Goal: Information Seeking & Learning: Learn about a topic

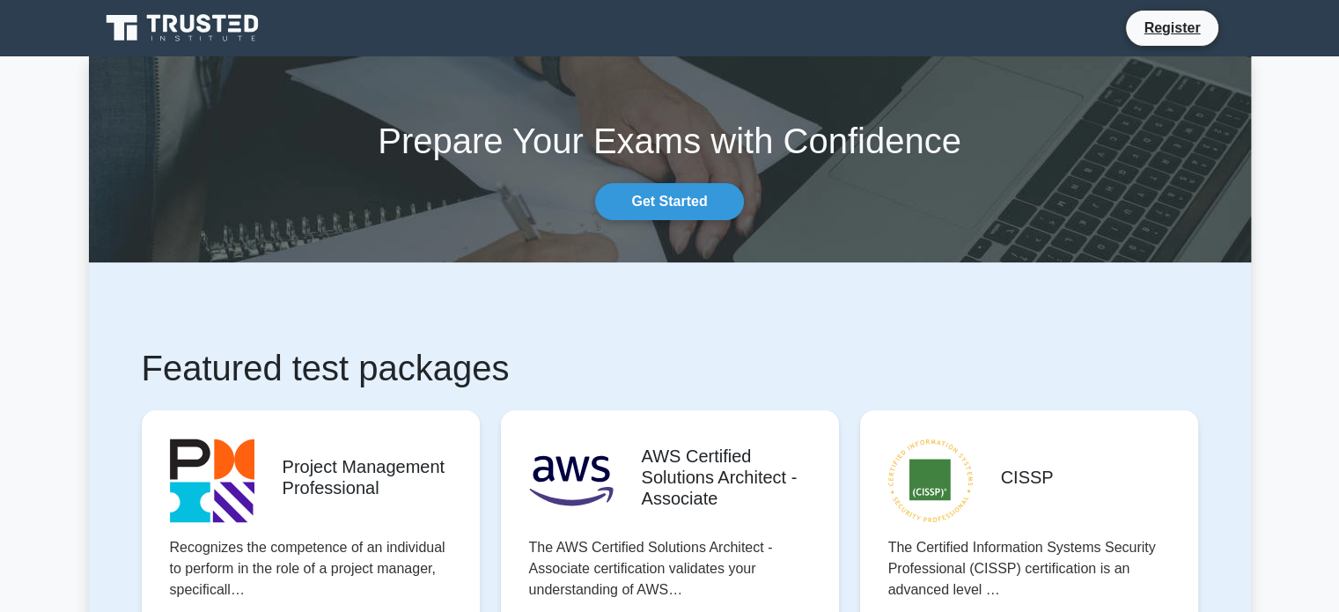
click at [229, 24] on icon at bounding box center [183, 27] width 169 height 33
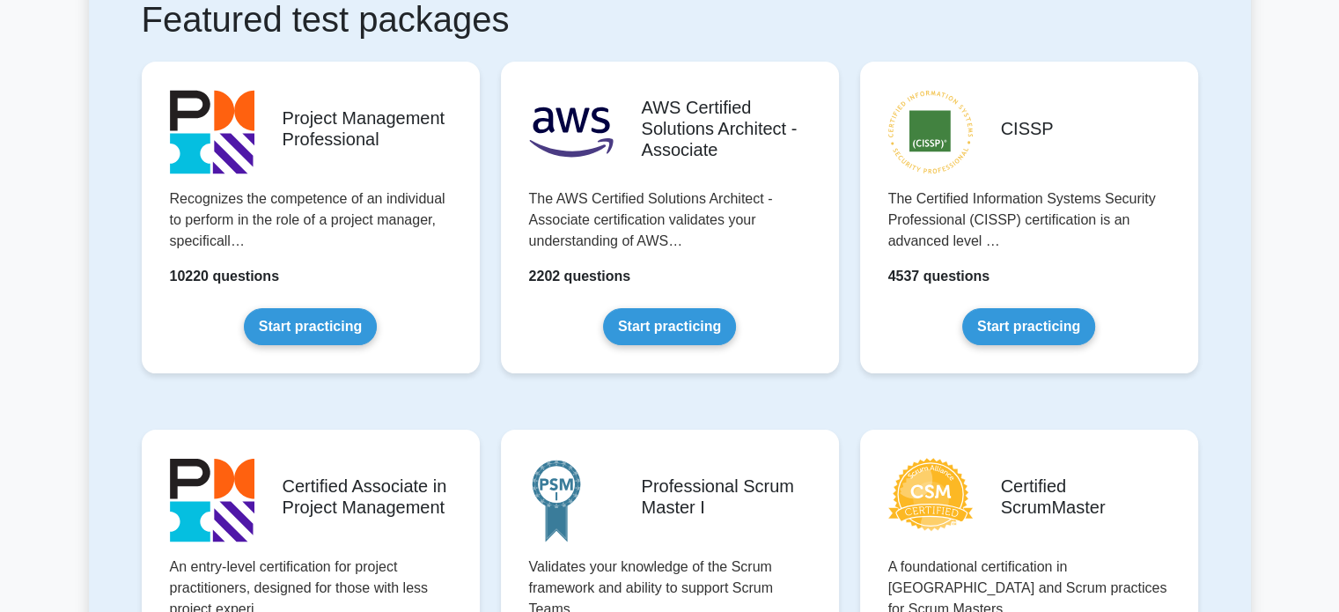
scroll to position [350, 0]
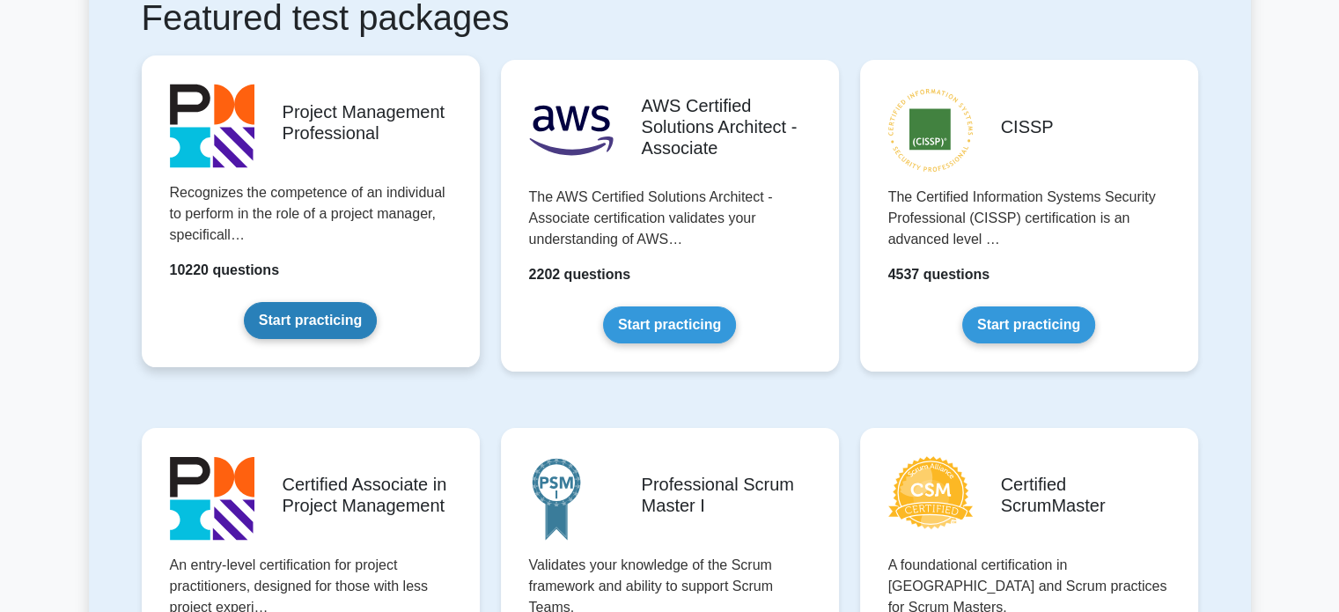
click at [314, 302] on link "Start practicing" at bounding box center [310, 320] width 133 height 37
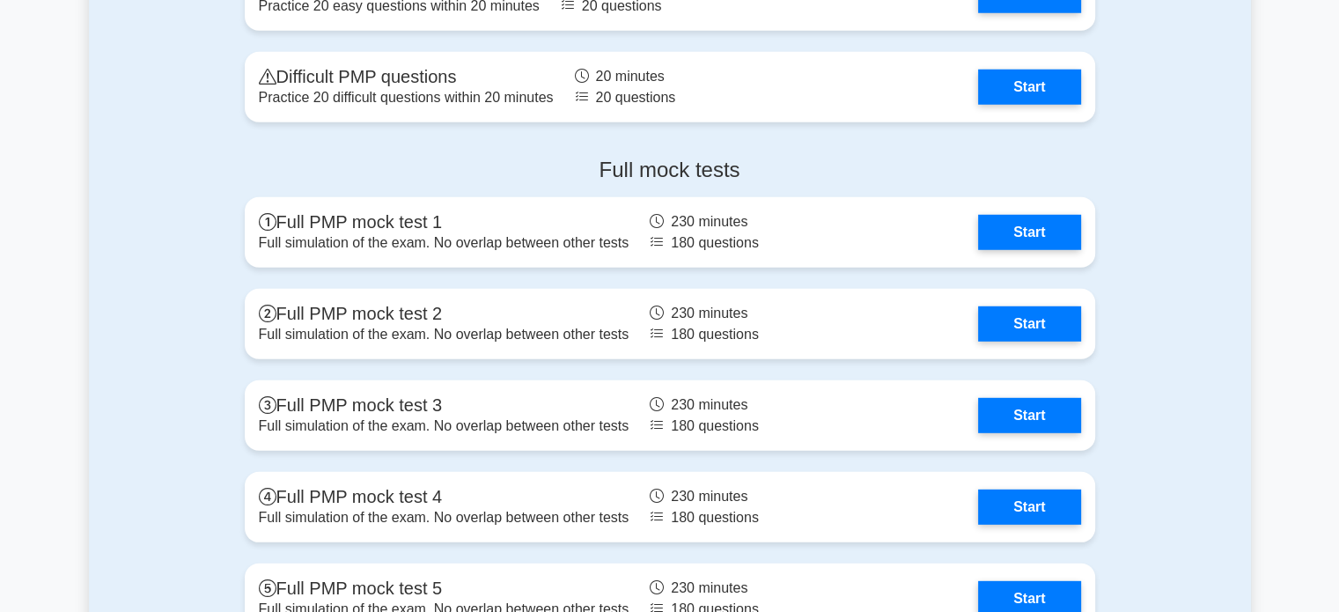
scroll to position [4994, 0]
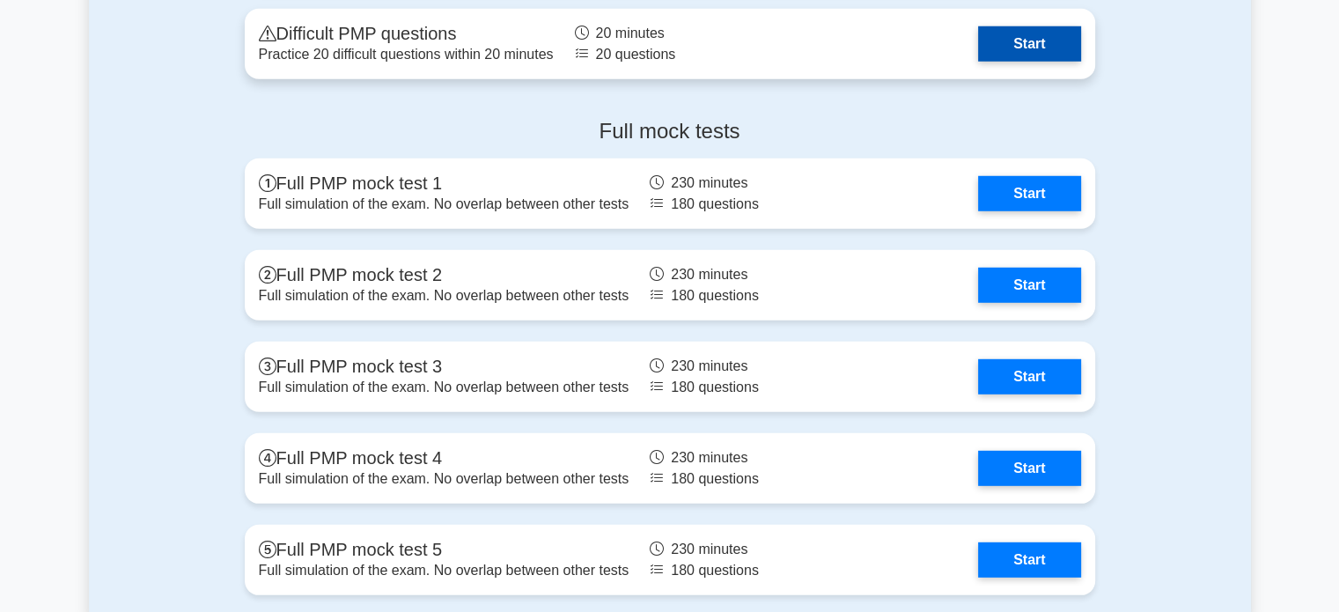
click at [1041, 42] on link "Start" at bounding box center [1029, 43] width 102 height 35
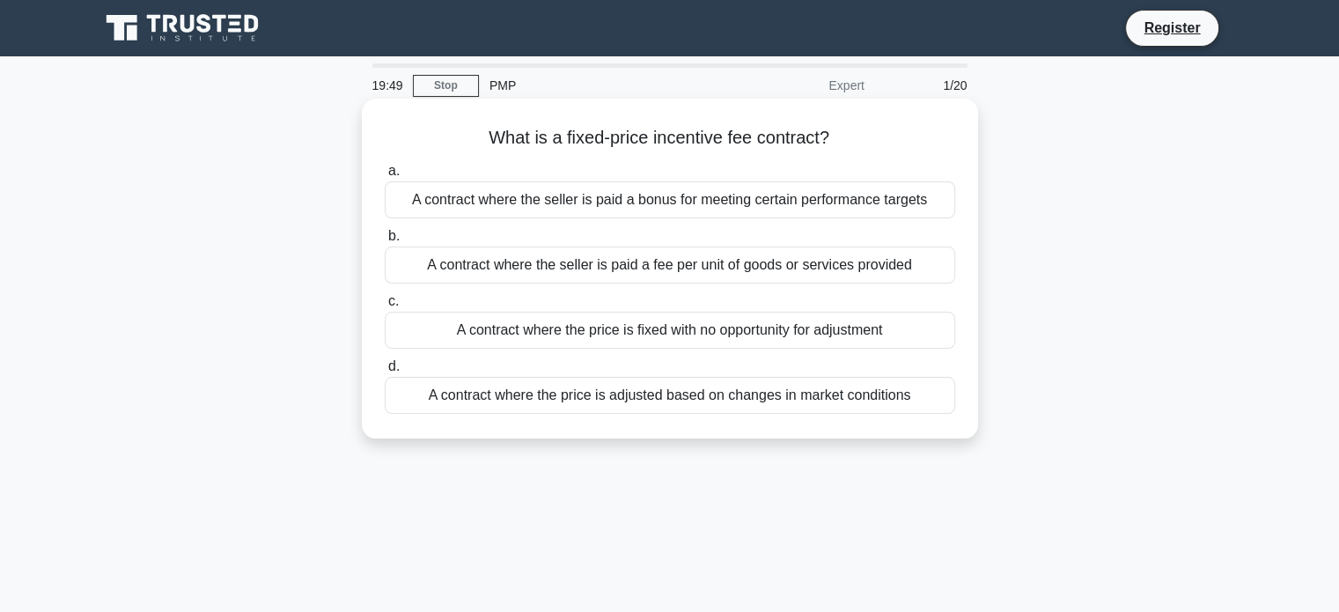
click at [618, 202] on div "A contract where the seller is paid a bonus for meeting certain performance tar…" at bounding box center [670, 199] width 571 height 37
click at [385, 177] on input "a. A contract where the seller is paid a bonus for meeting certain performance …" at bounding box center [385, 171] width 0 height 11
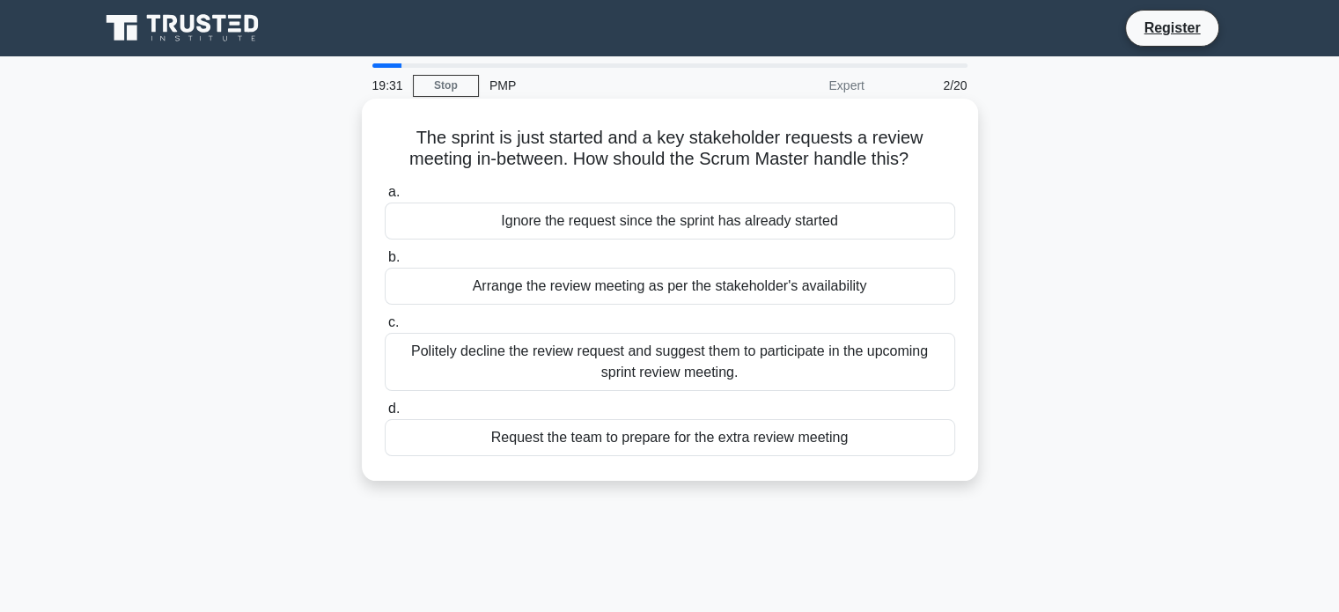
click at [592, 367] on div "Politely decline the review request and suggest them to participate in the upco…" at bounding box center [670, 362] width 571 height 58
click at [385, 328] on input "c. Politely decline the review request and suggest them to participate in the u…" at bounding box center [385, 322] width 0 height 11
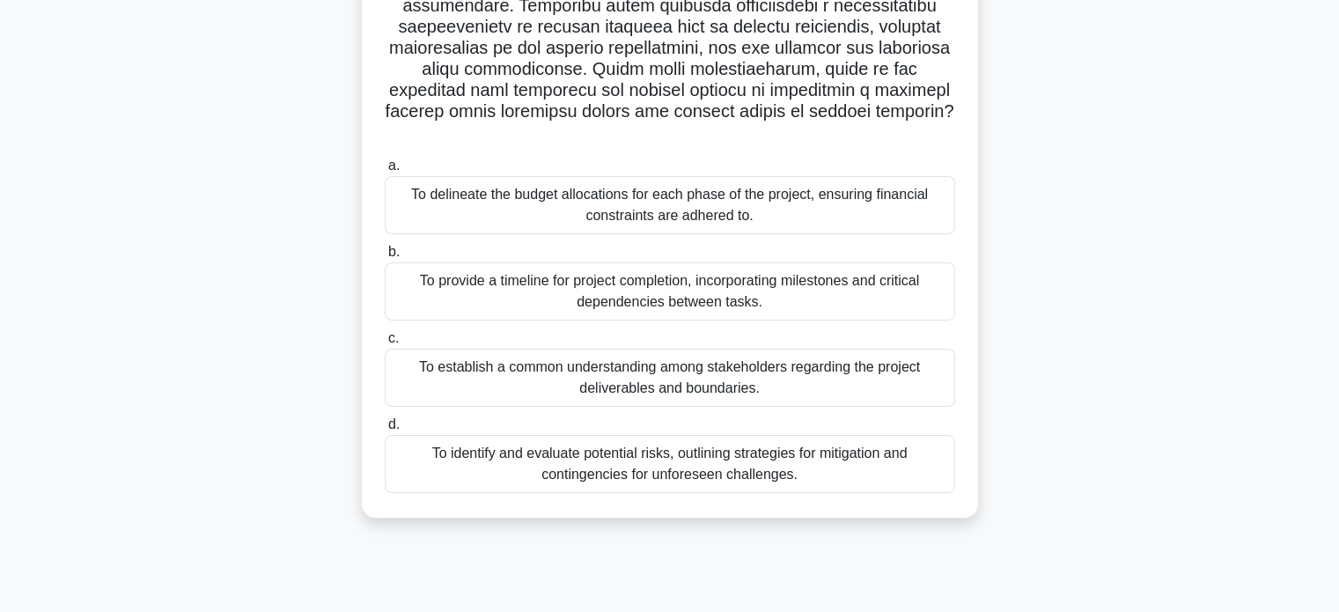
scroll to position [328, 0]
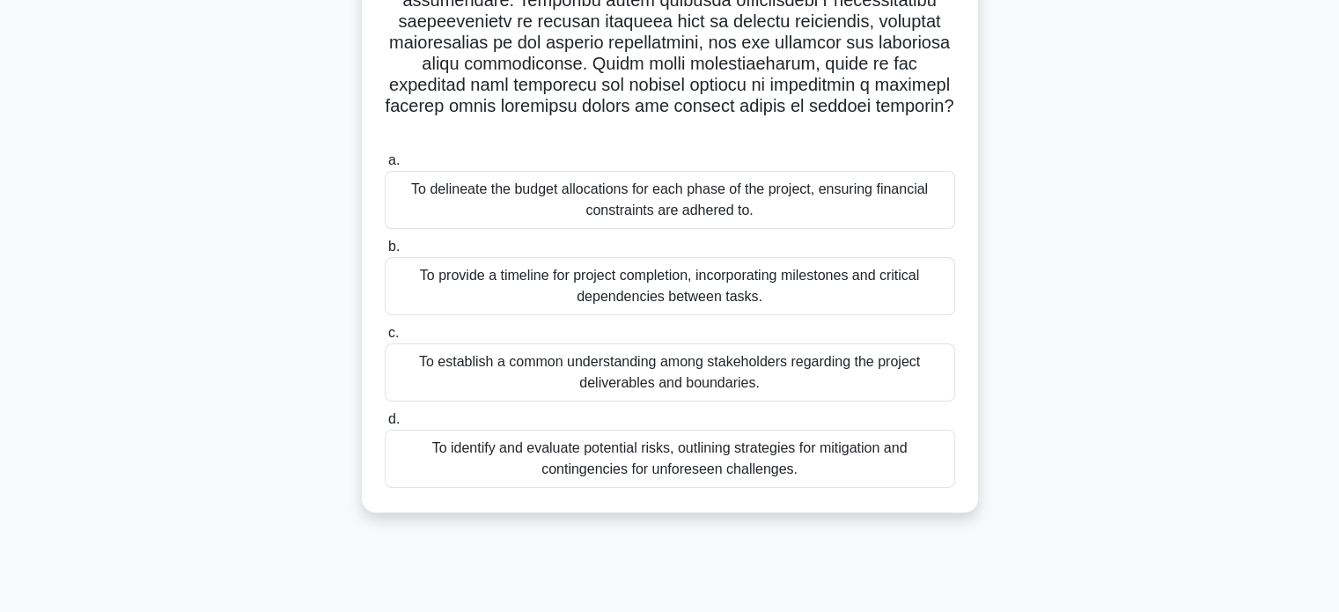
click at [667, 362] on div "To establish a common understanding among stakeholders regarding the project de…" at bounding box center [670, 372] width 571 height 58
click at [385, 339] on input "c. To establish a common understanding among stakeholders regarding the project…" at bounding box center [385, 333] width 0 height 11
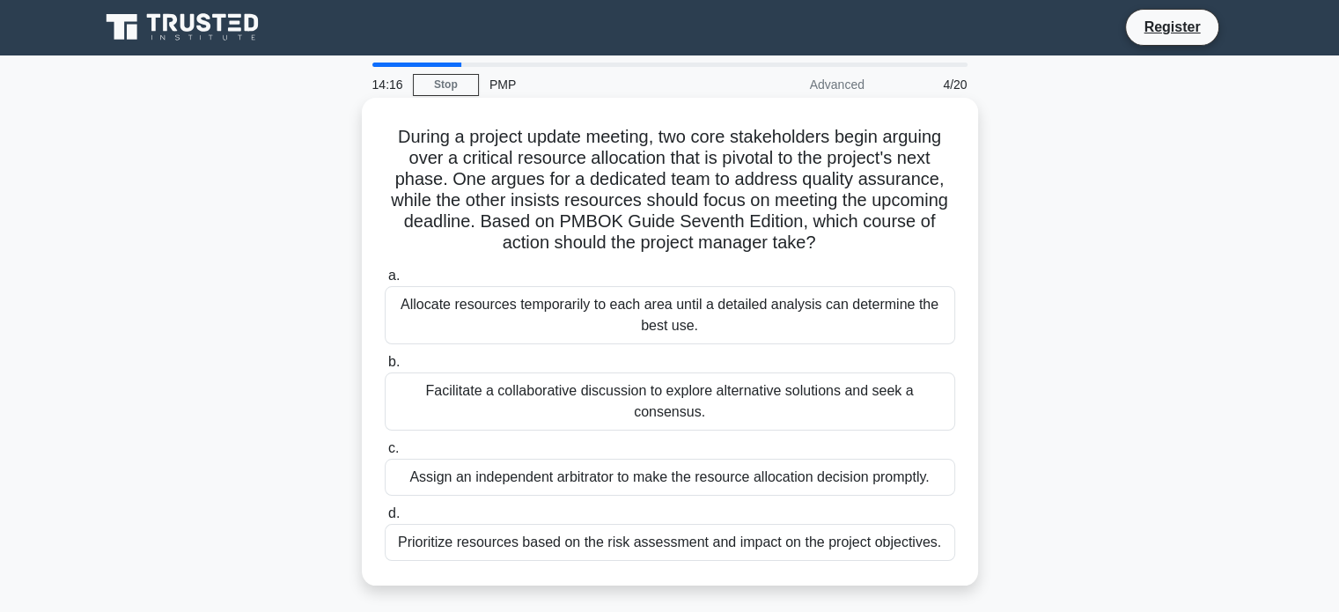
scroll to position [0, 0]
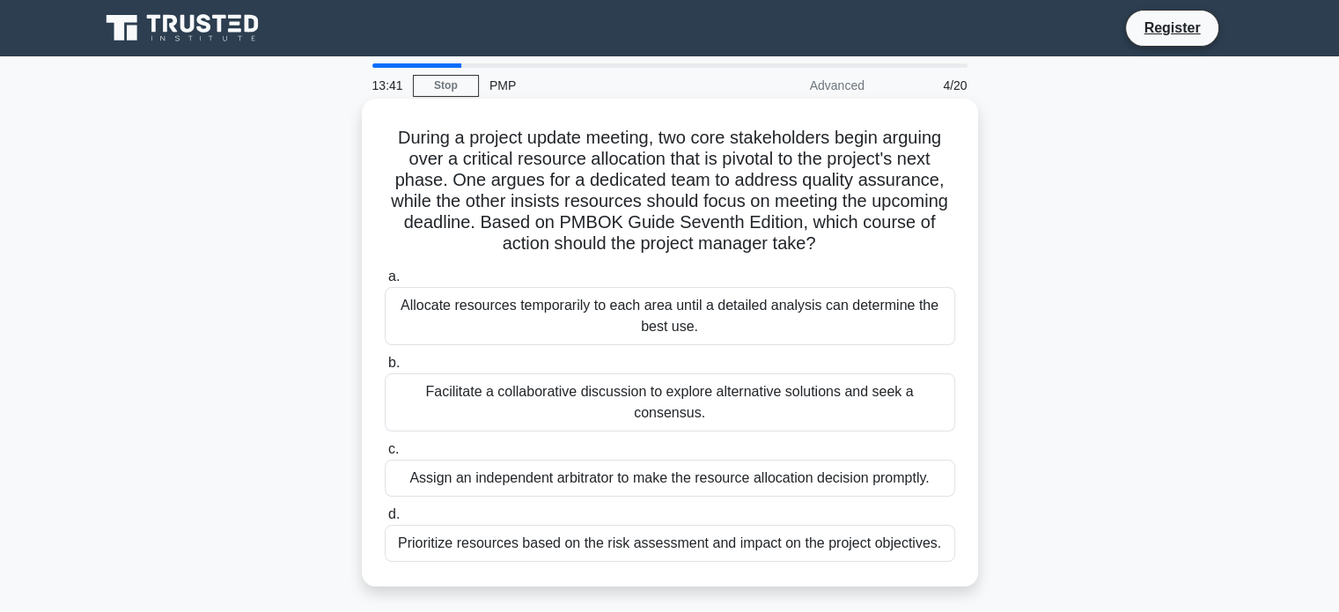
click at [493, 394] on div "Facilitate a collaborative discussion to explore alternative solutions and seek…" at bounding box center [670, 402] width 571 height 58
click at [385, 369] on input "b. Facilitate a collaborative discussion to explore alternative solutions and s…" at bounding box center [385, 362] width 0 height 11
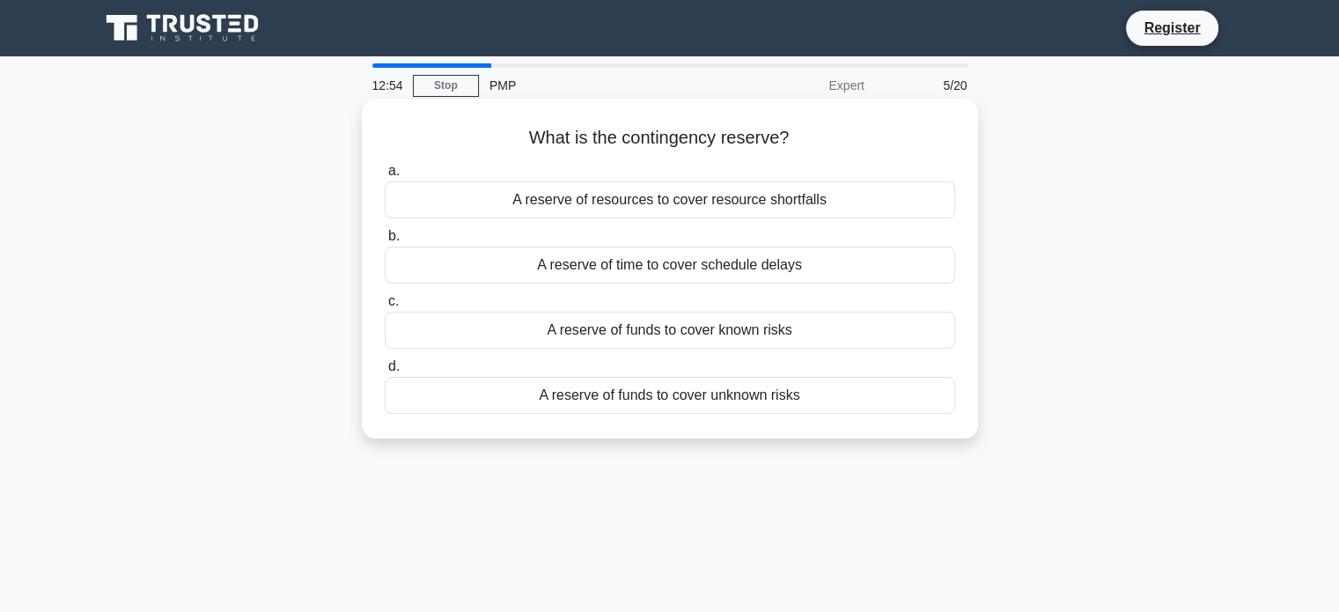
click at [861, 336] on div "A reserve of funds to cover known risks" at bounding box center [670, 330] width 571 height 37
click at [385, 307] on input "c. A reserve of funds to cover known risks" at bounding box center [385, 301] width 0 height 11
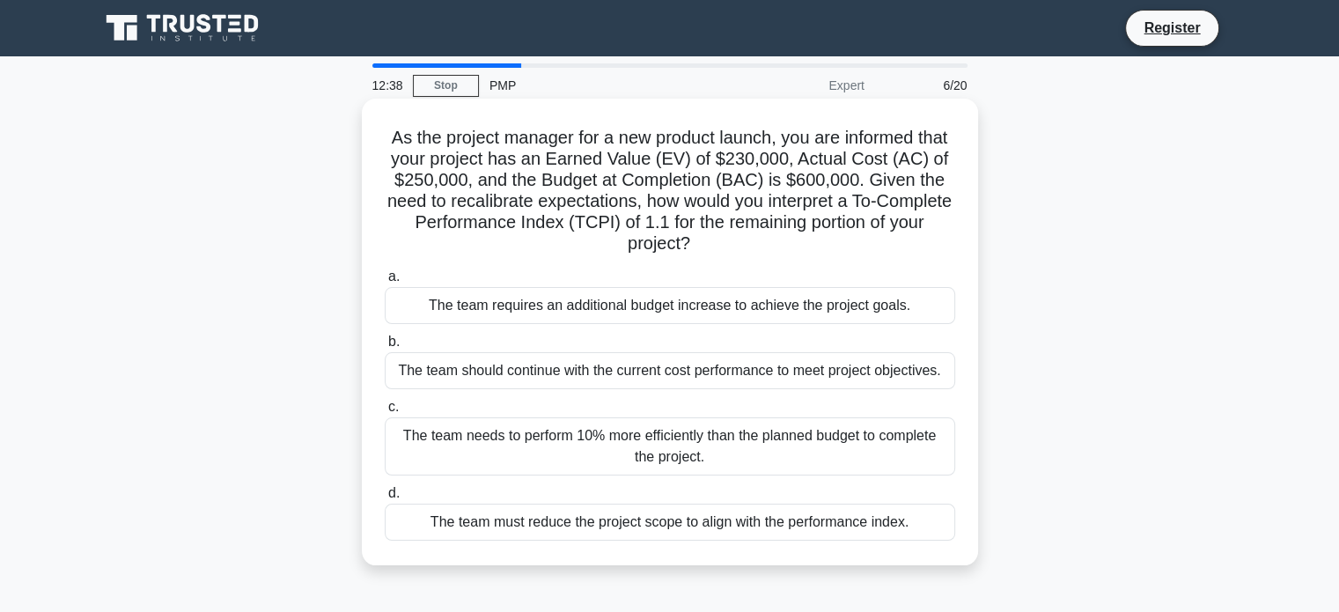
click at [608, 455] on div "The team needs to perform 10% more efficiently than the planned budget to compl…" at bounding box center [670, 446] width 571 height 58
click at [385, 413] on input "c. The team needs to perform 10% more efficiently than the planned budget to co…" at bounding box center [385, 407] width 0 height 11
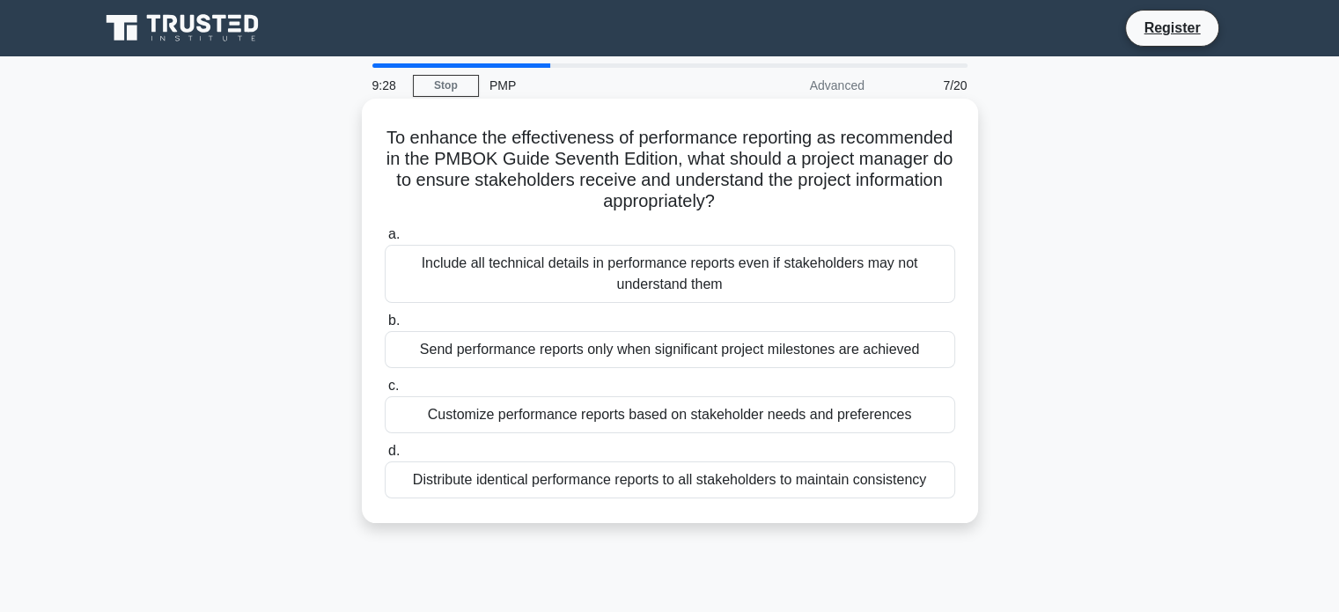
click at [674, 415] on div "Customize performance reports based on stakeholder needs and preferences" at bounding box center [670, 414] width 571 height 37
click at [385, 392] on input "c. Customize performance reports based on stakeholder needs and preferences" at bounding box center [385, 385] width 0 height 11
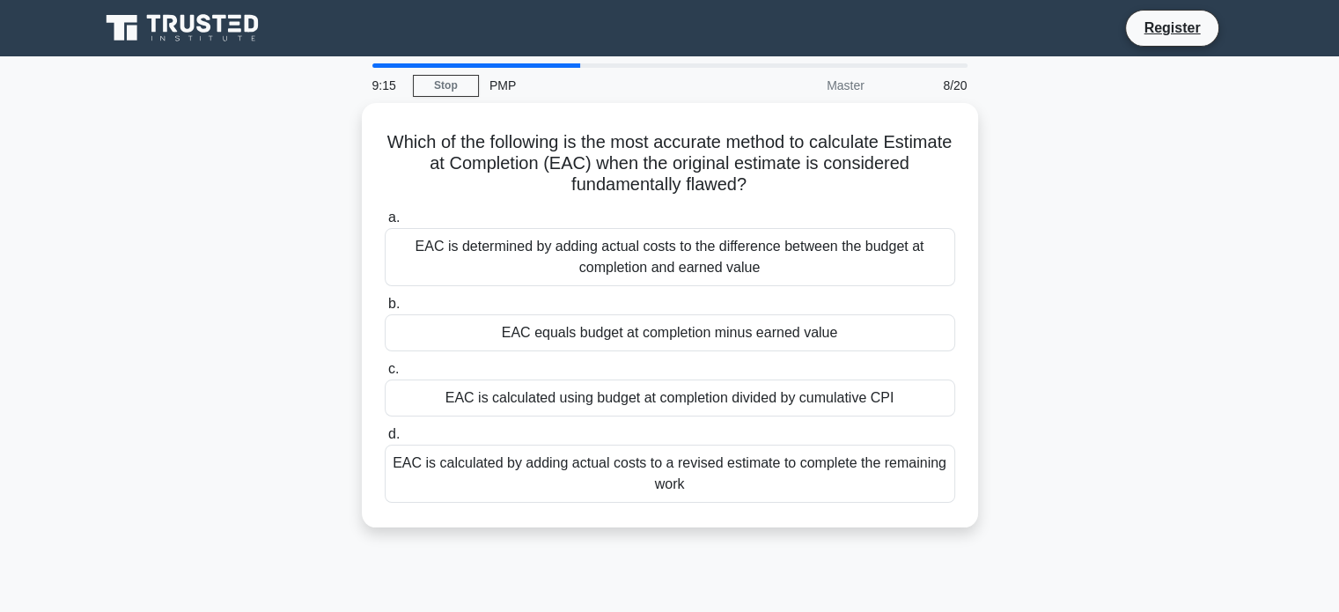
click at [645, 570] on div "9:15 Stop PMP Master 8/20 Which of the following is the most accurate method to…" at bounding box center [670, 503] width 1162 height 881
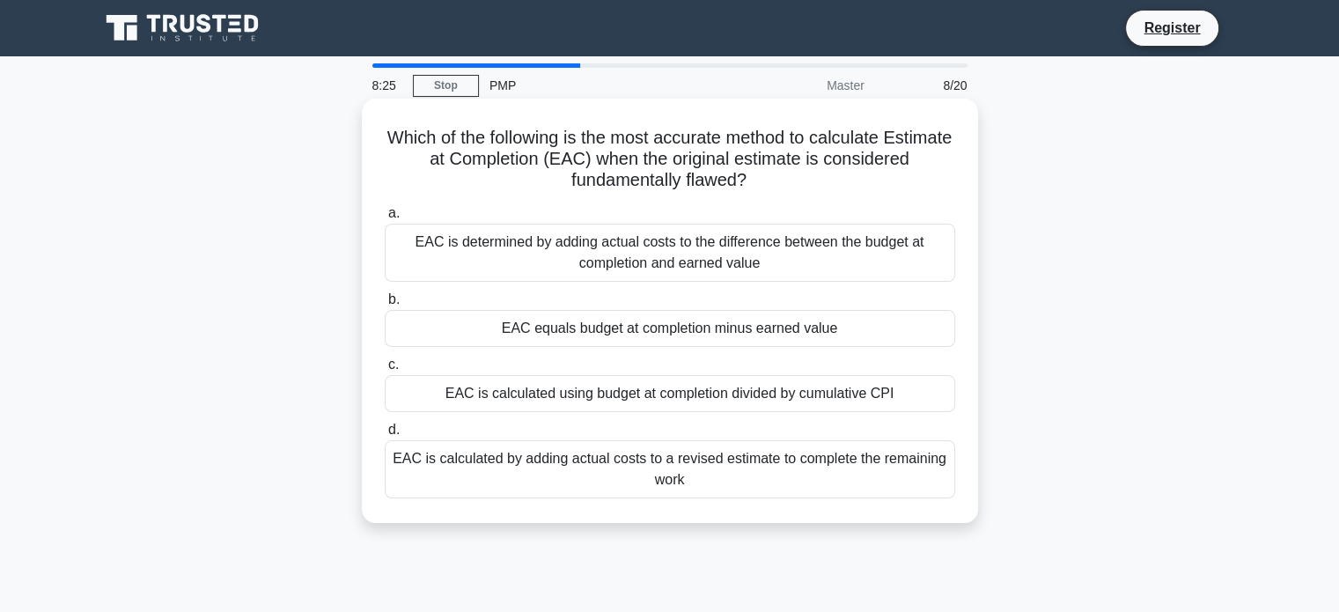
click at [785, 469] on div "EAC is calculated by adding actual costs to a revised estimate to complete the …" at bounding box center [670, 469] width 571 height 58
click at [385, 436] on input "d. EAC is calculated by adding actual costs to a revised estimate to complete t…" at bounding box center [385, 429] width 0 height 11
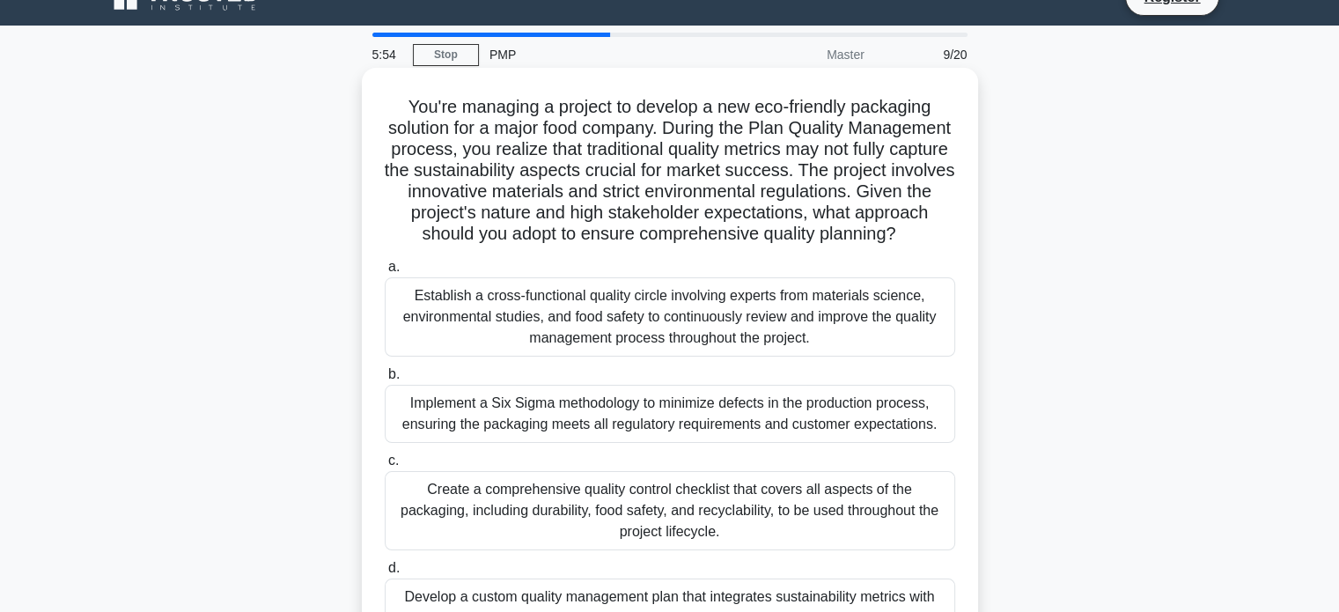
scroll to position [339, 0]
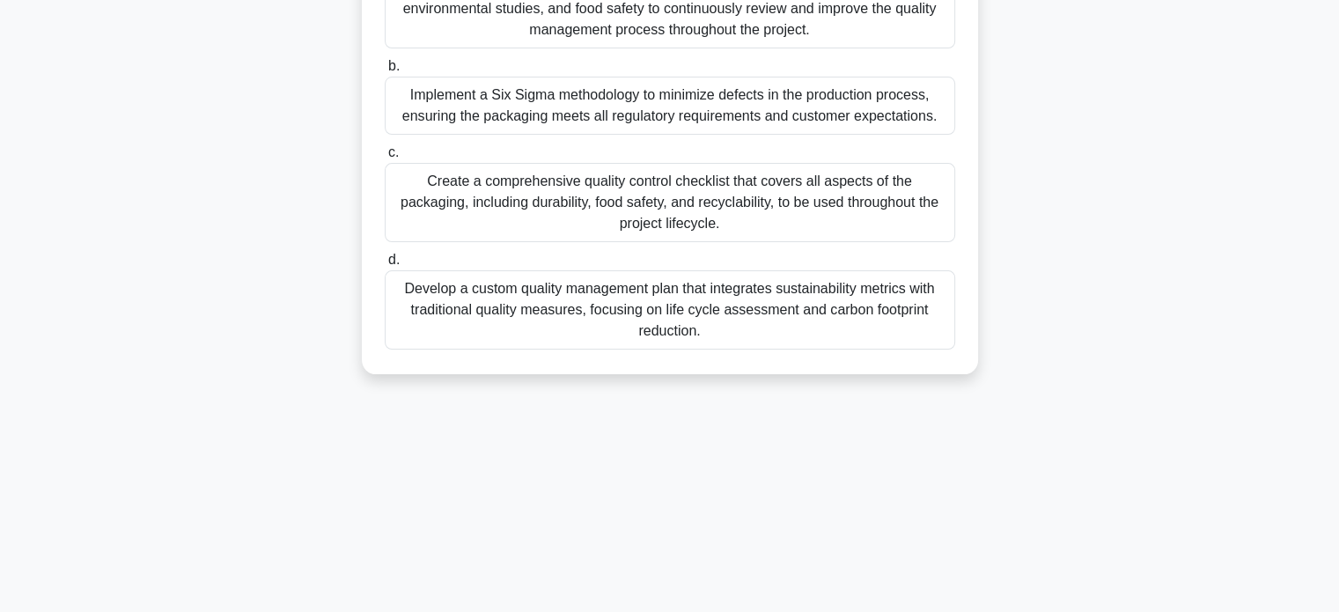
click at [645, 337] on div "Develop a custom quality management plan that integrates sustainability metrics…" at bounding box center [670, 309] width 571 height 79
click at [385, 266] on input "d. Develop a custom quality management plan that integrates sustainability metr…" at bounding box center [385, 259] width 0 height 11
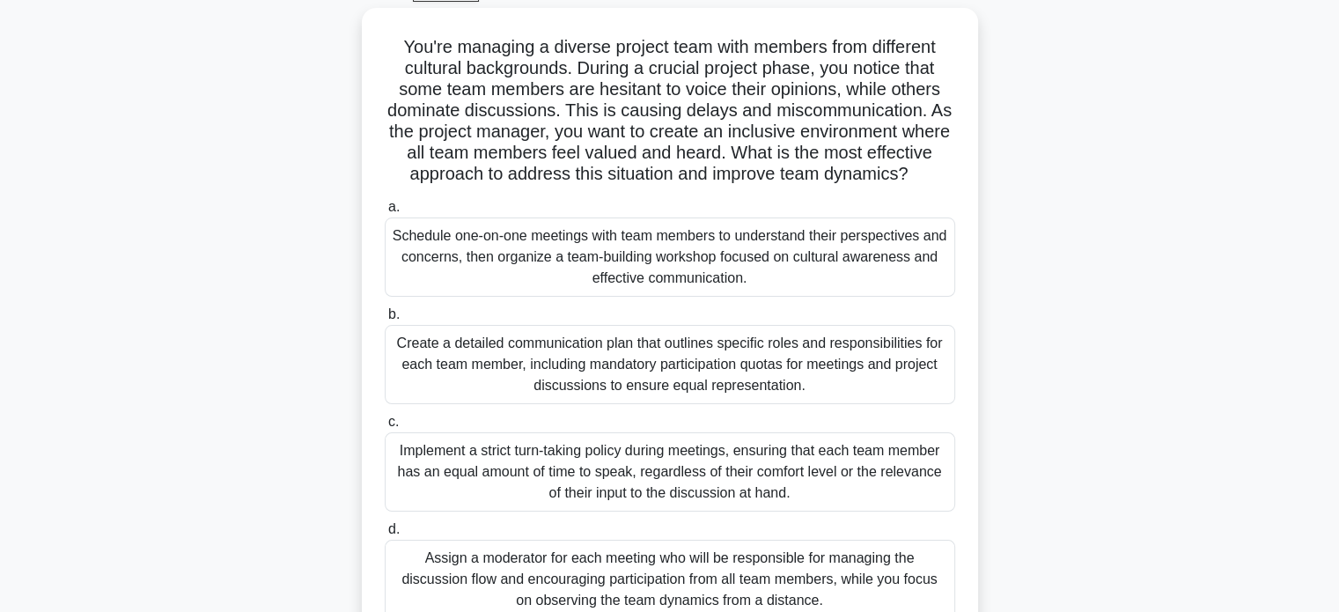
scroll to position [102, 0]
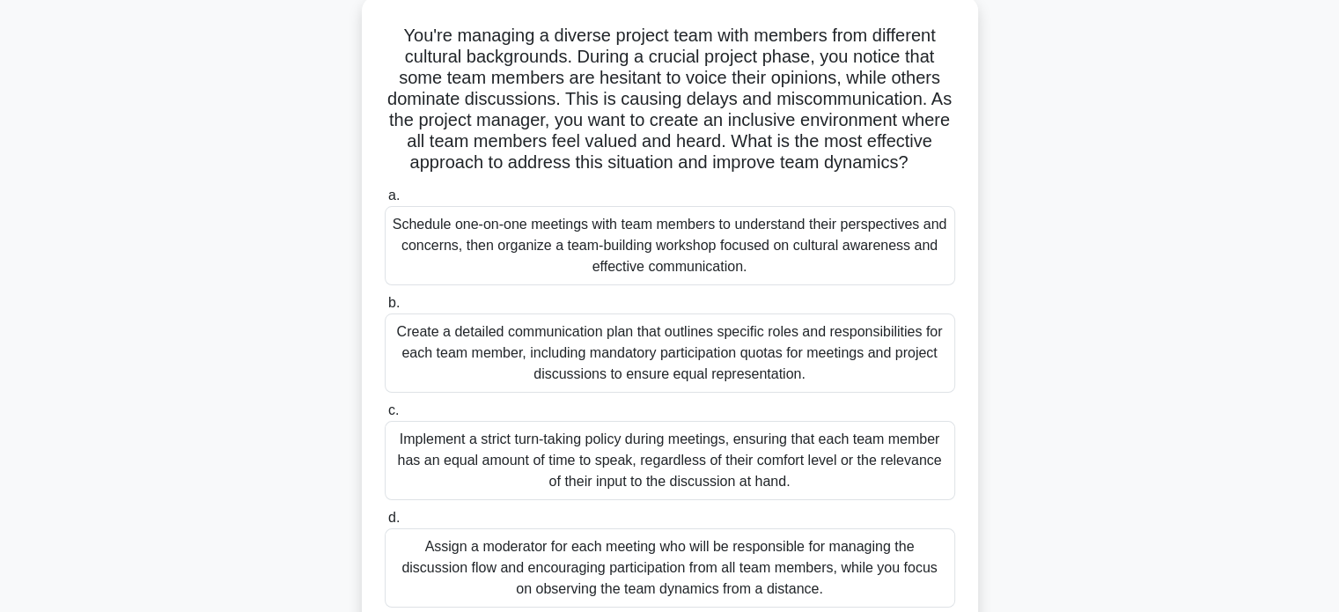
click at [707, 263] on div "Schedule one-on-one meetings with team members to understand their perspectives…" at bounding box center [670, 245] width 571 height 79
click at [385, 202] on input "a. Schedule one-on-one meetings with team members to understand their perspecti…" at bounding box center [385, 195] width 0 height 11
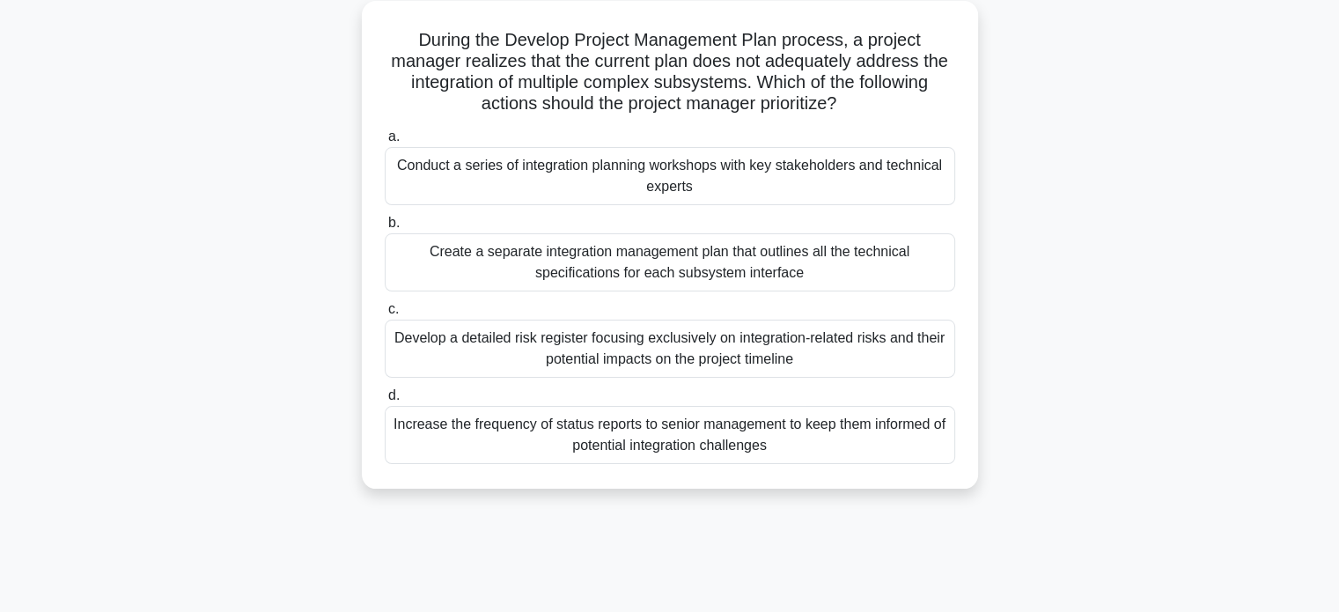
scroll to position [0, 0]
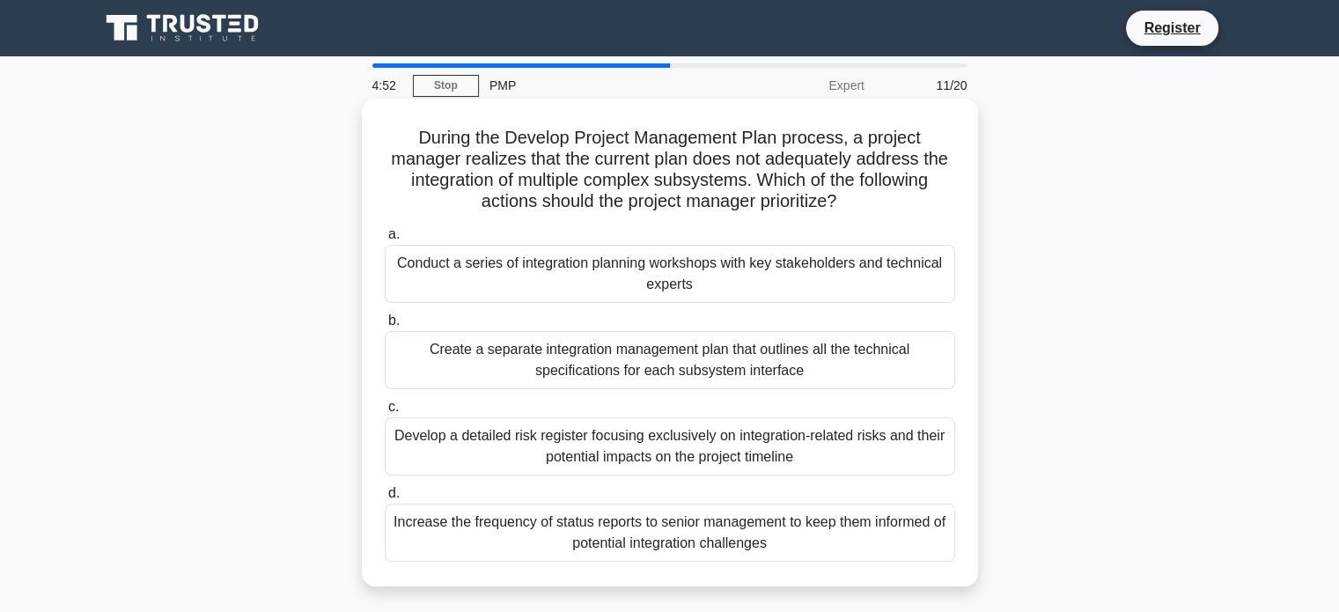
click at [666, 165] on h5 "During the Develop Project Management Plan process, a project manager realizes …" at bounding box center [670, 170] width 574 height 86
click at [664, 140] on h5 "During the Develop Project Management Plan process, a project manager realizes …" at bounding box center [670, 170] width 574 height 86
click at [704, 280] on div "Conduct a series of integration planning workshops with key stakeholders and te…" at bounding box center [670, 274] width 571 height 58
click at [385, 240] on input "a. Conduct a series of integration planning workshops with key stakeholders and…" at bounding box center [385, 234] width 0 height 11
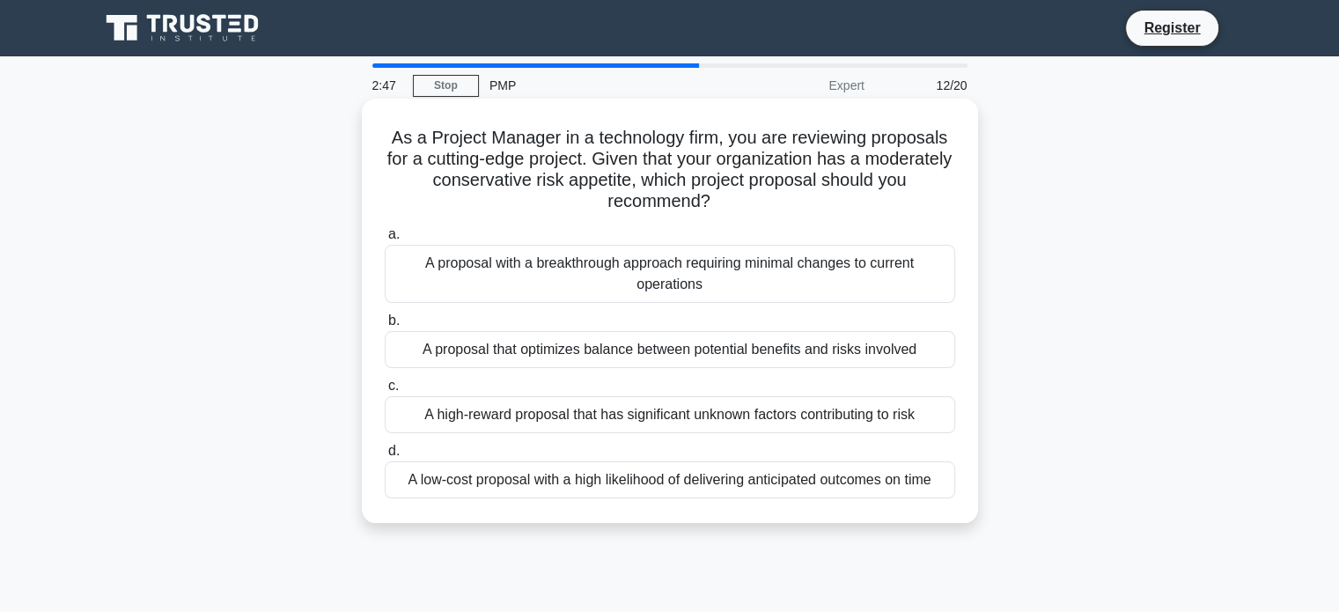
click at [634, 345] on div "A proposal that optimizes balance between potential benefits and risks involved" at bounding box center [670, 349] width 571 height 37
click at [385, 327] on input "b. A proposal that optimizes balance between potential benefits and risks invol…" at bounding box center [385, 320] width 0 height 11
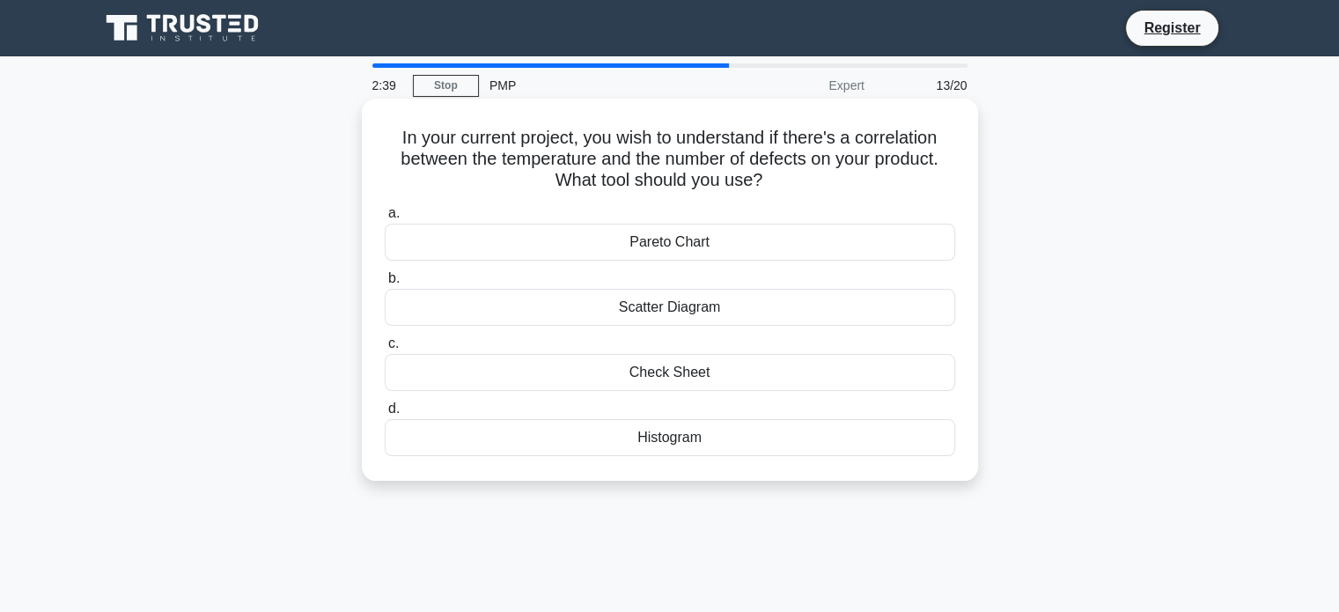
click at [686, 309] on div "Scatter Diagram" at bounding box center [670, 307] width 571 height 37
click at [385, 284] on input "b. Scatter Diagram" at bounding box center [385, 278] width 0 height 11
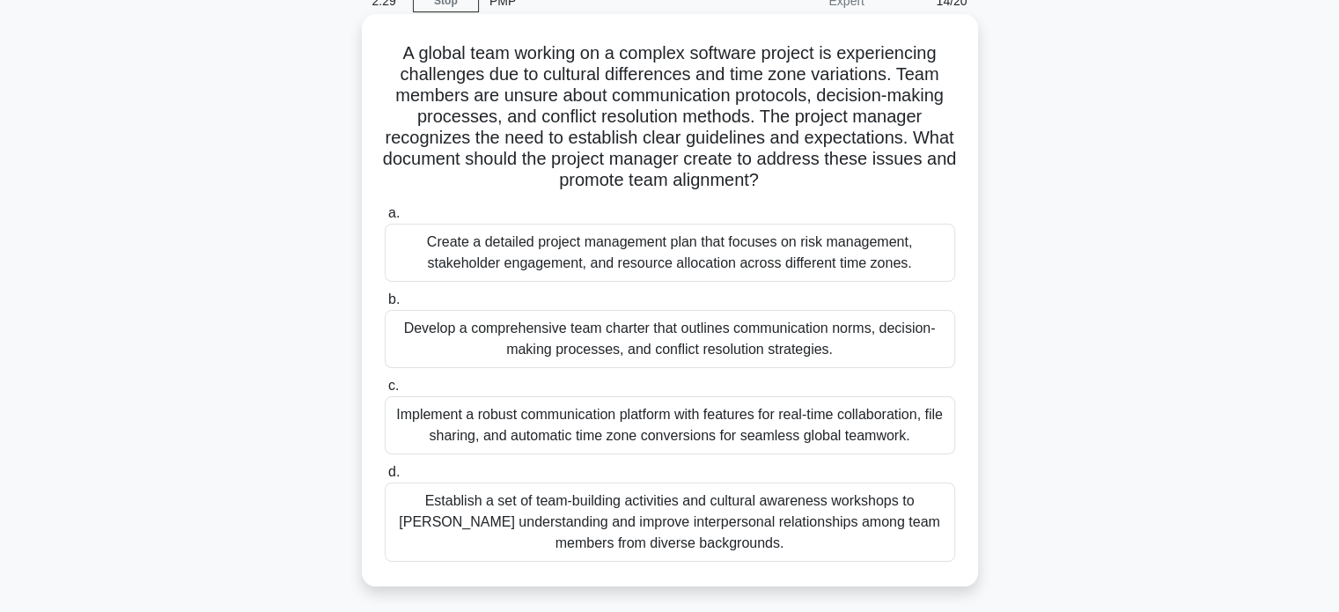
scroll to position [88, 0]
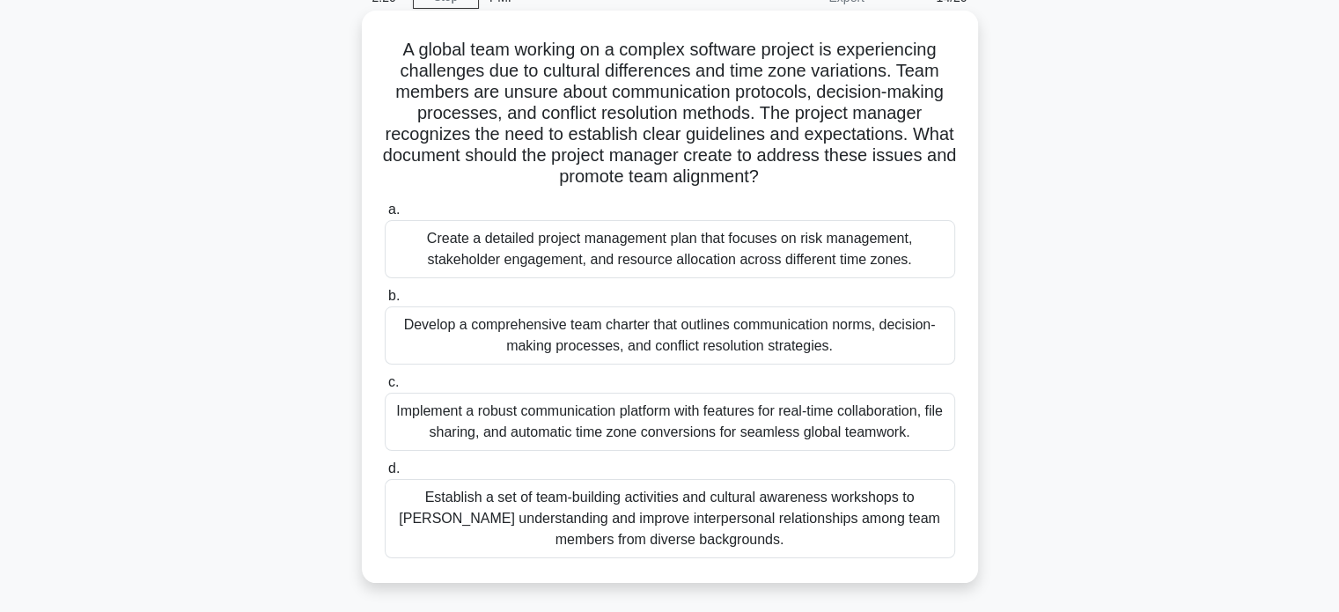
click at [567, 340] on div "Develop a comprehensive team charter that outlines communication norms, decisio…" at bounding box center [670, 335] width 571 height 58
click at [385, 302] on input "b. Develop a comprehensive team charter that outlines communication norms, deci…" at bounding box center [385, 296] width 0 height 11
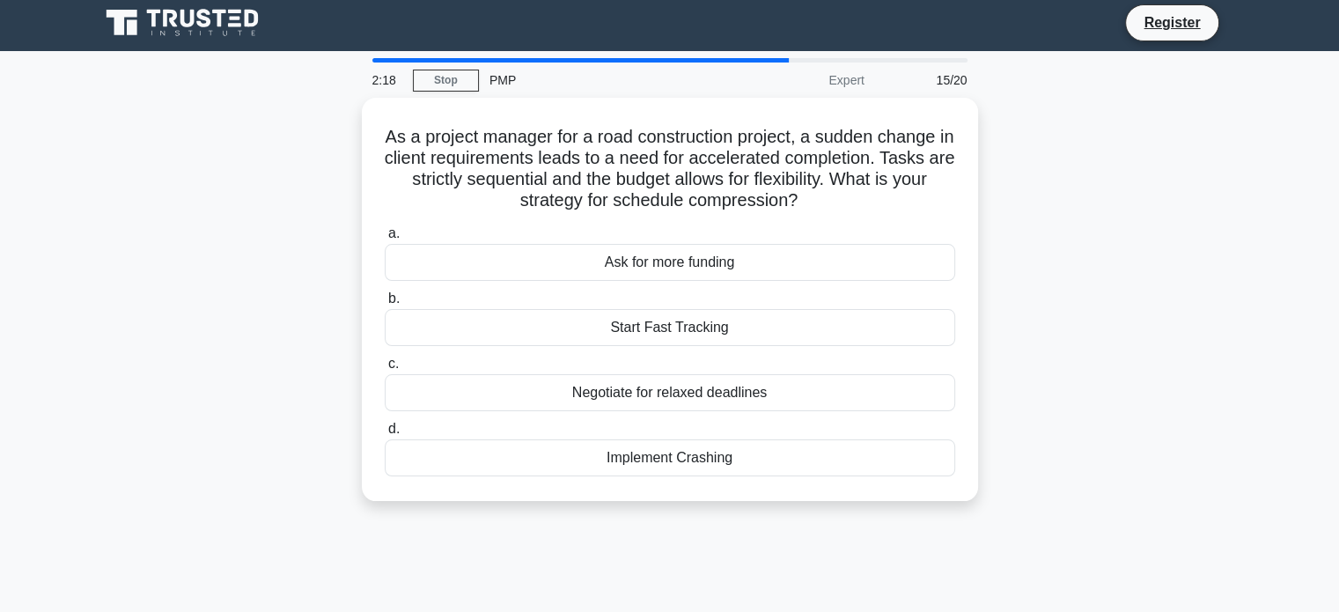
scroll to position [0, 0]
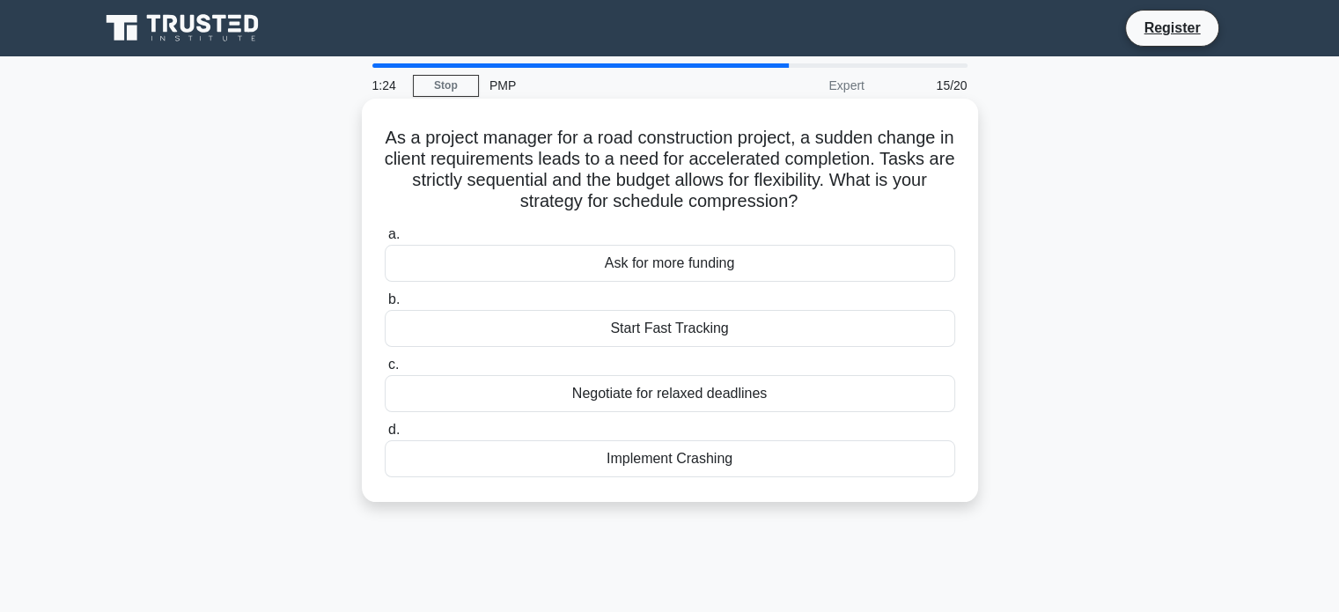
click at [674, 333] on div "Start Fast Tracking" at bounding box center [670, 328] width 571 height 37
click at [385, 306] on input "b. Start Fast Tracking" at bounding box center [385, 299] width 0 height 11
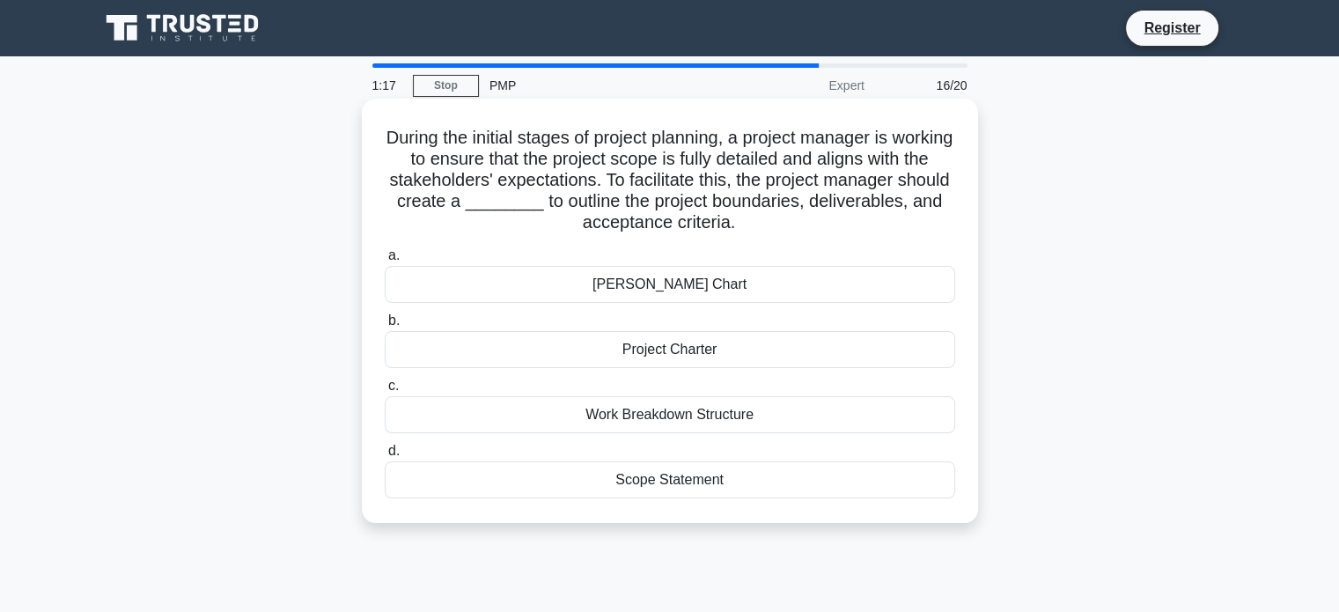
click at [678, 491] on div "Scope Statement" at bounding box center [670, 479] width 571 height 37
click at [385, 457] on input "d. Scope Statement" at bounding box center [385, 451] width 0 height 11
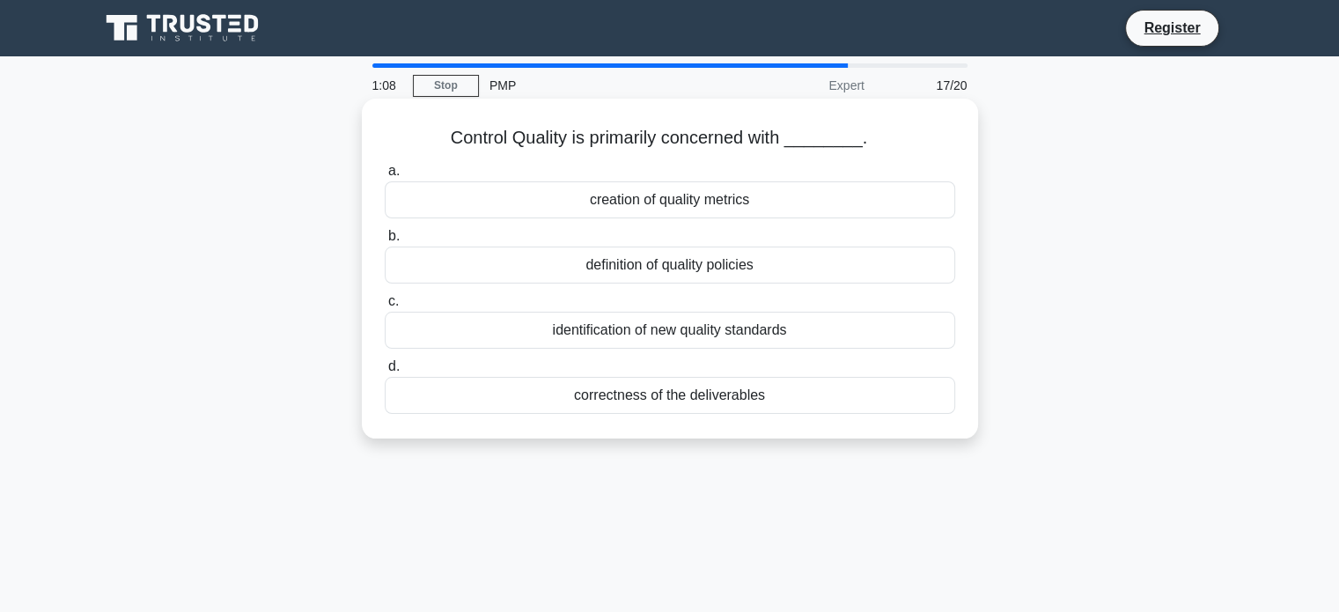
click at [688, 401] on div "correctness of the deliverables" at bounding box center [670, 395] width 571 height 37
click at [385, 372] on input "d. correctness of the deliverables" at bounding box center [385, 366] width 0 height 11
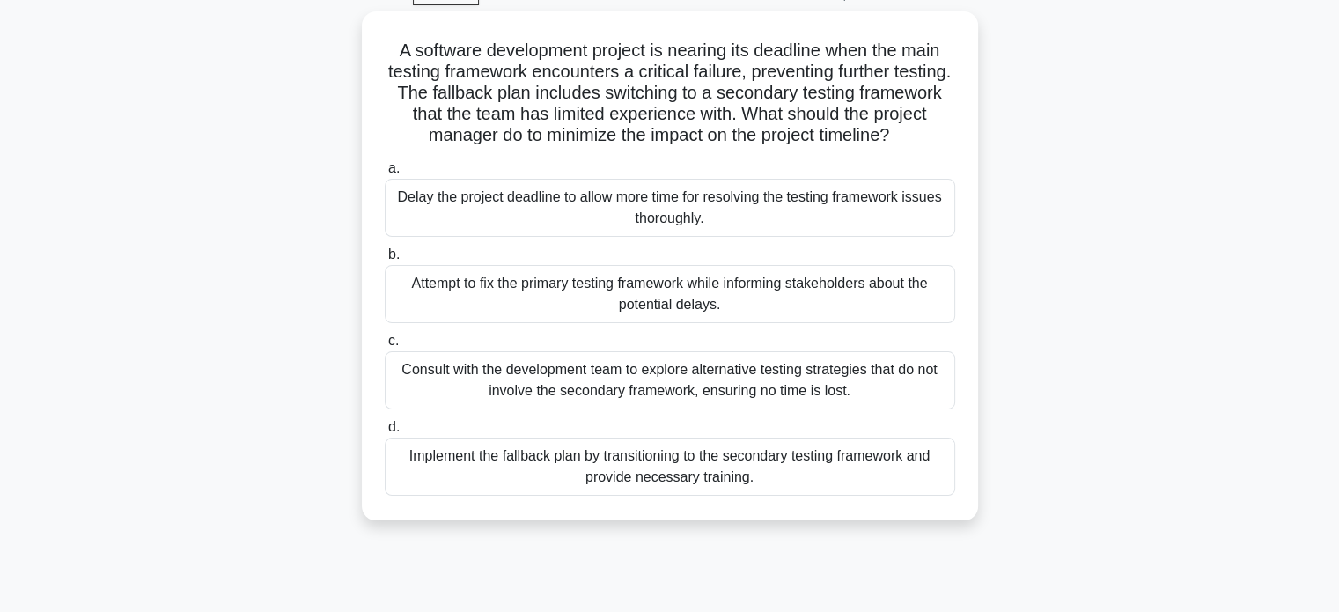
scroll to position [81, 0]
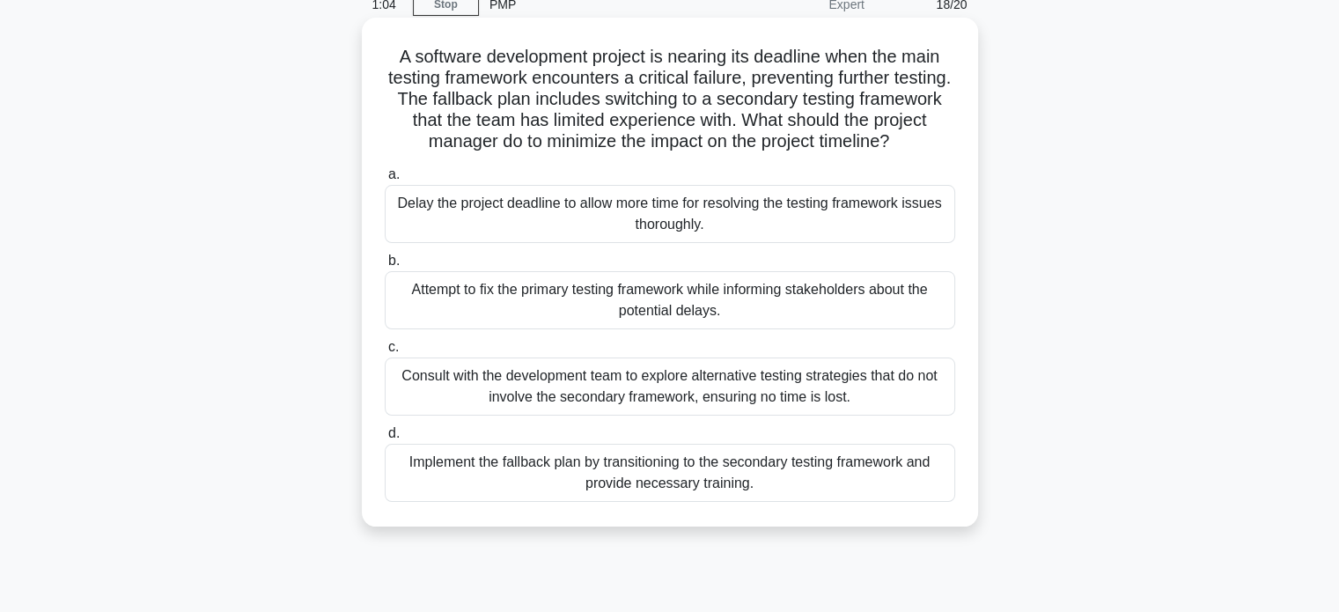
click at [726, 392] on div "Consult with the development team to explore alternative testing strategies tha…" at bounding box center [670, 386] width 571 height 58
click at [385, 353] on input "c. Consult with the development team to explore alternative testing strategies …" at bounding box center [385, 347] width 0 height 11
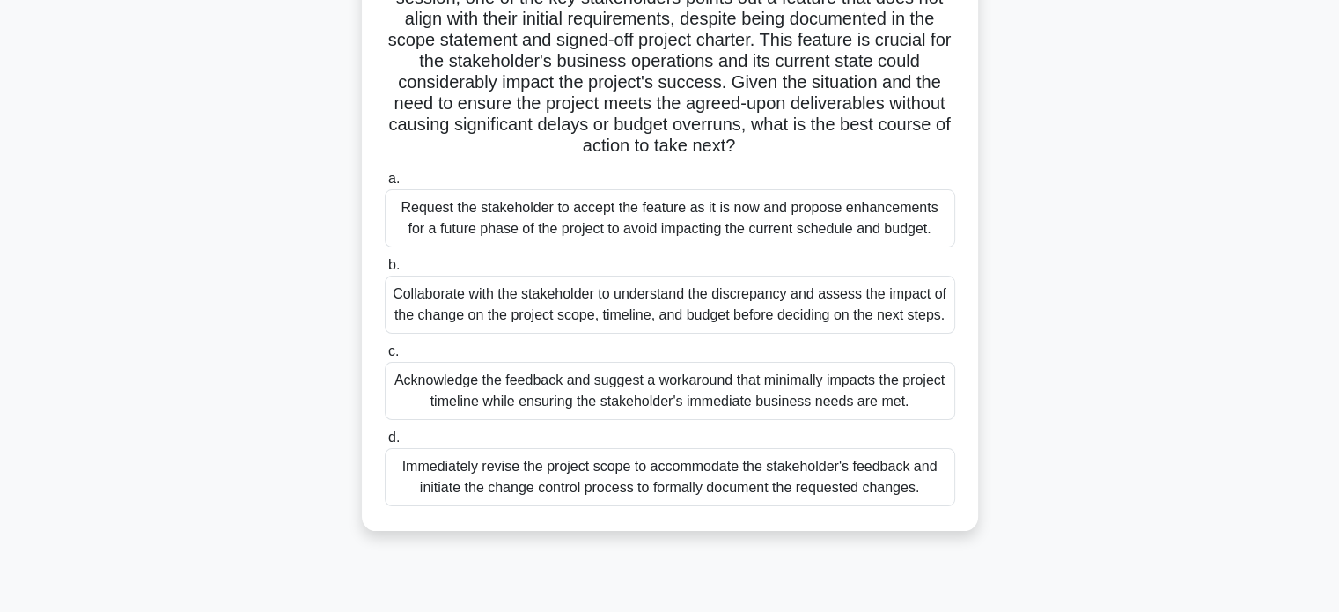
scroll to position [247, 0]
click at [623, 313] on div "Collaborate with the stakeholder to understand the discrepancy and assess the i…" at bounding box center [670, 304] width 571 height 58
click at [385, 270] on input "b. Collaborate with the stakeholder to understand the discrepancy and assess th…" at bounding box center [385, 264] width 0 height 11
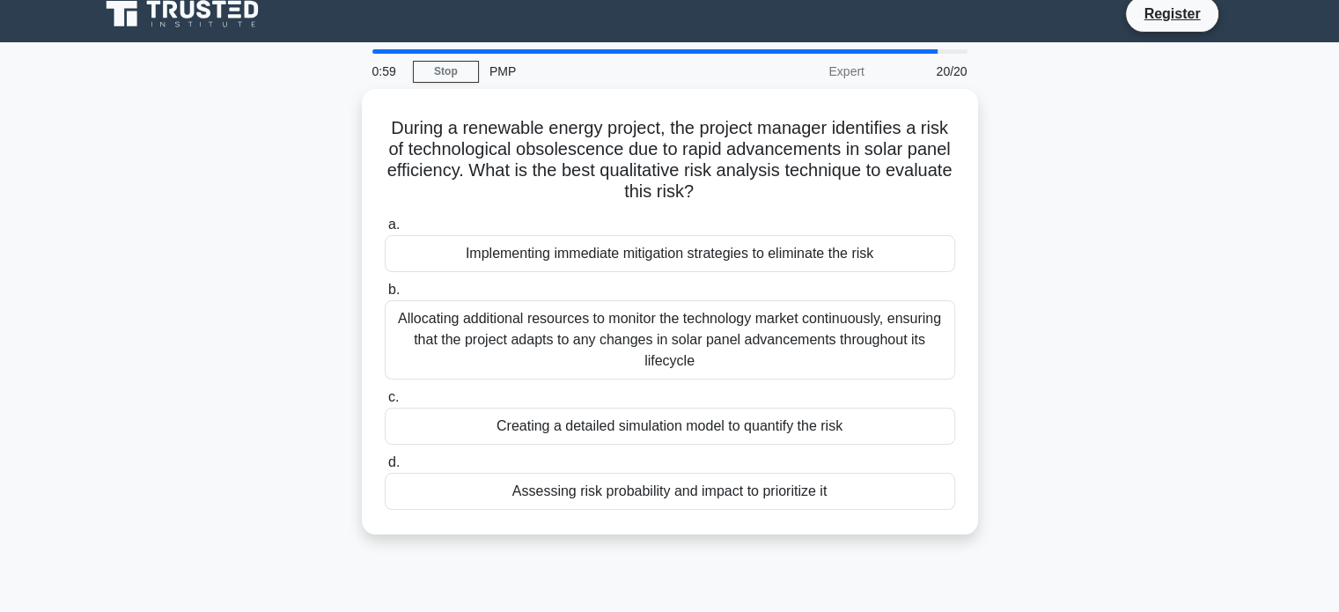
scroll to position [0, 0]
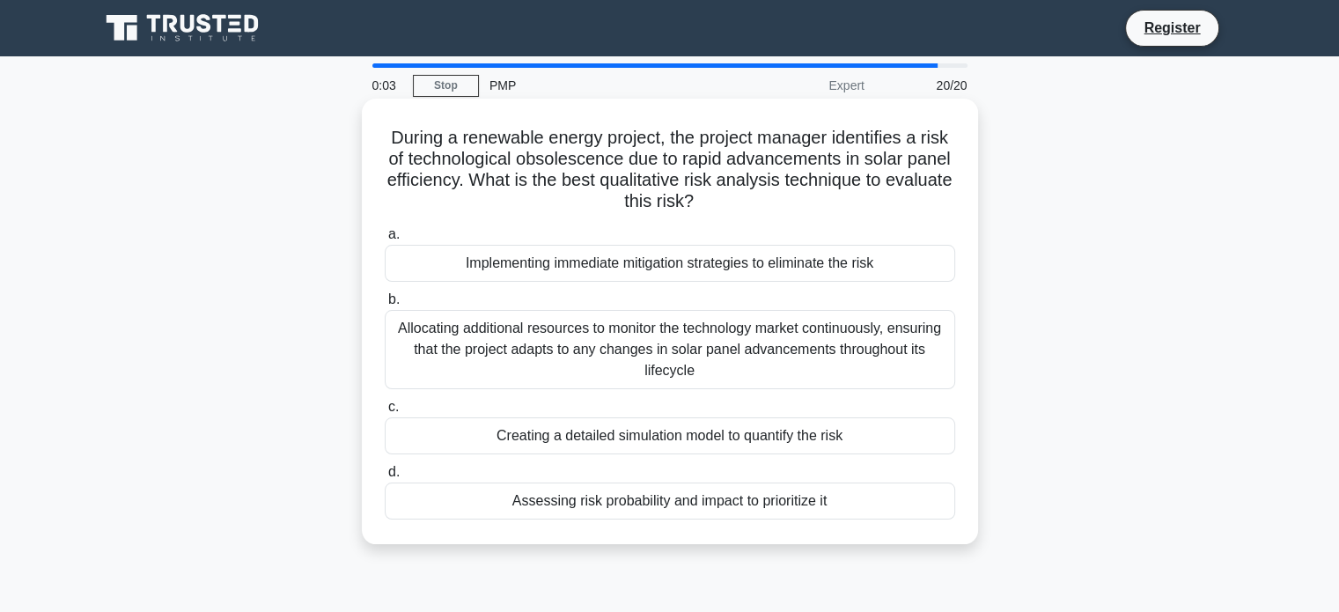
click at [650, 515] on div "Assessing risk probability and impact to prioritize it" at bounding box center [670, 501] width 571 height 37
click at [385, 478] on input "d. Assessing risk probability and impact to prioritize it" at bounding box center [385, 472] width 0 height 11
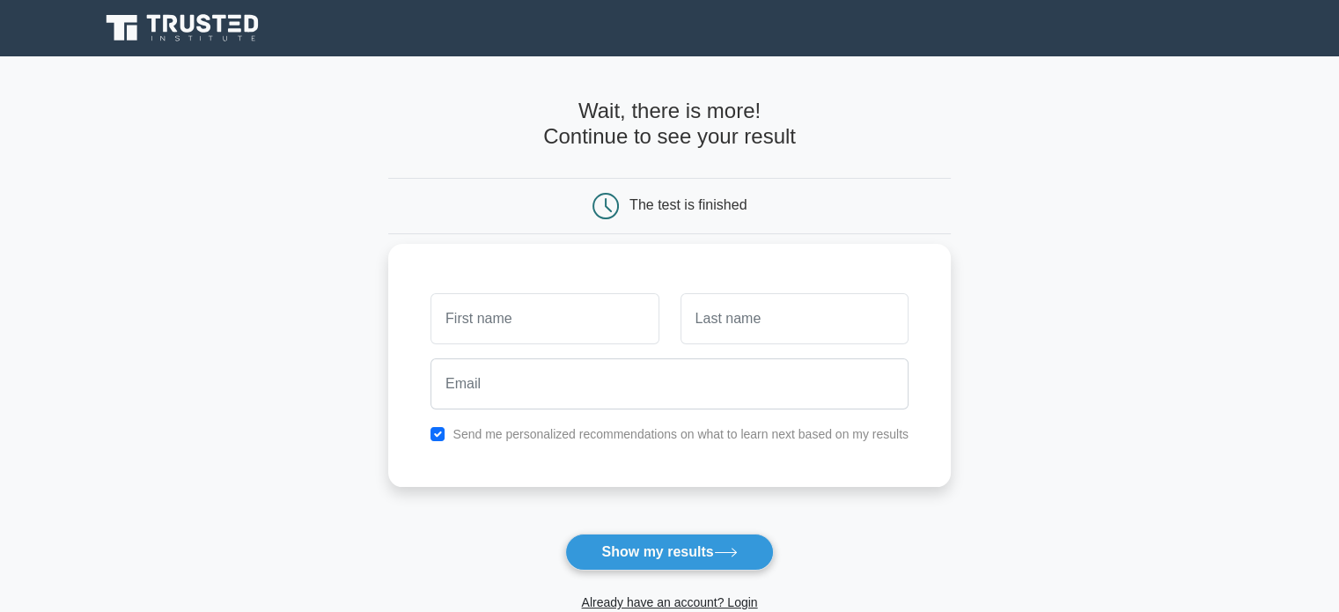
scroll to position [271, 0]
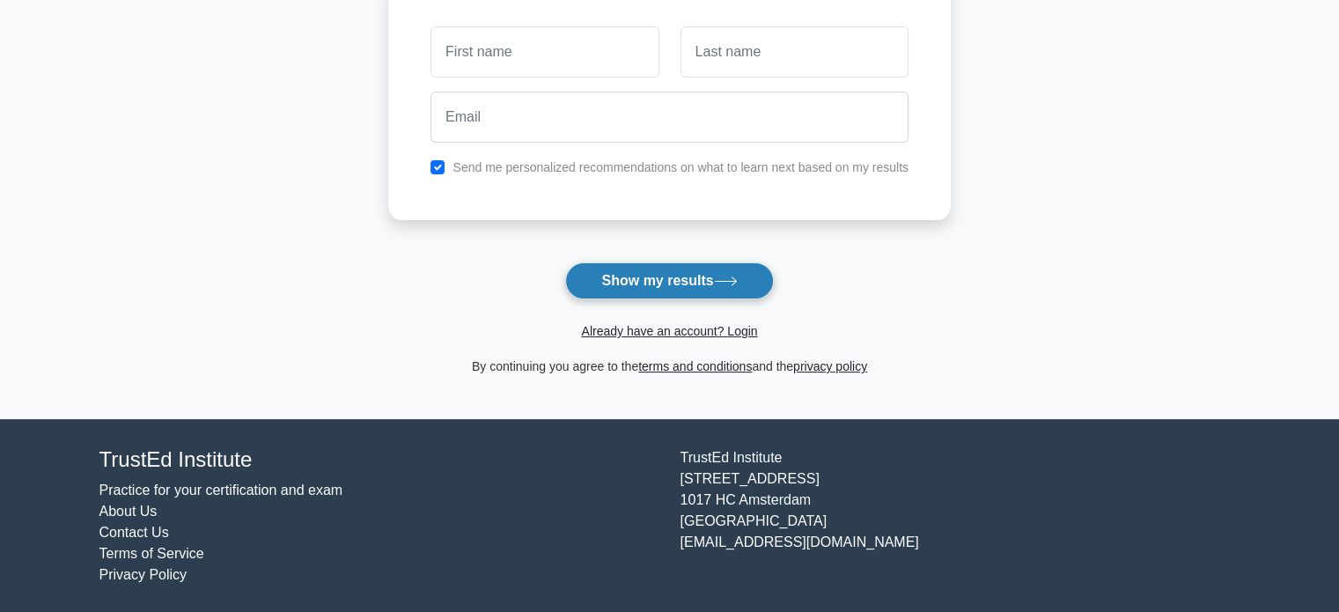
click at [668, 277] on button "Show my results" at bounding box center [669, 280] width 208 height 37
click at [659, 327] on link "Already have an account? Login" at bounding box center [669, 331] width 176 height 14
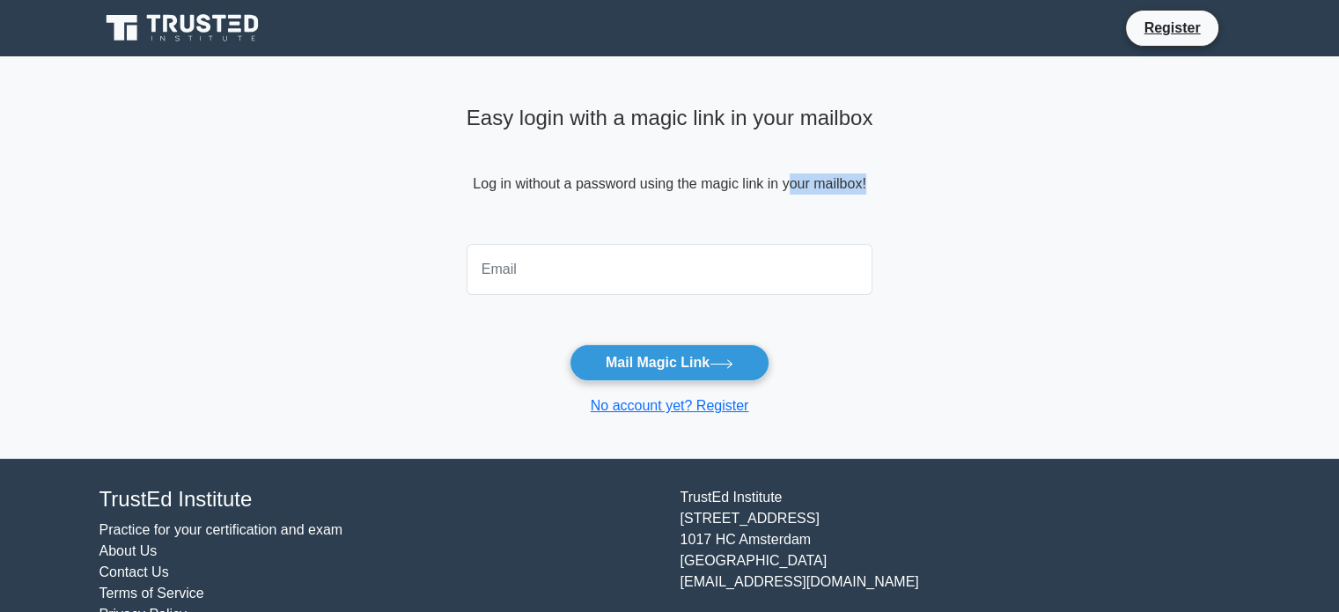
drag, startPoint x: 711, startPoint y: 230, endPoint x: 638, endPoint y: 259, distance: 78.6
click at [638, 259] on div "Easy login with a magic link in your mailbox Log in without a password using th…" at bounding box center [670, 257] width 428 height 402
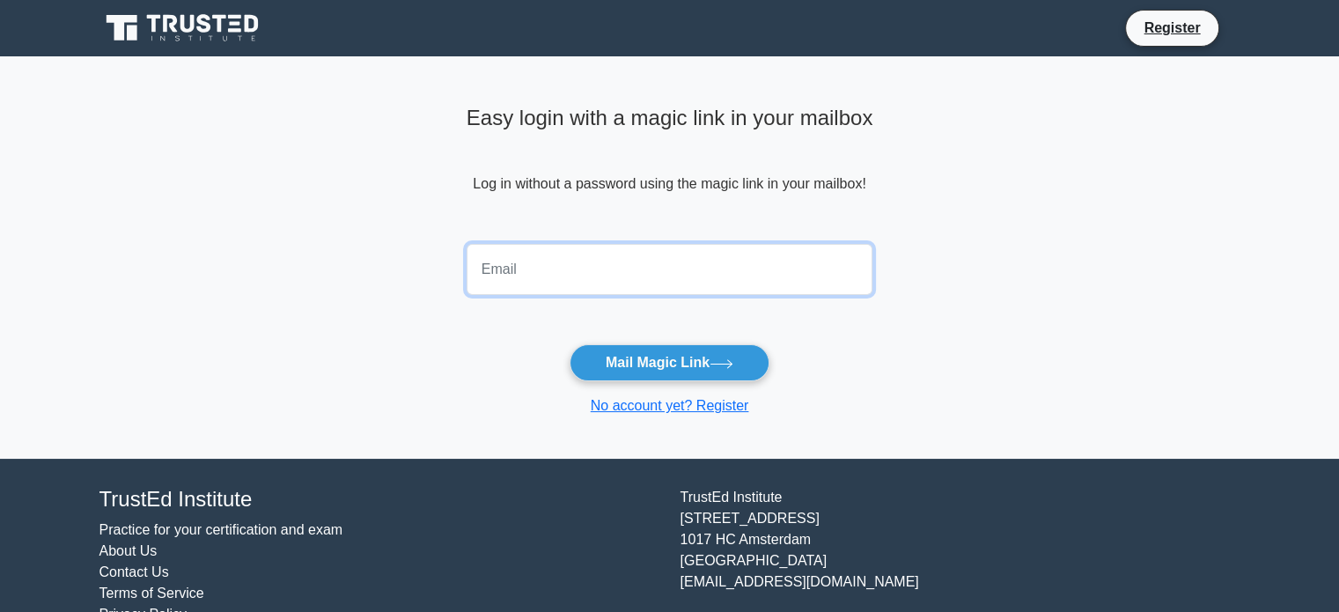
click at [638, 259] on input "email" at bounding box center [670, 269] width 407 height 51
type input "[EMAIL_ADDRESS][DOMAIN_NAME]"
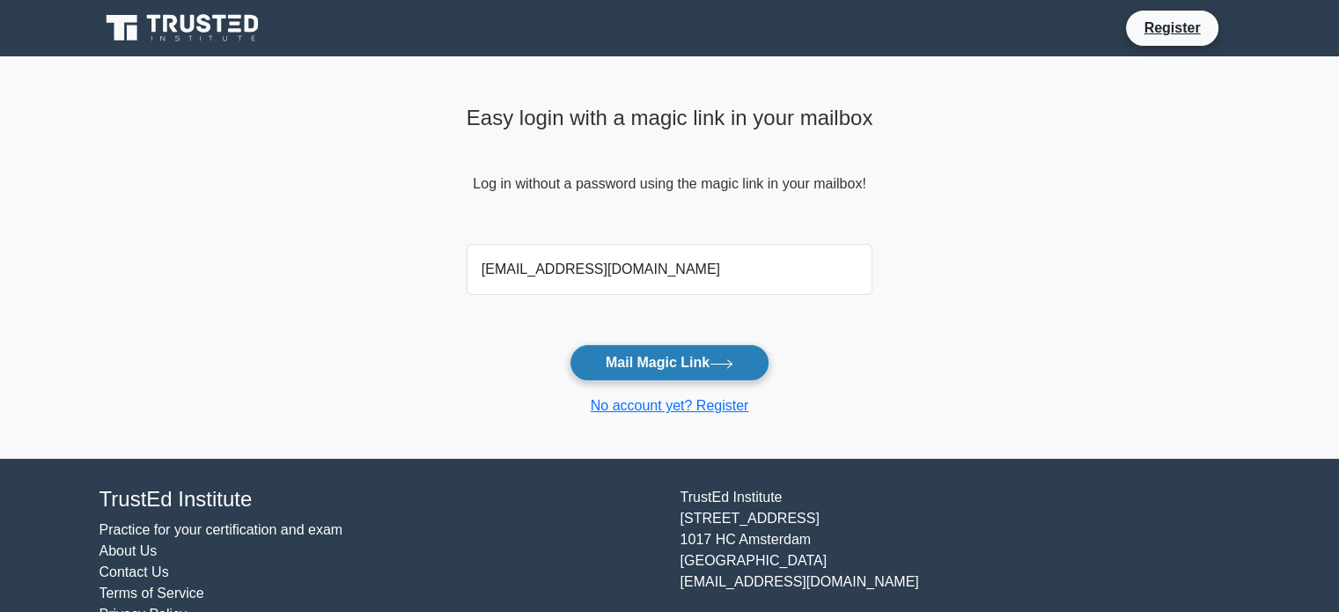
click at [652, 344] on button "Mail Magic Link" at bounding box center [670, 362] width 200 height 37
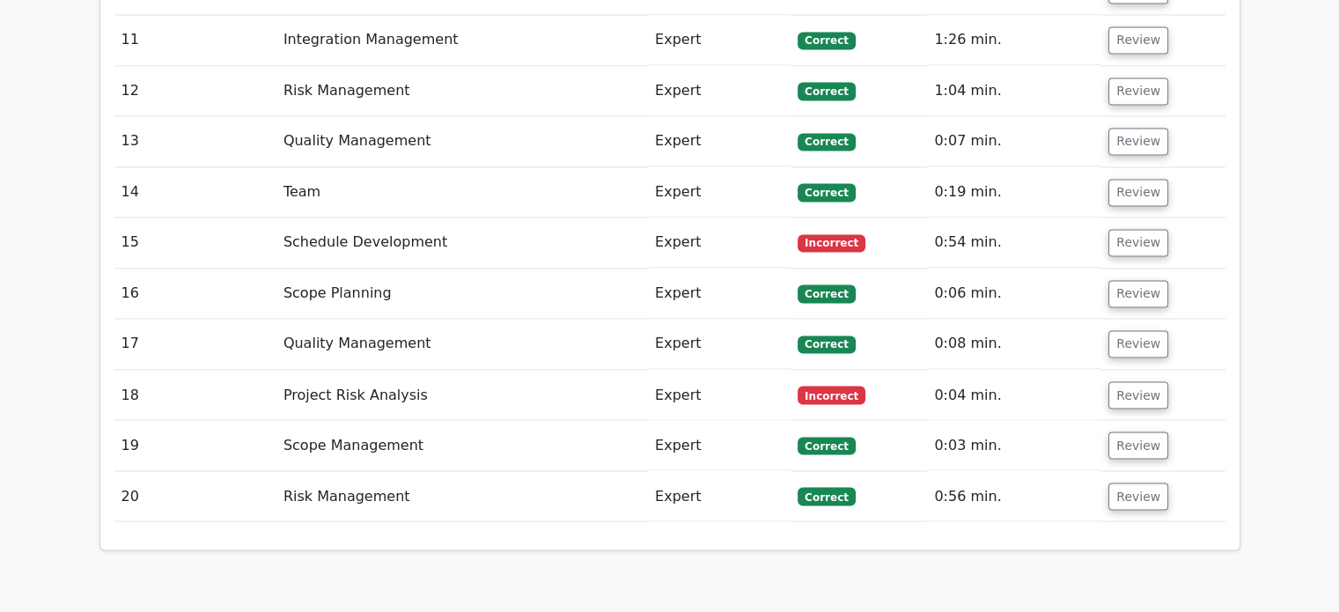
scroll to position [2965, 0]
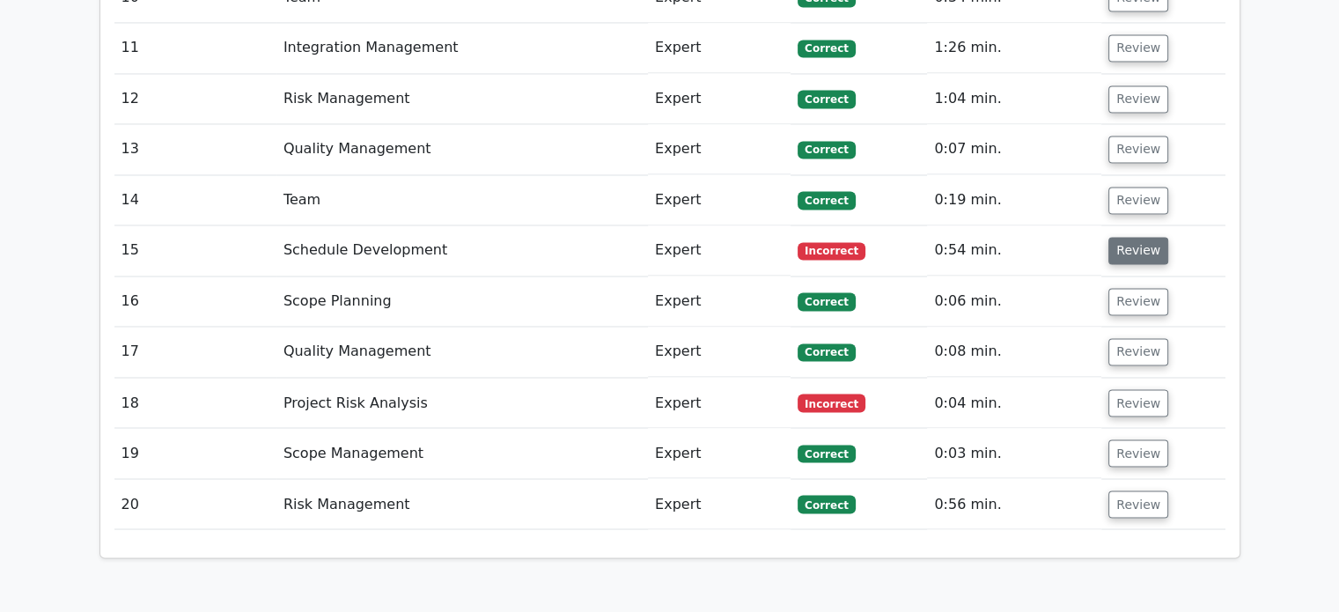
click at [1143, 237] on button "Review" at bounding box center [1139, 250] width 60 height 27
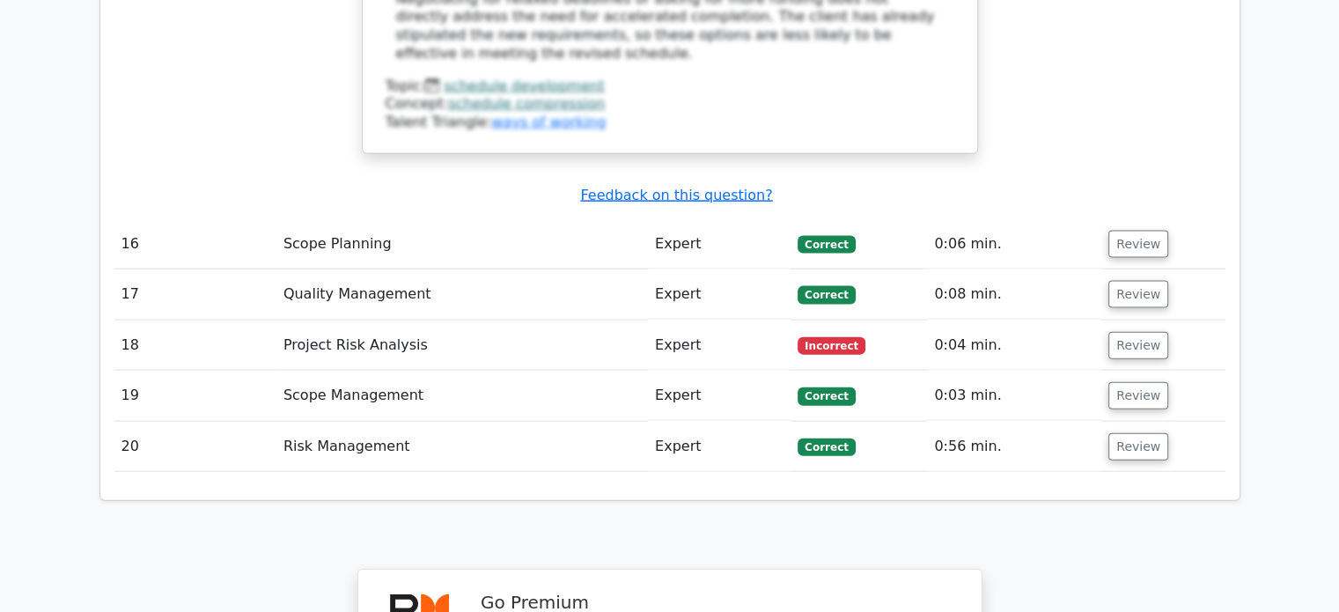
scroll to position [3858, 0]
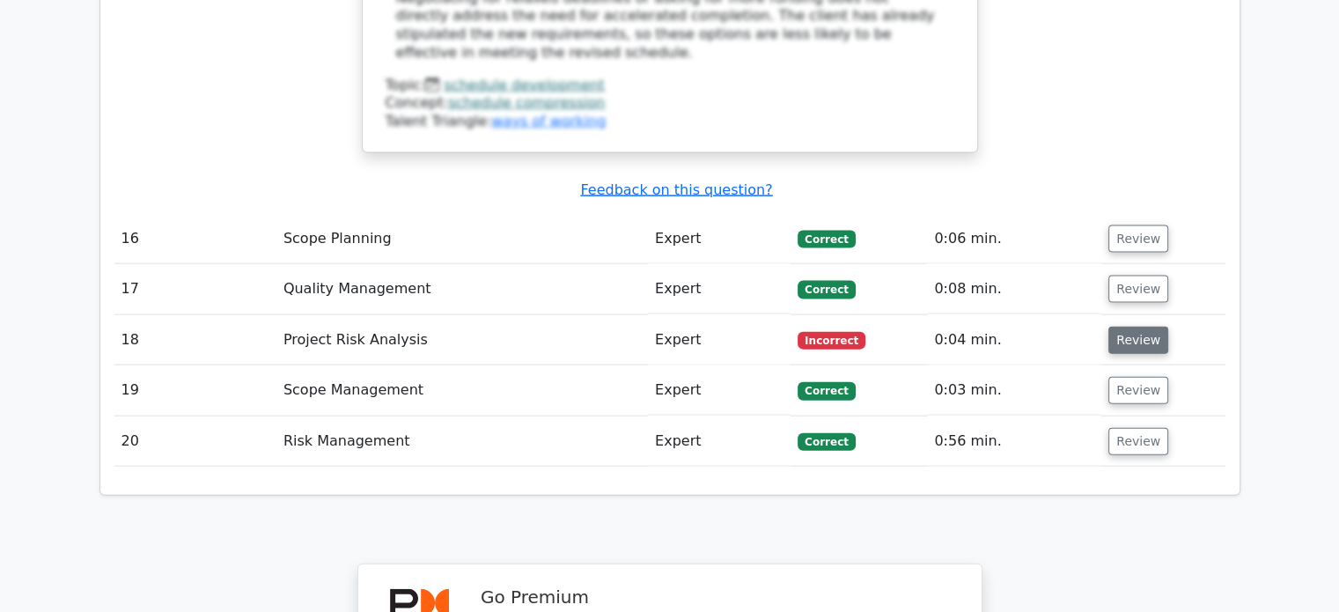
click at [1128, 327] on button "Review" at bounding box center [1139, 340] width 60 height 27
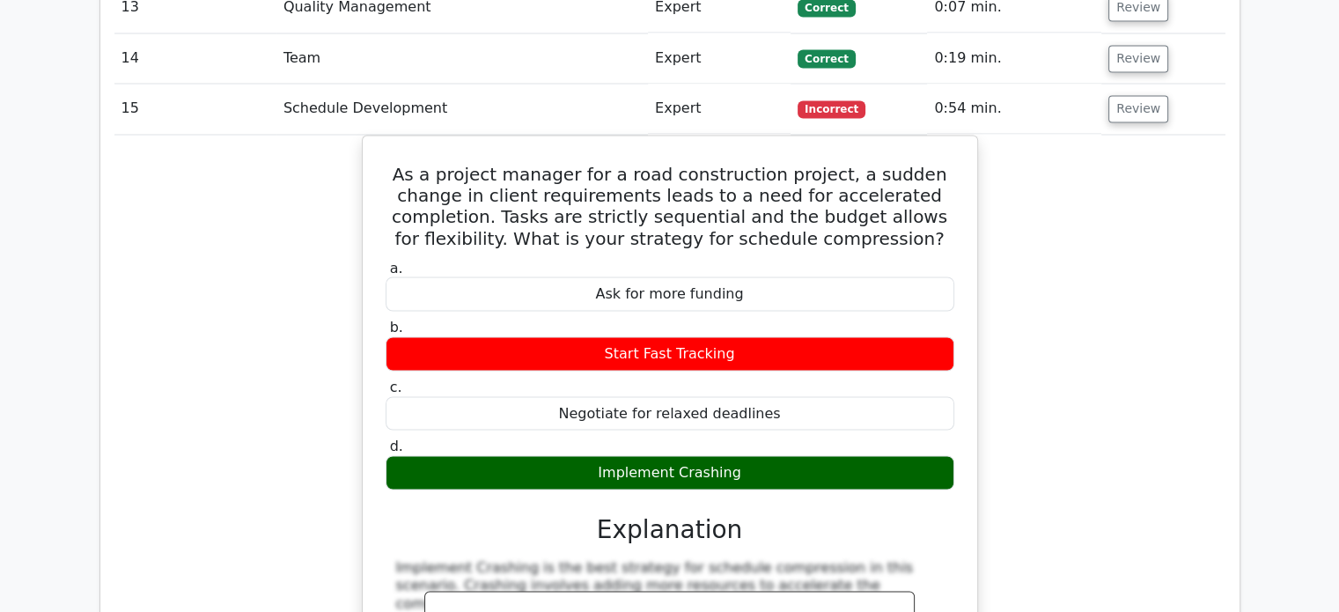
scroll to position [3094, 0]
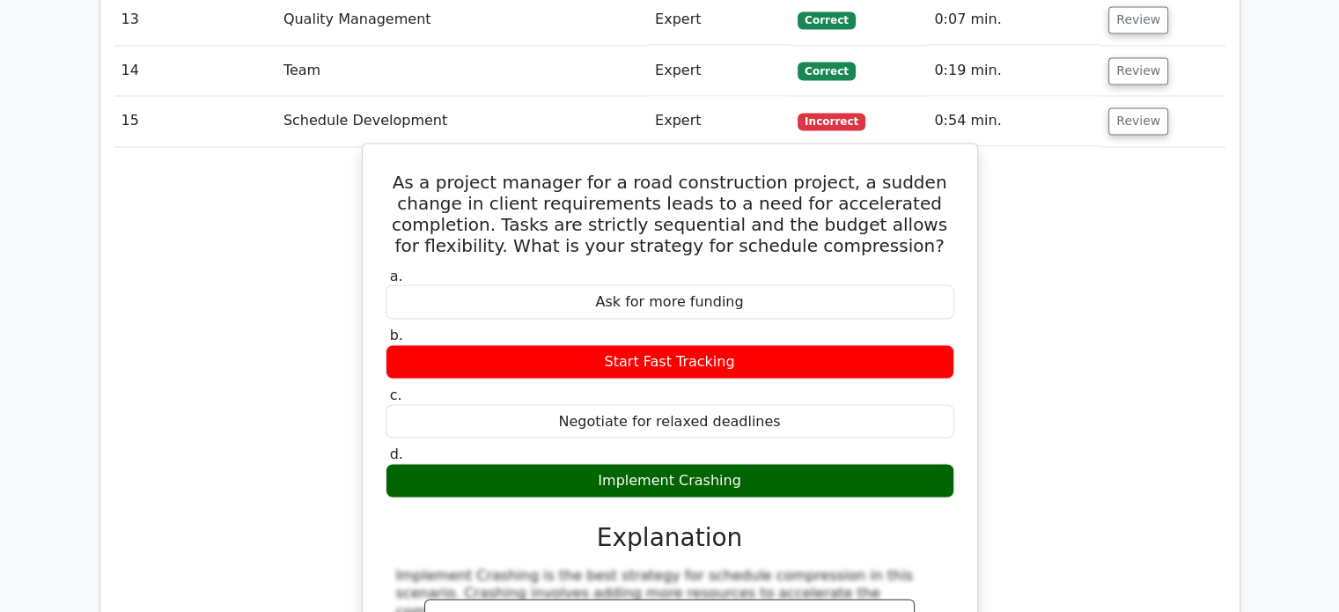
click at [394, 172] on h5 "As a project manager for a road construction project, a sudden change in client…" at bounding box center [670, 214] width 572 height 85
click at [760, 463] on div "Implement Crashing" at bounding box center [670, 480] width 569 height 34
copy div "As a project manager for a road construction project, a sudden change in client…"
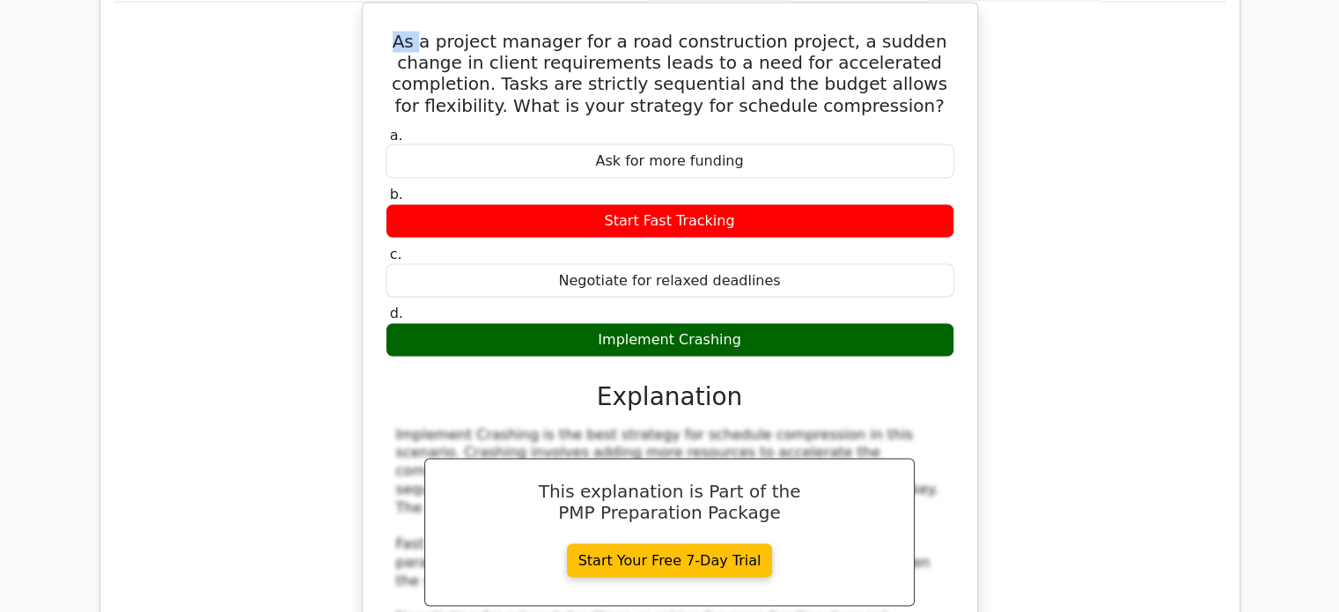
click at [1067, 213] on div "As a project manager for a road construction project, a sudden change in client…" at bounding box center [669, 398] width 1111 height 792
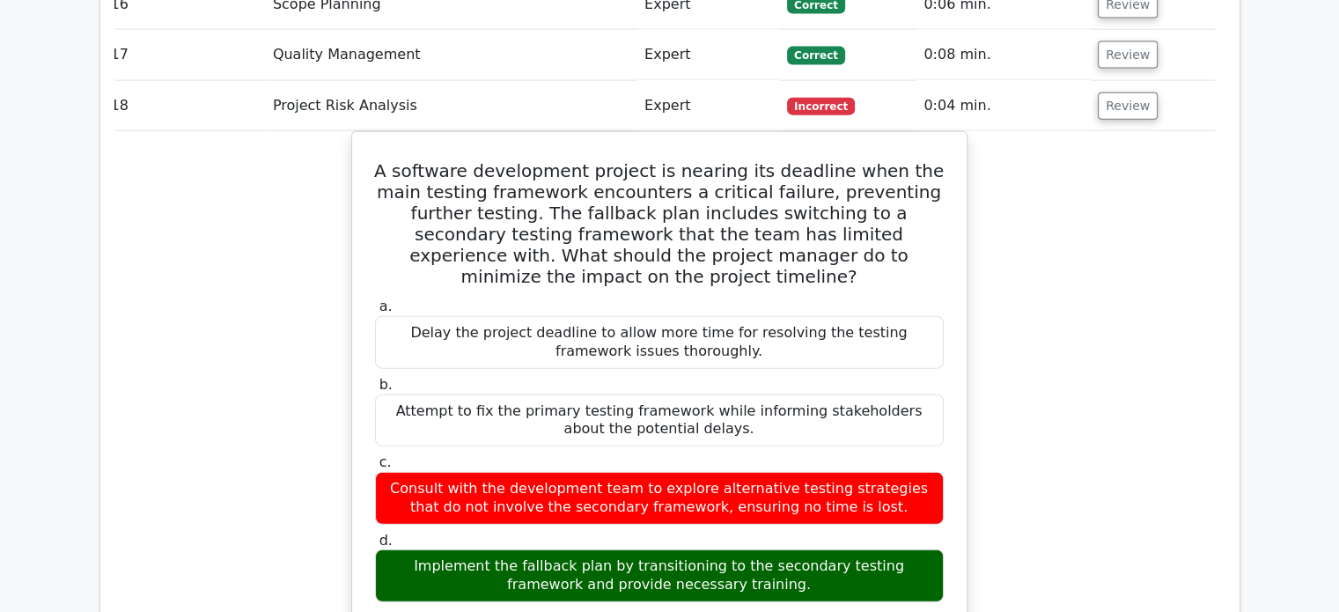
scroll to position [4093, 0]
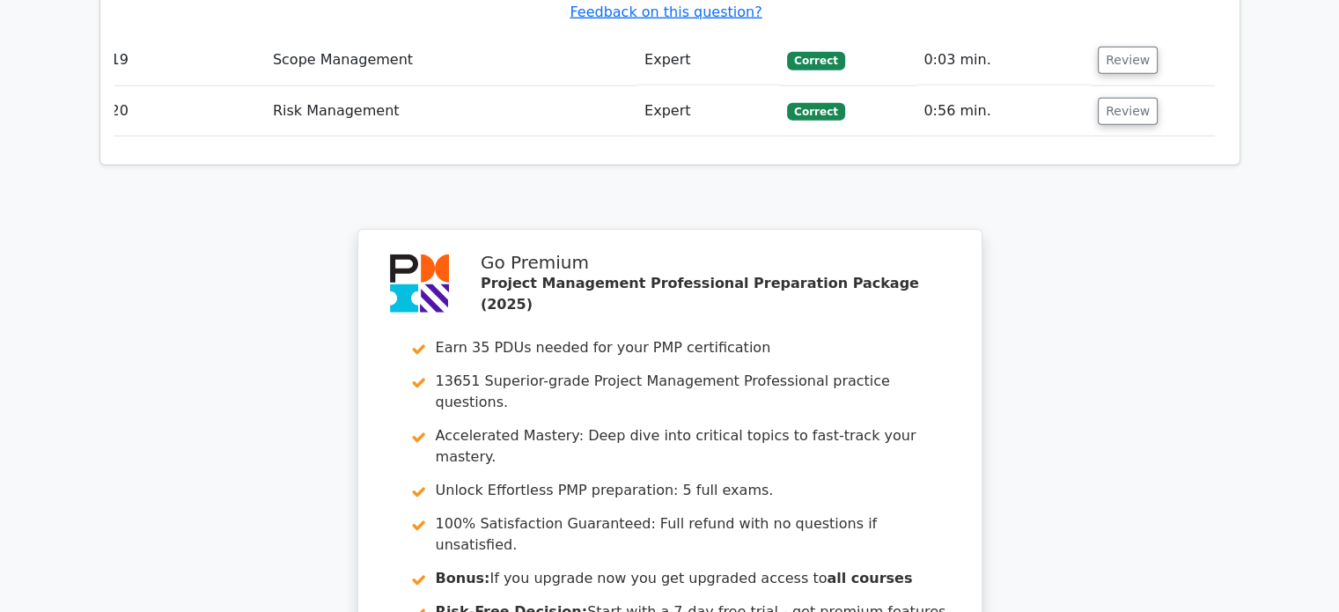
scroll to position [5316, 0]
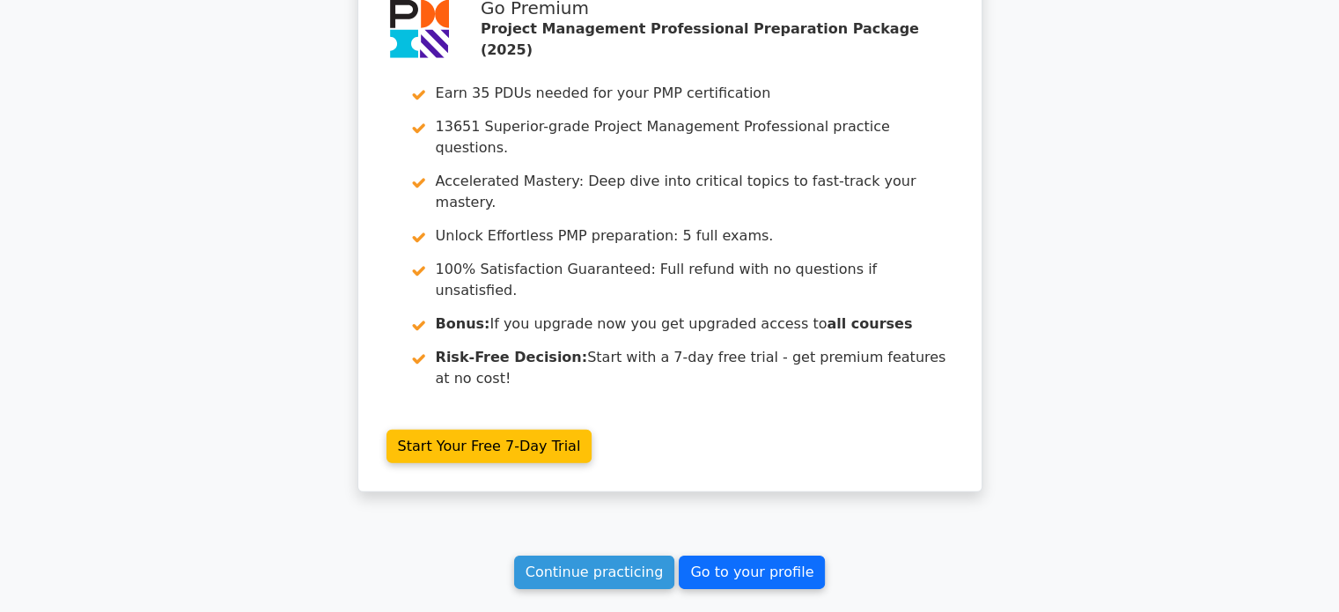
click at [734, 556] on link "Go to your profile" at bounding box center [752, 572] width 146 height 33
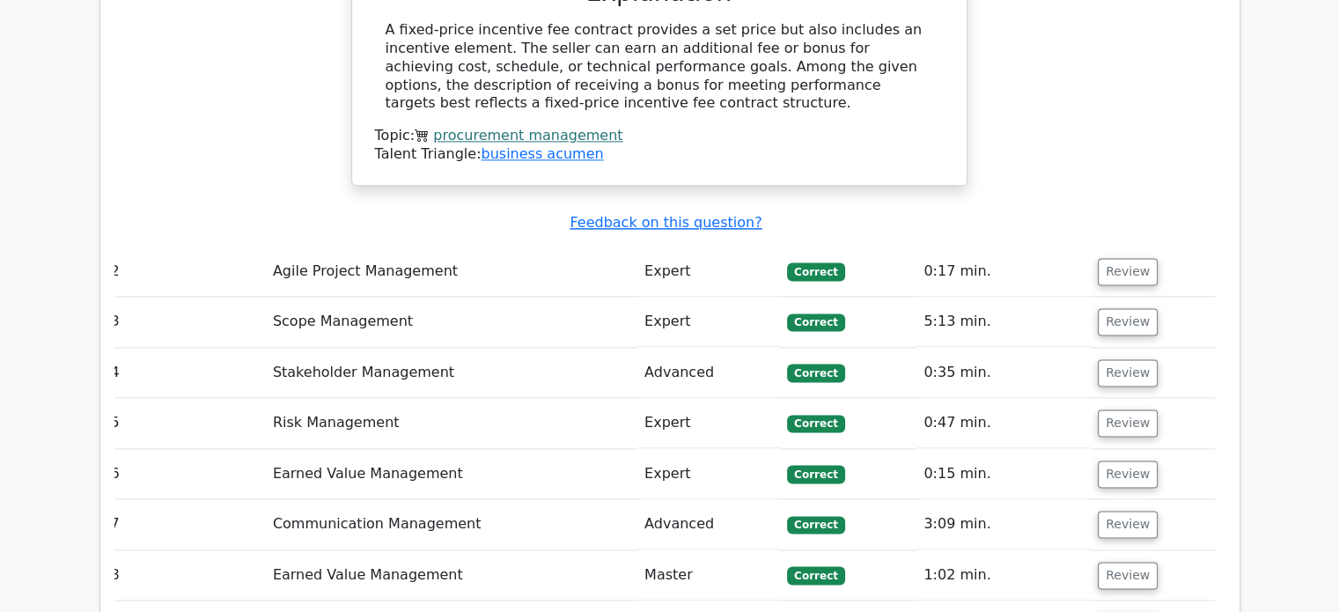
scroll to position [1708, 0]
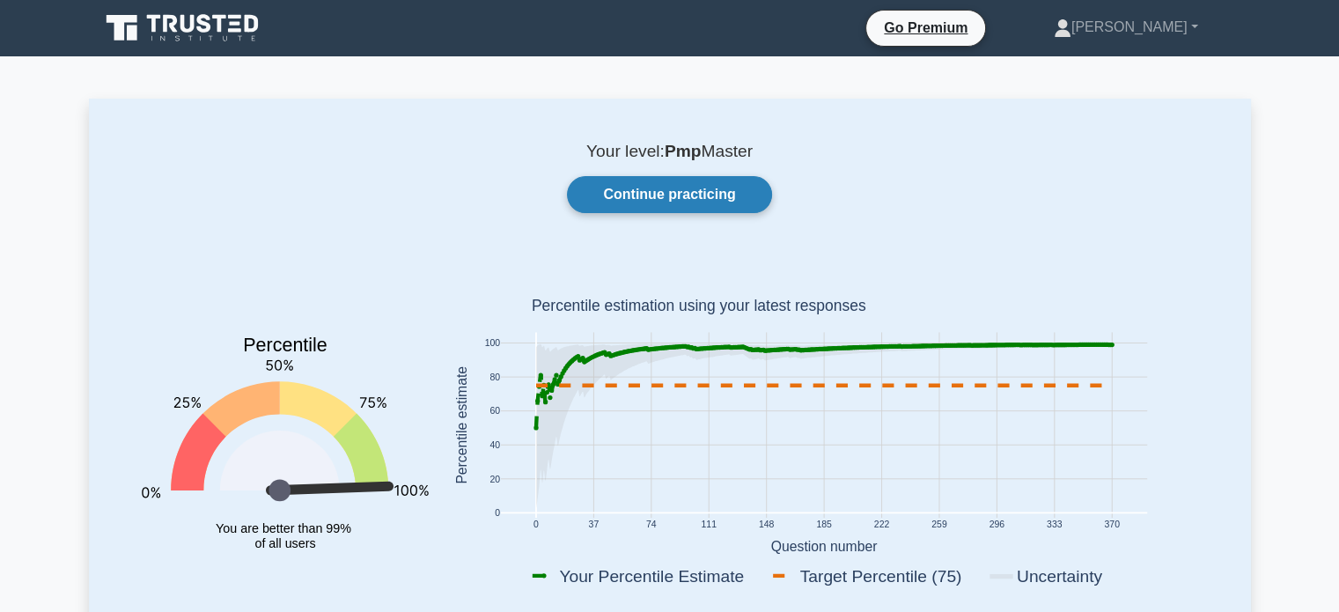
click at [655, 189] on link "Continue practicing" at bounding box center [669, 194] width 204 height 37
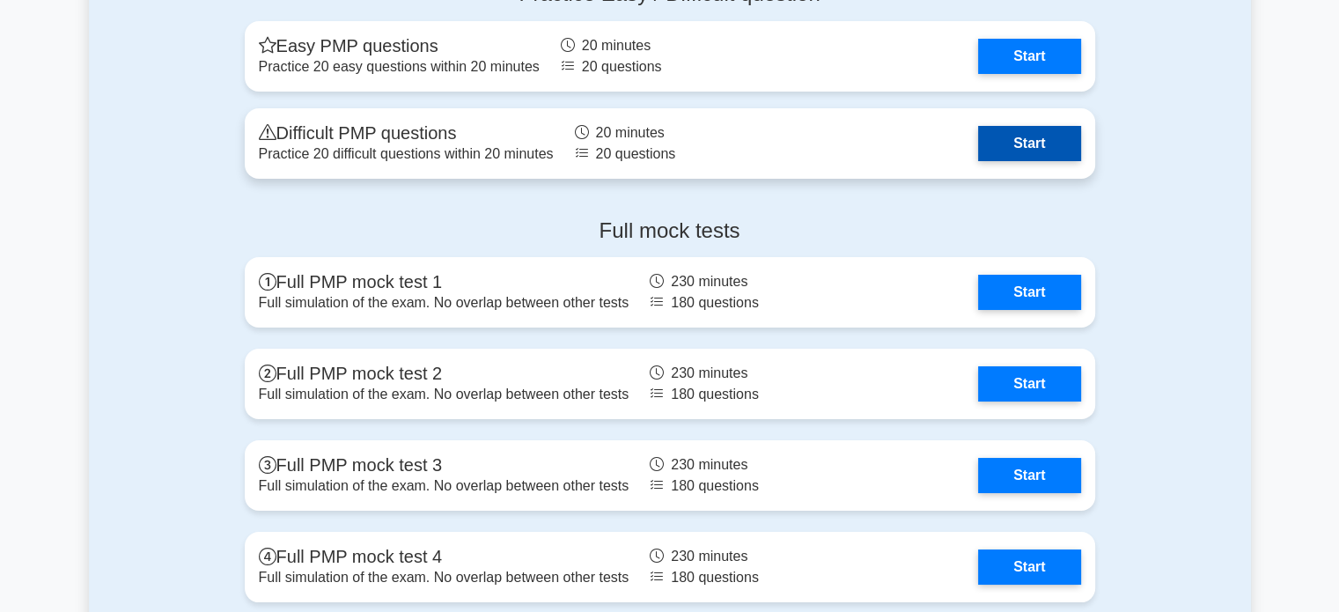
scroll to position [6526, 0]
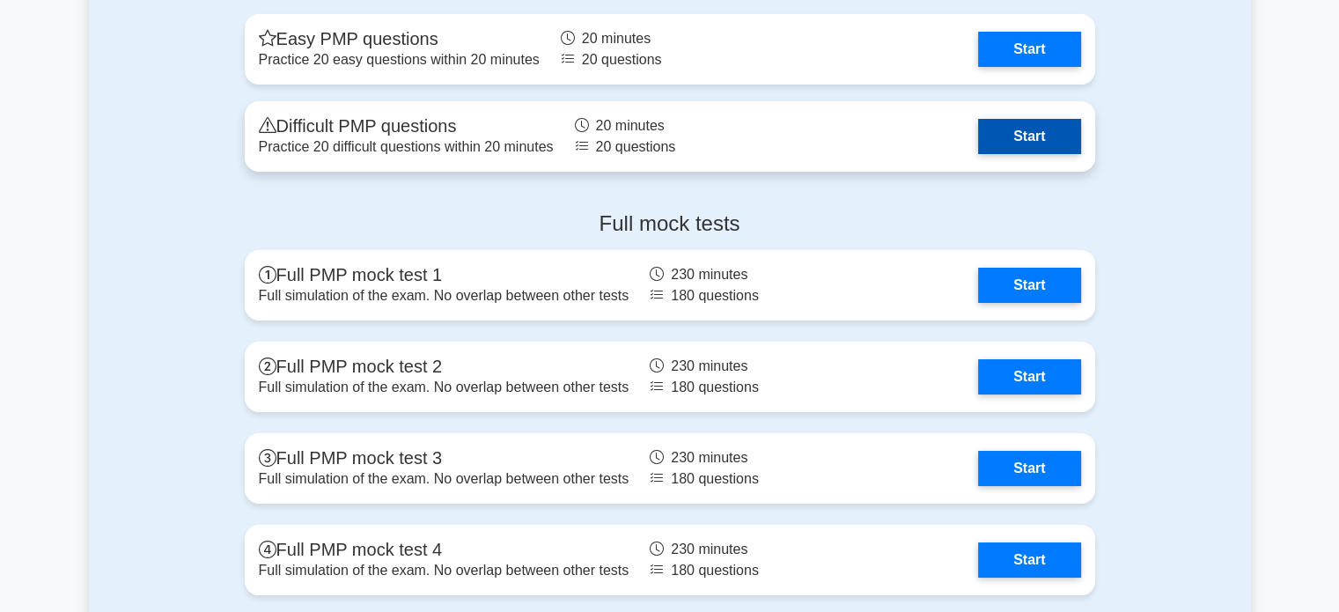
click at [1043, 144] on link "Start" at bounding box center [1029, 136] width 102 height 35
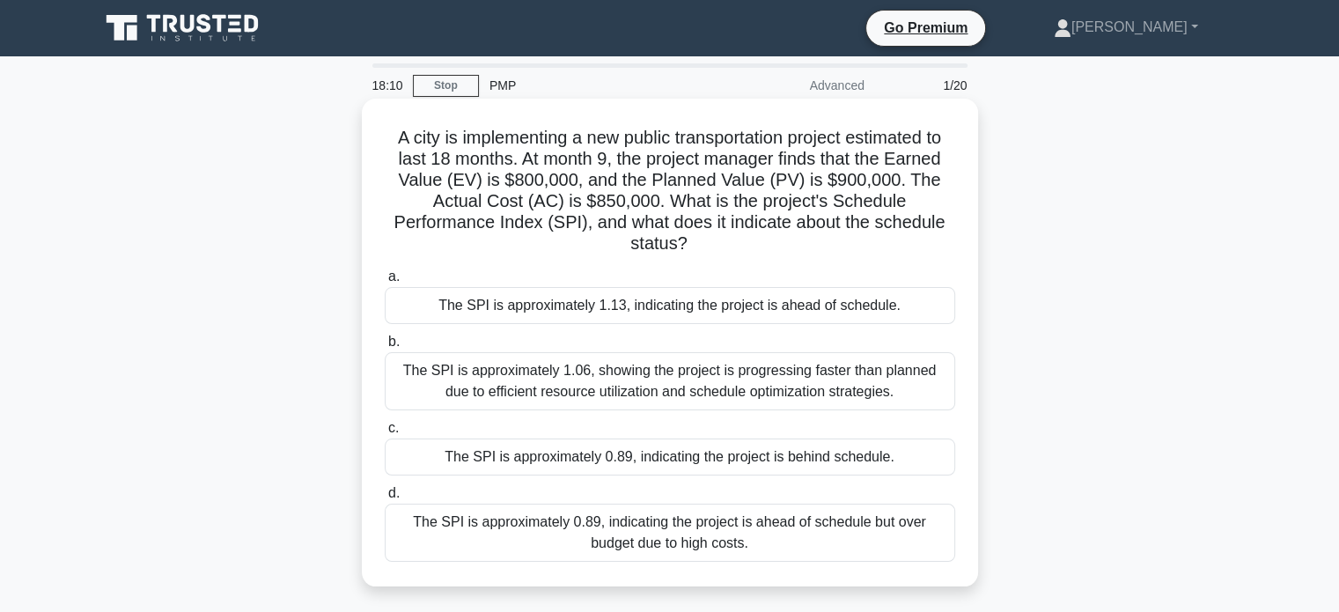
click at [743, 454] on div "The SPI is approximately 0.89, indicating the project is behind schedule." at bounding box center [670, 456] width 571 height 37
click at [385, 434] on input "c. The SPI is approximately 0.89, indicating the project is behind schedule." at bounding box center [385, 428] width 0 height 11
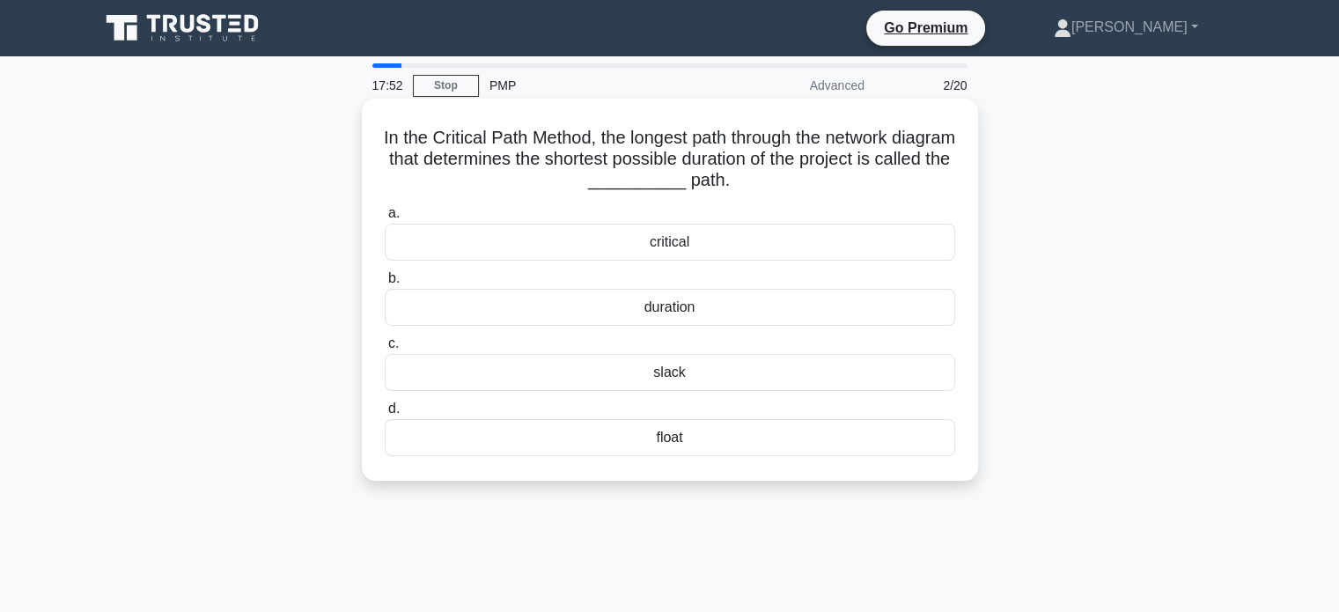
click at [680, 244] on div "critical" at bounding box center [670, 242] width 571 height 37
click at [385, 219] on input "a. critical" at bounding box center [385, 213] width 0 height 11
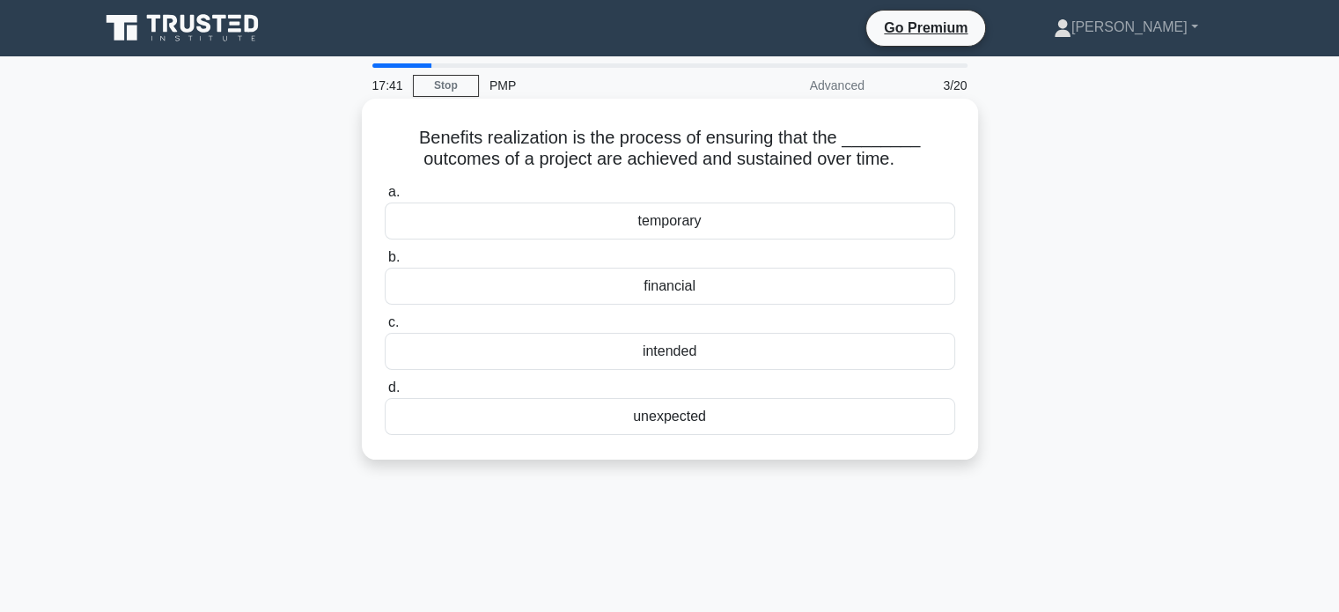
click at [685, 355] on div "intended" at bounding box center [670, 351] width 571 height 37
click at [385, 328] on input "c. intended" at bounding box center [385, 322] width 0 height 11
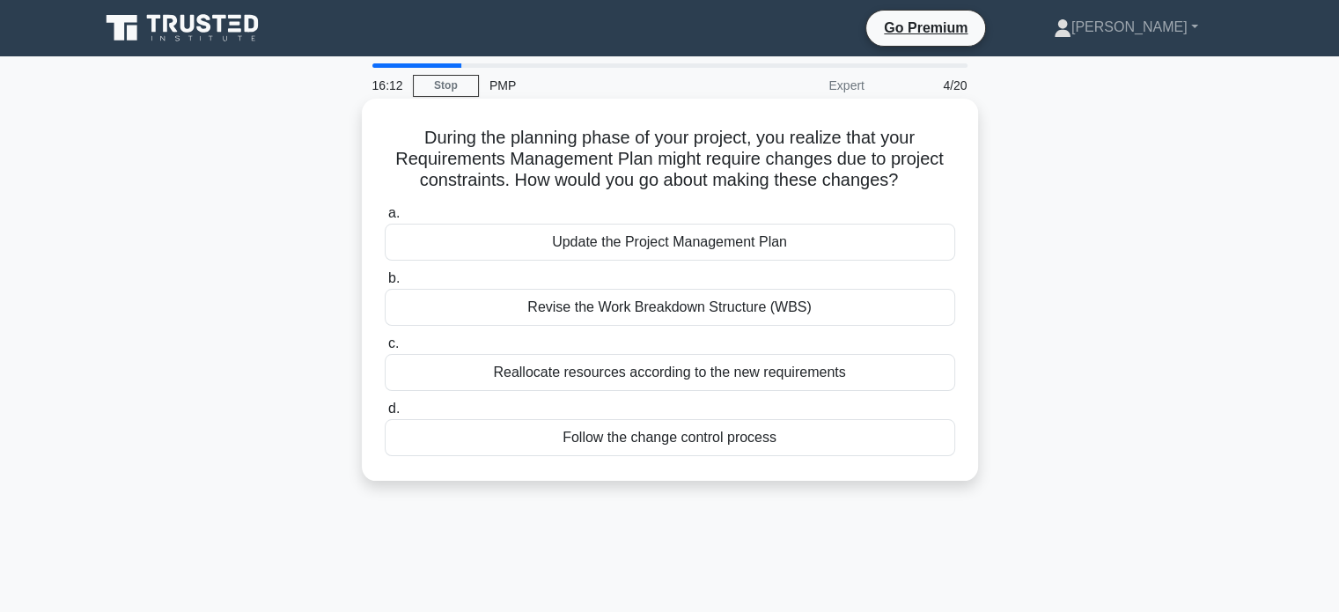
click at [764, 164] on h5 "During the planning phase of your project, you realize that your Requirements M…" at bounding box center [670, 159] width 574 height 65
click at [626, 436] on div "Follow the change control process" at bounding box center [670, 437] width 571 height 37
click at [385, 415] on input "d. Follow the change control process" at bounding box center [385, 408] width 0 height 11
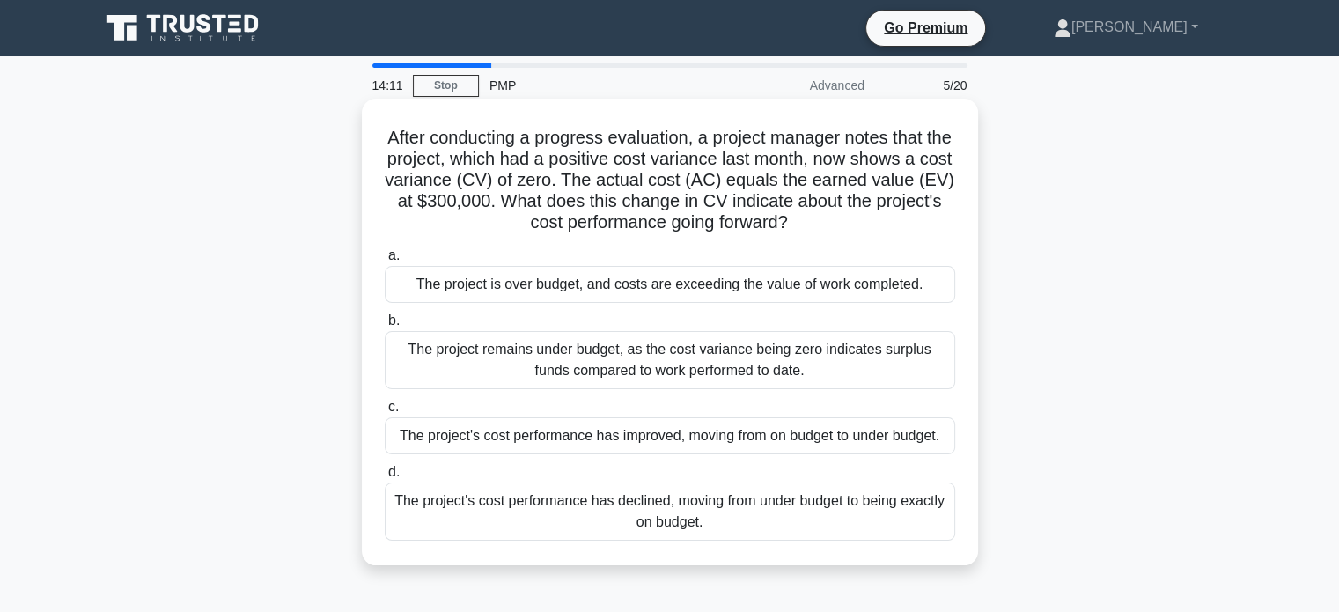
click at [571, 516] on div "The project's cost performance has declined, moving from under budget to being …" at bounding box center [670, 512] width 571 height 58
click at [385, 478] on input "d. The project's cost performance has declined, moving from under budget to bei…" at bounding box center [385, 472] width 0 height 11
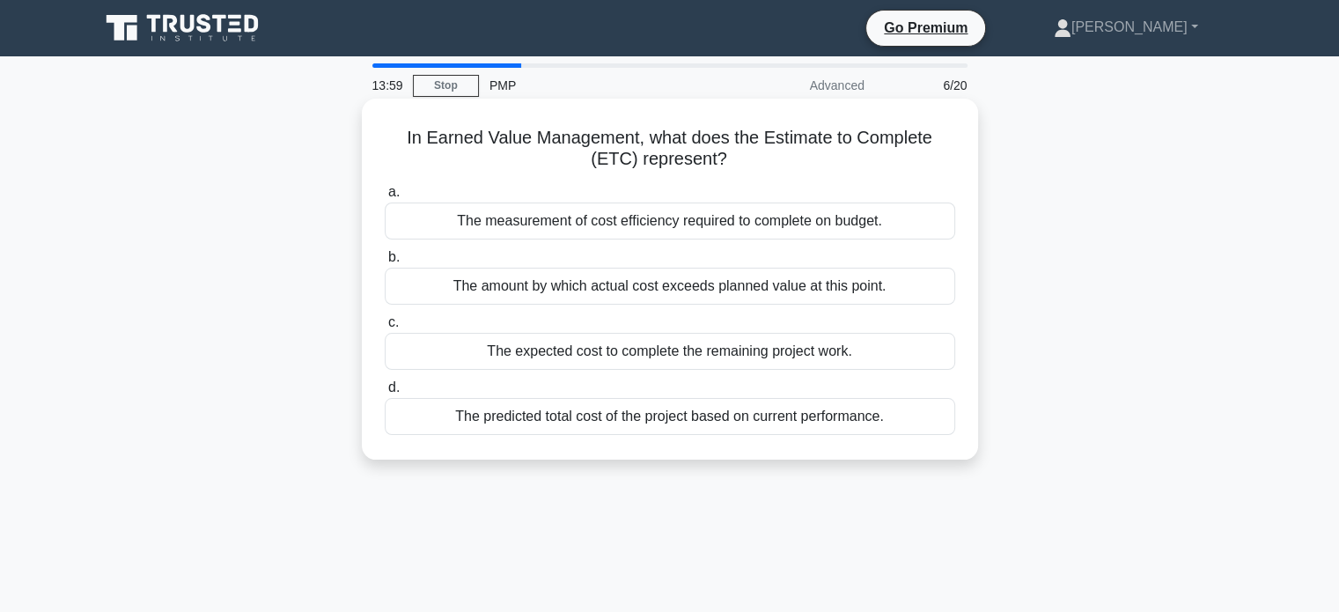
click at [669, 355] on div "The expected cost to complete the remaining project work." at bounding box center [670, 351] width 571 height 37
click at [385, 328] on input "c. The expected cost to complete the remaining project work." at bounding box center [385, 322] width 0 height 11
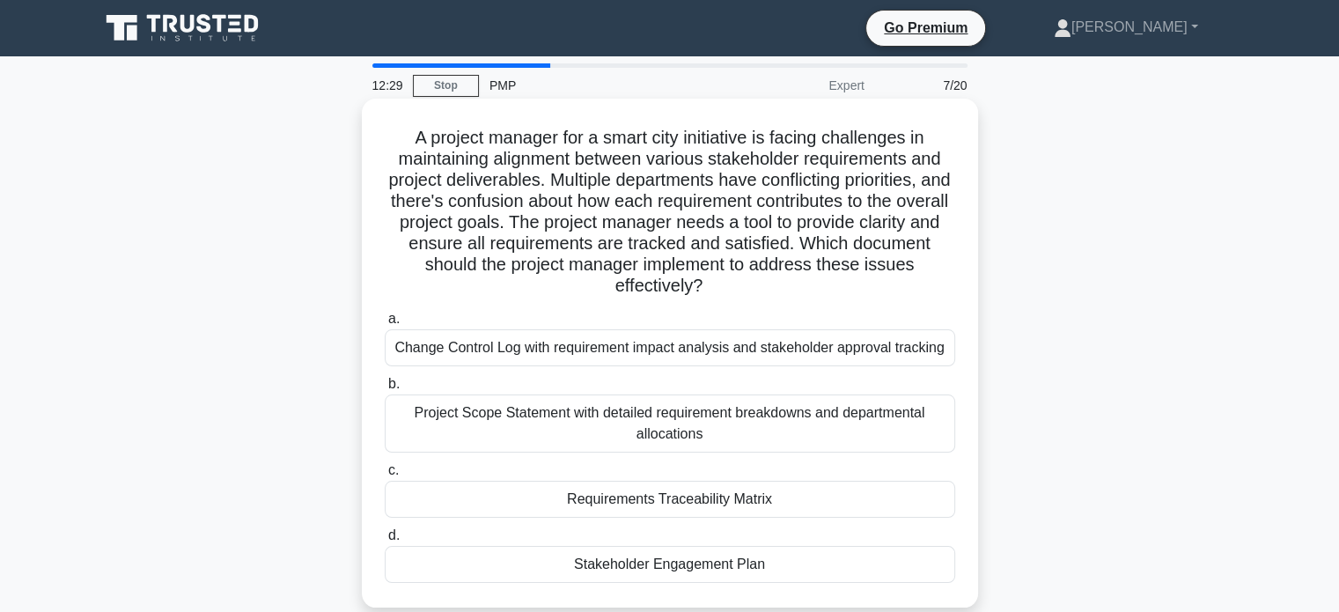
click at [585, 504] on div "Requirements Traceability Matrix" at bounding box center [670, 499] width 571 height 37
click at [385, 476] on input "c. Requirements Traceability Matrix" at bounding box center [385, 470] width 0 height 11
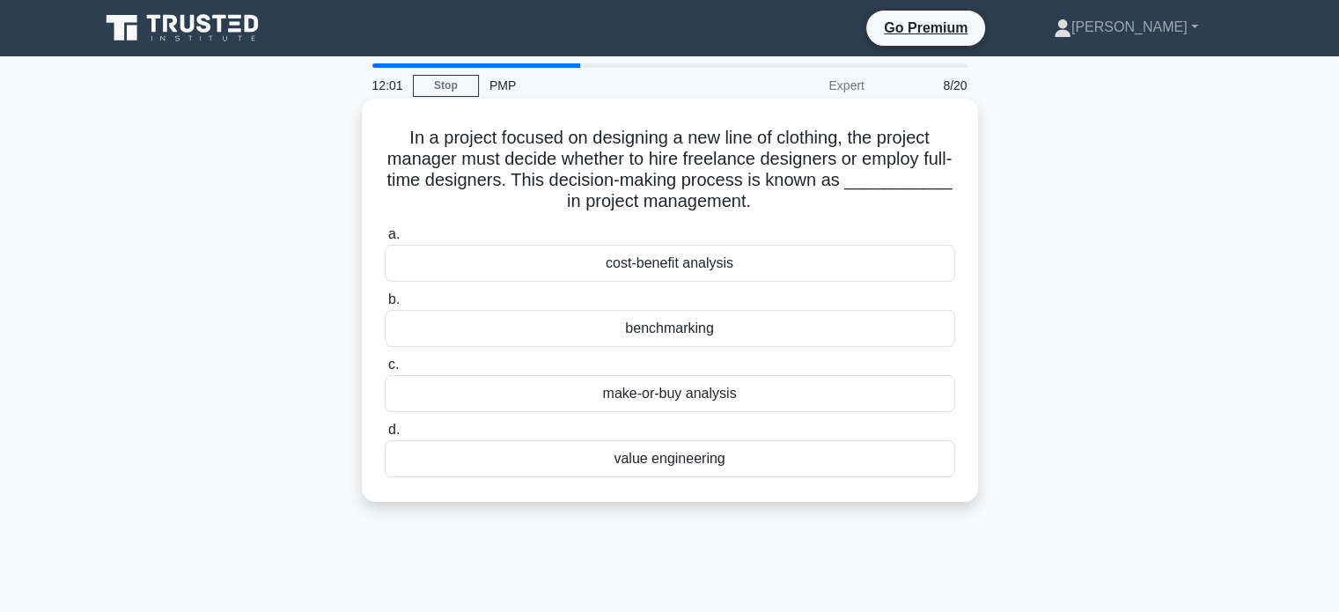
click at [401, 123] on div "In a project focused on designing a new line of clothing, the project manager m…" at bounding box center [670, 300] width 602 height 389
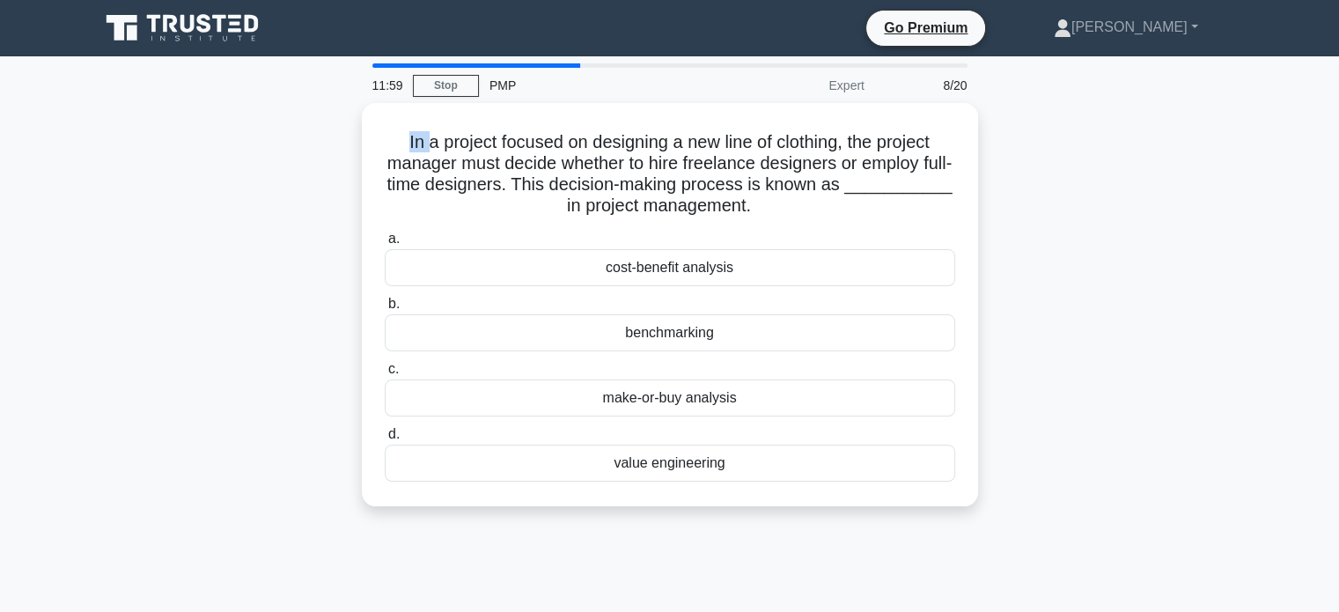
click at [1014, 586] on div "11:59 Stop PMP Expert 8/20 In a project focused on designing a new line of clot…" at bounding box center [670, 503] width 1162 height 881
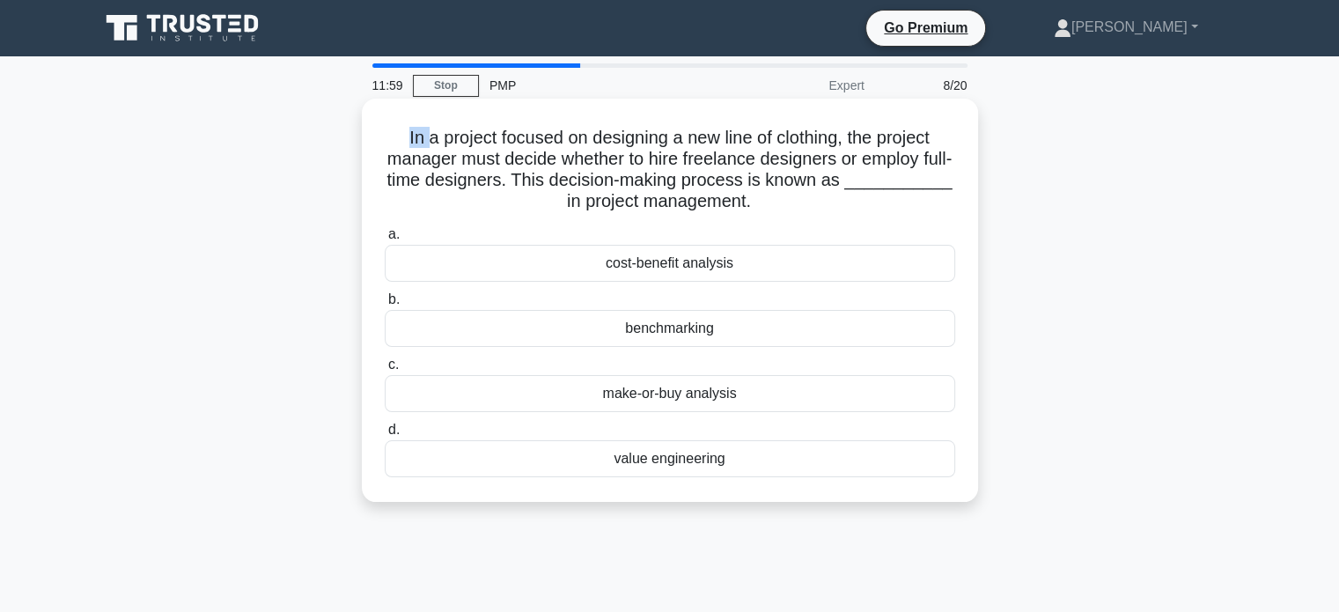
copy div "In a project focused on designing a new line of clothing, the project manager m…"
click at [660, 397] on div "make-or-buy analysis" at bounding box center [670, 393] width 571 height 37
click at [385, 371] on input "c. make-or-buy analysis" at bounding box center [385, 364] width 0 height 11
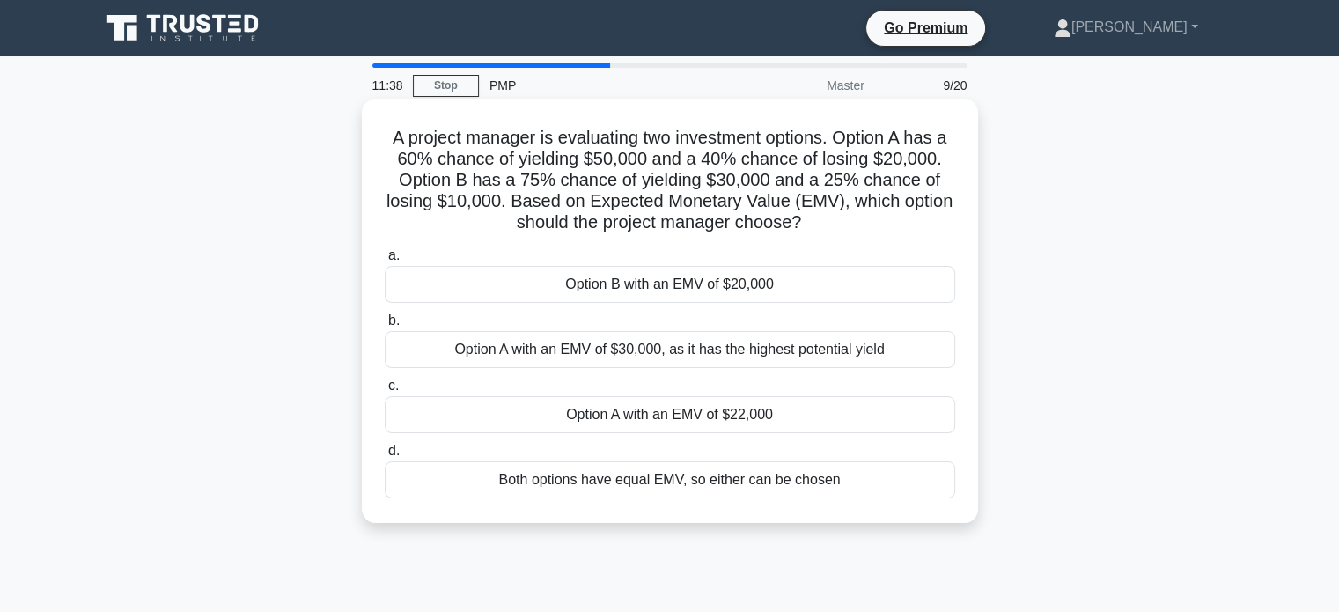
click at [798, 173] on h5 "A project manager is evaluating two investment options. Option A has a 60% chan…" at bounding box center [670, 180] width 574 height 107
click at [387, 137] on h5 "A project manager is evaluating two investment options. Option A has a 60% chan…" at bounding box center [670, 180] width 574 height 107
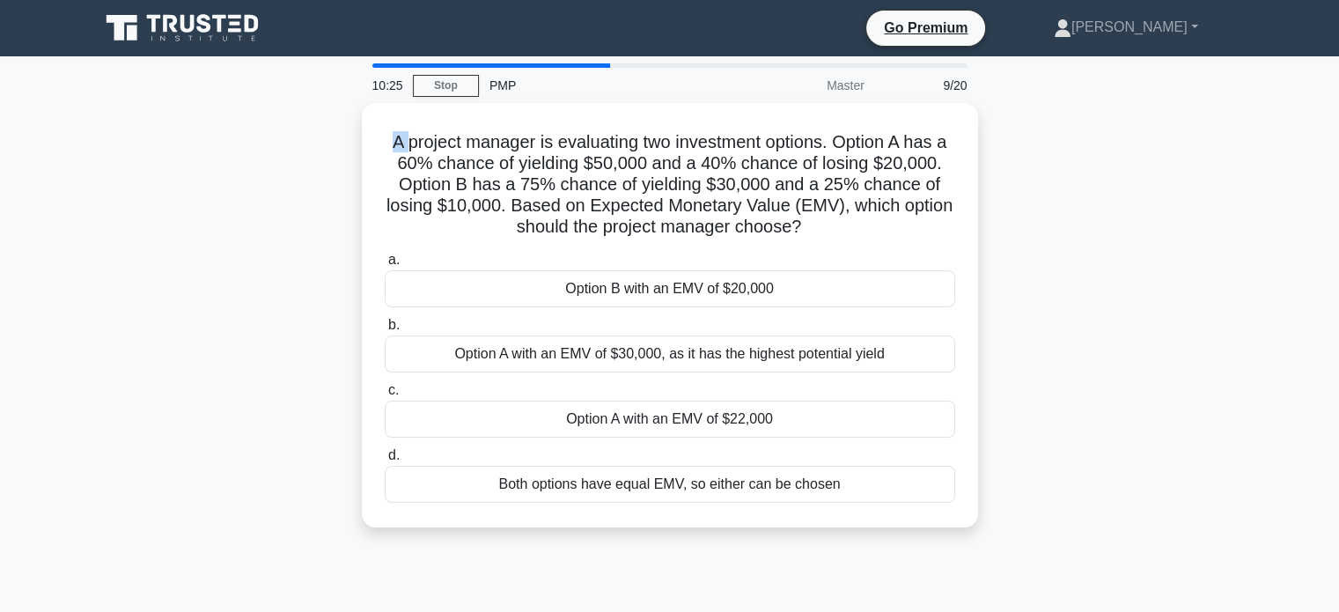
click at [980, 561] on div "10:25 Stop PMP Master 9/20 A project manager is evaluating two investment optio…" at bounding box center [670, 503] width 1162 height 881
copy div "A project manager is evaluating two investment options. Option A has a 60% chan…"
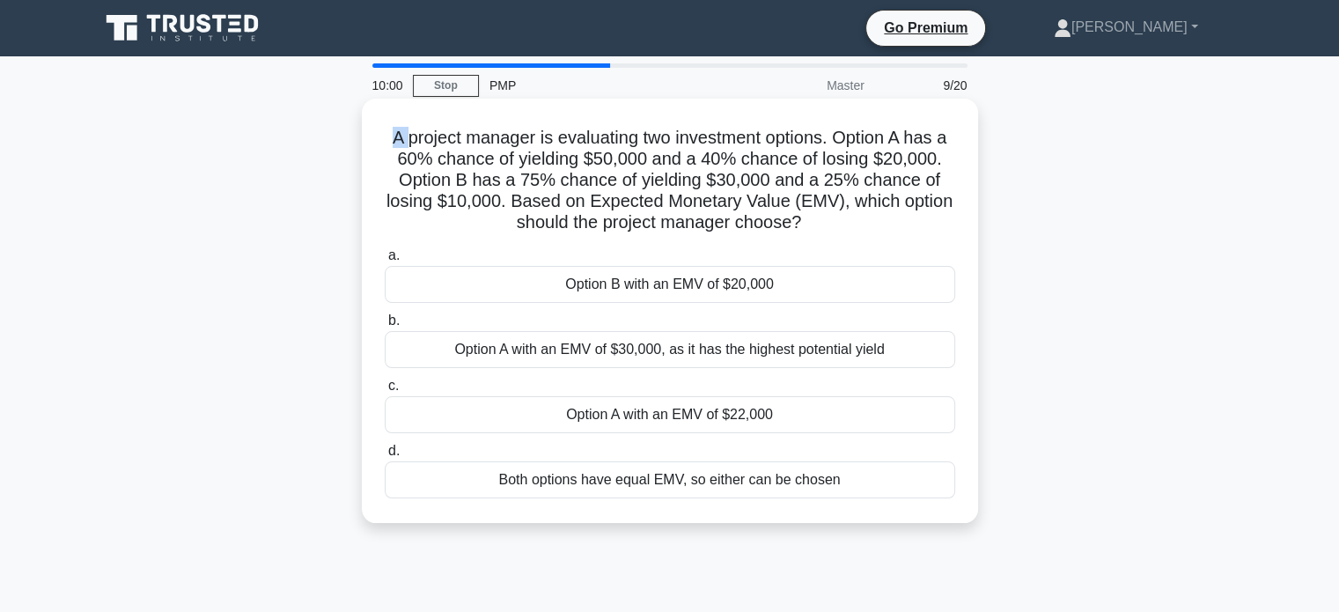
click at [577, 412] on div "Option A with an EMV of $22,000" at bounding box center [670, 414] width 571 height 37
click at [385, 392] on input "c. Option A with an EMV of $22,000" at bounding box center [385, 385] width 0 height 11
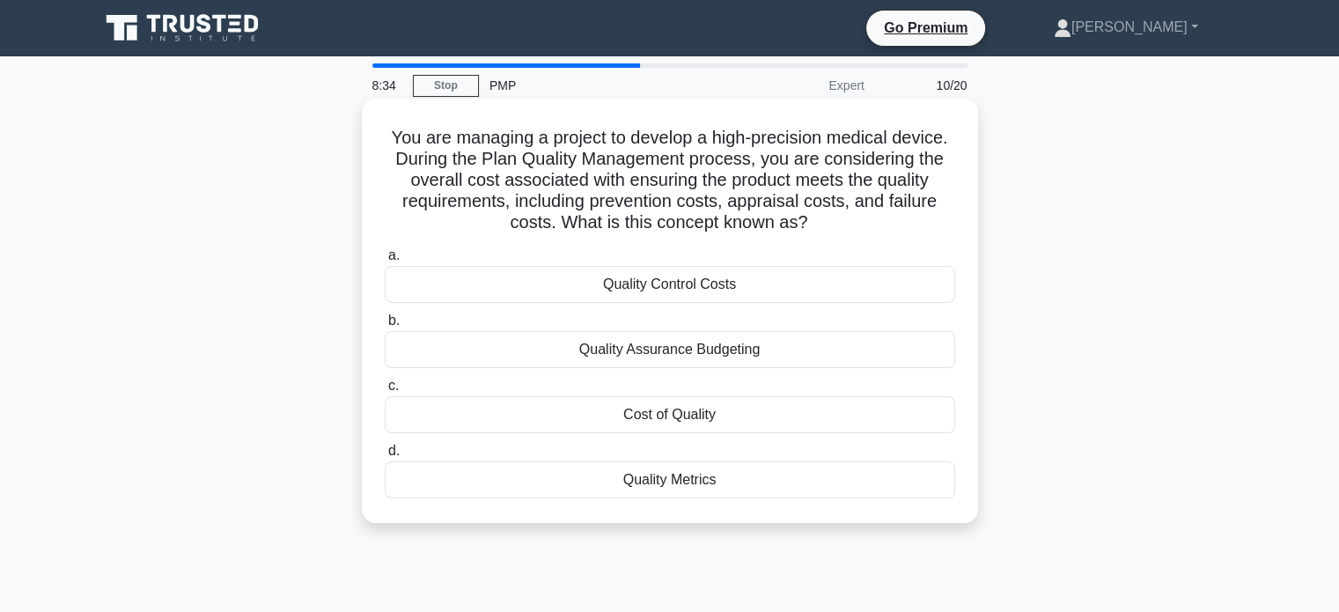
click at [670, 136] on h5 "You are managing a project to develop a high-precision medical device. During t…" at bounding box center [670, 180] width 574 height 107
click at [527, 151] on h5 "You are managing a project to develop a high-precision medical device. During t…" at bounding box center [670, 180] width 574 height 107
click at [666, 148] on h5 "You are managing a project to develop a high-precision medical device. During t…" at bounding box center [670, 180] width 574 height 107
click at [659, 154] on h5 "You are managing a project to develop a high-precision medical device. During t…" at bounding box center [670, 180] width 574 height 107
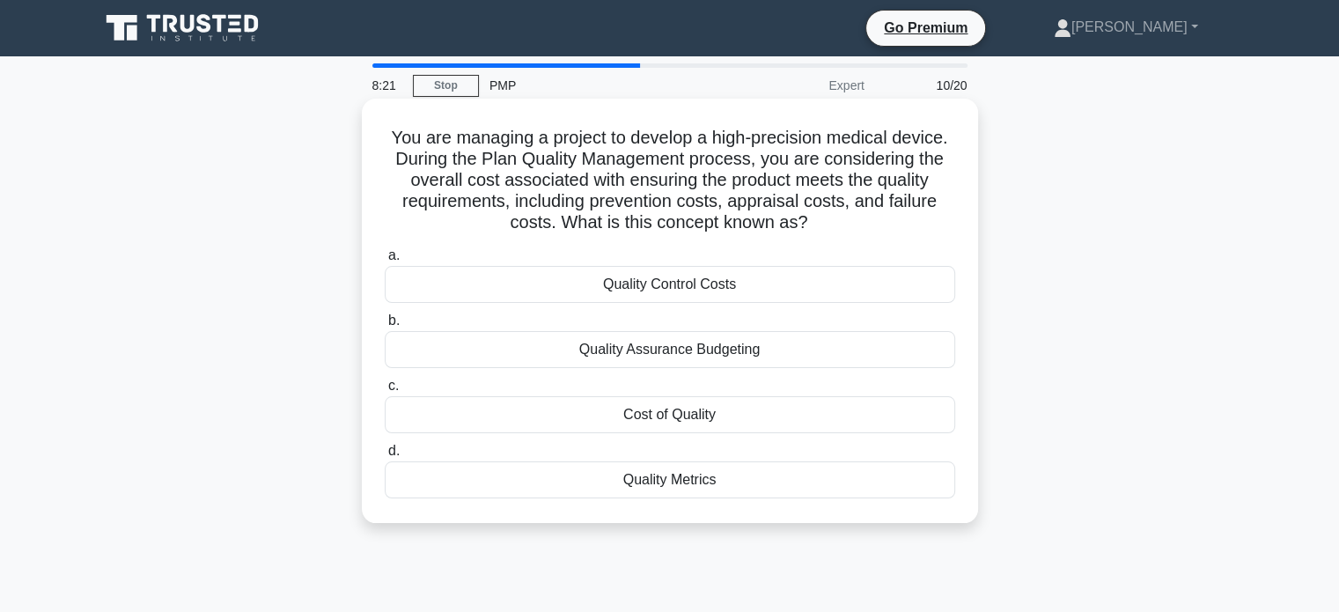
click at [674, 138] on h5 "You are managing a project to develop a high-precision medical device. During t…" at bounding box center [670, 180] width 574 height 107
click at [655, 166] on h5 "You are managing a project to develop a high-precision medical device. During t…" at bounding box center [670, 180] width 574 height 107
click at [664, 152] on h5 "You are managing a project to develop a high-precision medical device. During t…" at bounding box center [670, 180] width 574 height 107
click at [653, 417] on div "Cost of Quality" at bounding box center [670, 414] width 571 height 37
click at [385, 392] on input "c. Cost of Quality" at bounding box center [385, 385] width 0 height 11
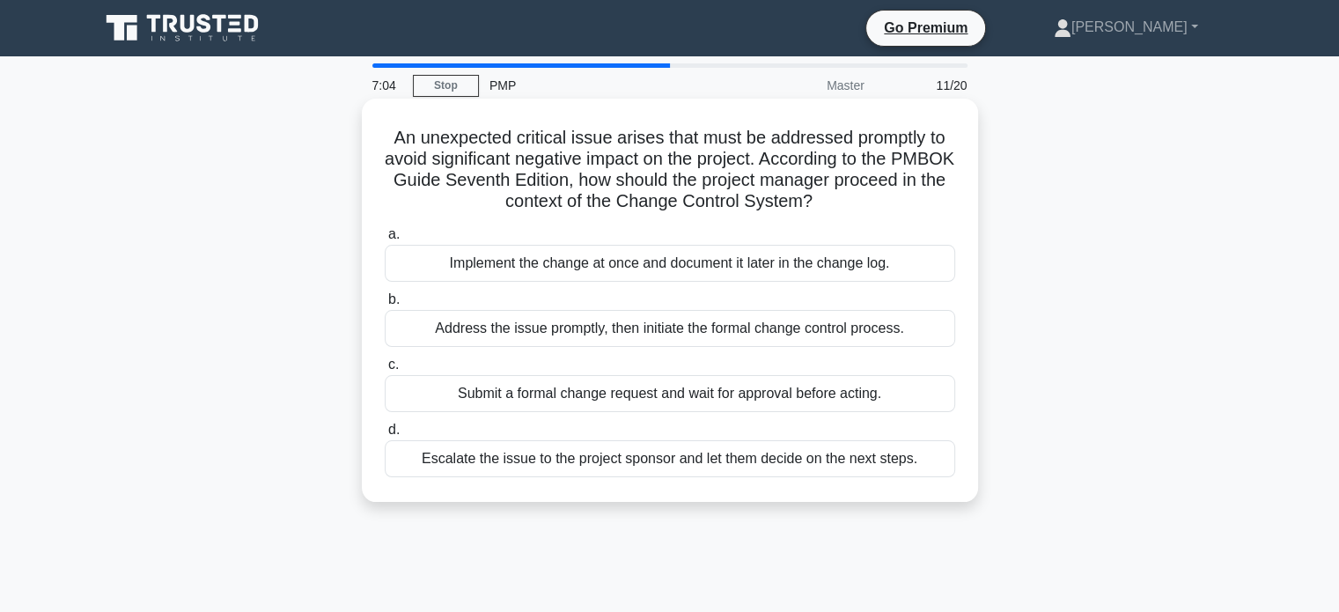
click at [599, 406] on div "Submit a formal change request and wait for approval before acting." at bounding box center [670, 393] width 571 height 37
click at [385, 371] on input "c. Submit a formal change request and wait for approval before acting." at bounding box center [385, 364] width 0 height 11
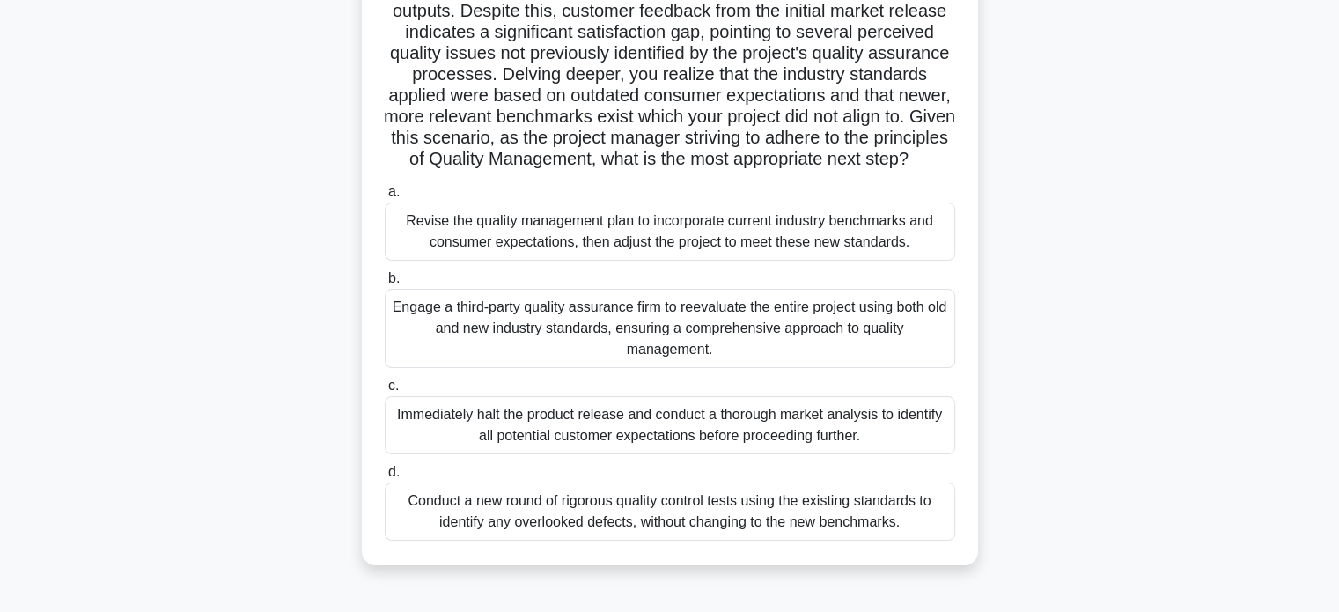
scroll to position [171, 0]
click at [660, 248] on div "Revise the quality management plan to incorporate current industry benchmarks a…" at bounding box center [670, 230] width 571 height 58
click at [385, 196] on input "a. Revise the quality management plan to incorporate current industry benchmark…" at bounding box center [385, 190] width 0 height 11
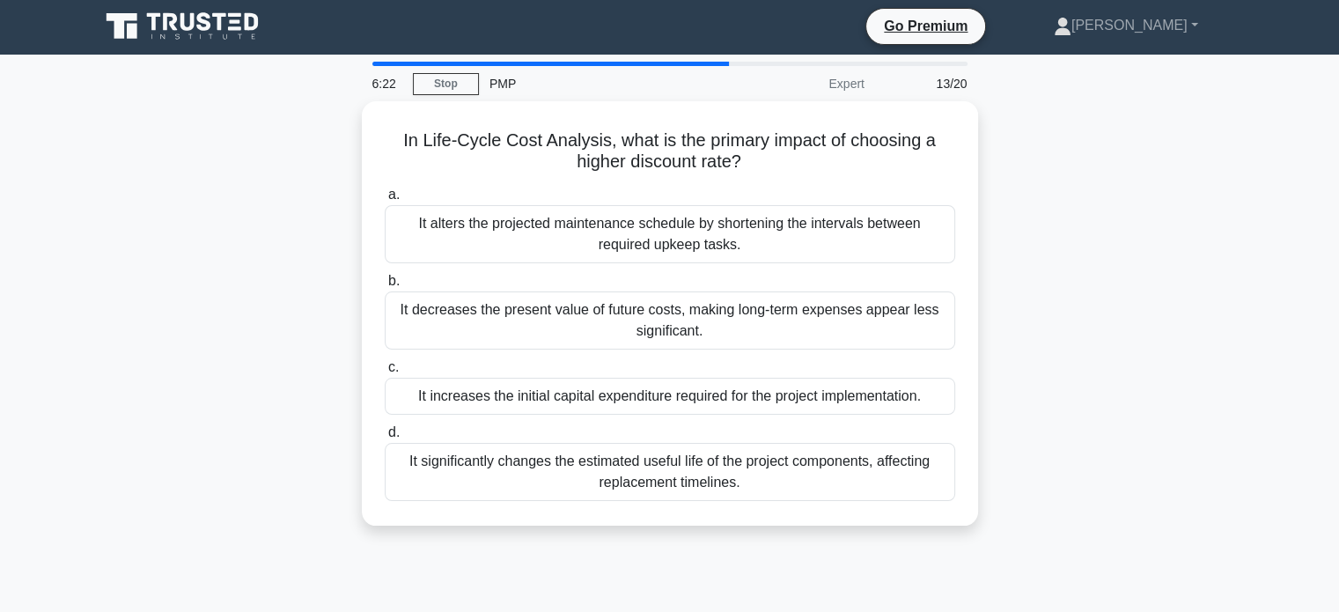
scroll to position [0, 0]
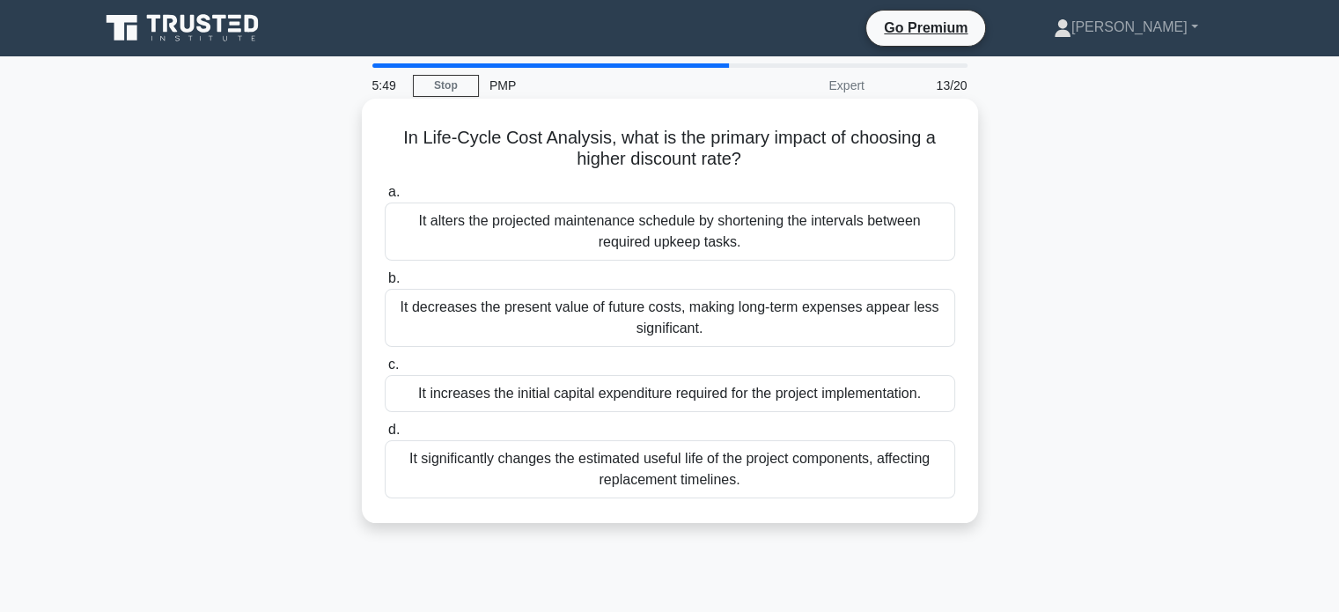
click at [674, 396] on div "It increases the initial capital expenditure required for the project implement…" at bounding box center [670, 393] width 571 height 37
click at [385, 371] on input "c. It increases the initial capital expenditure required for the project implem…" at bounding box center [385, 364] width 0 height 11
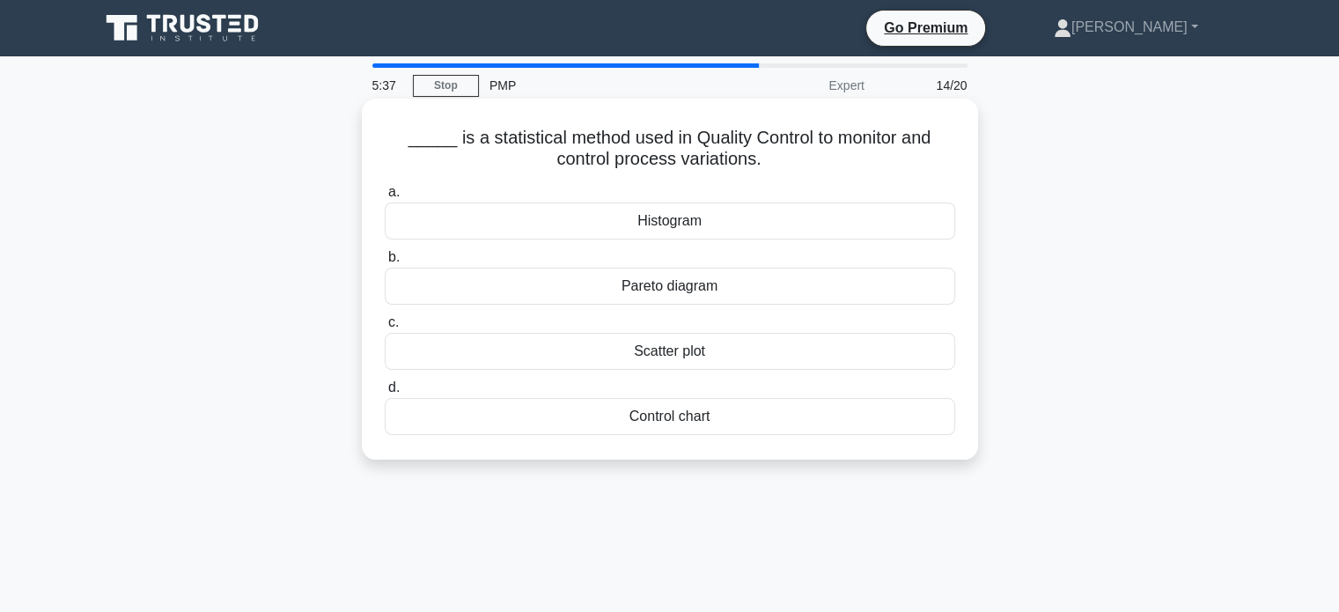
click at [674, 423] on div "Control chart" at bounding box center [670, 416] width 571 height 37
click at [385, 394] on input "d. Control chart" at bounding box center [385, 387] width 0 height 11
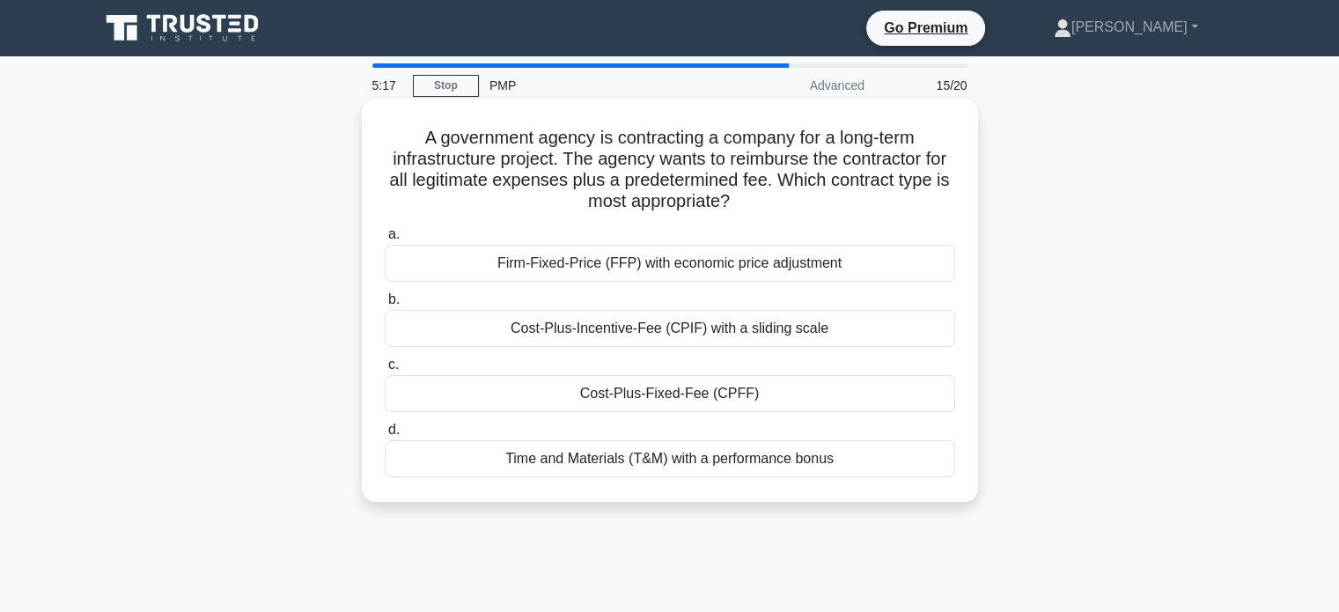
click at [636, 394] on div "Cost-Plus-Fixed-Fee (CPFF)" at bounding box center [670, 393] width 571 height 37
click at [385, 371] on input "c. Cost-Plus-Fixed-Fee (CPFF)" at bounding box center [385, 364] width 0 height 11
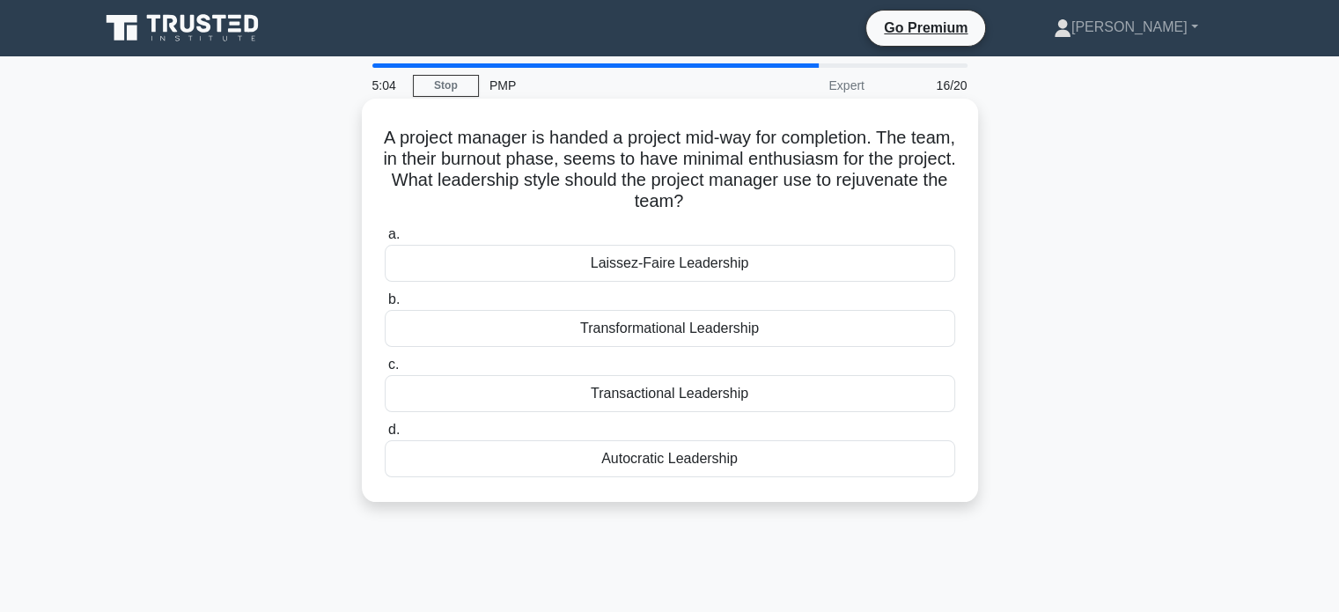
click at [675, 398] on div "Transactional Leadership" at bounding box center [670, 393] width 571 height 37
click at [385, 371] on input "c. Transactional Leadership" at bounding box center [385, 364] width 0 height 11
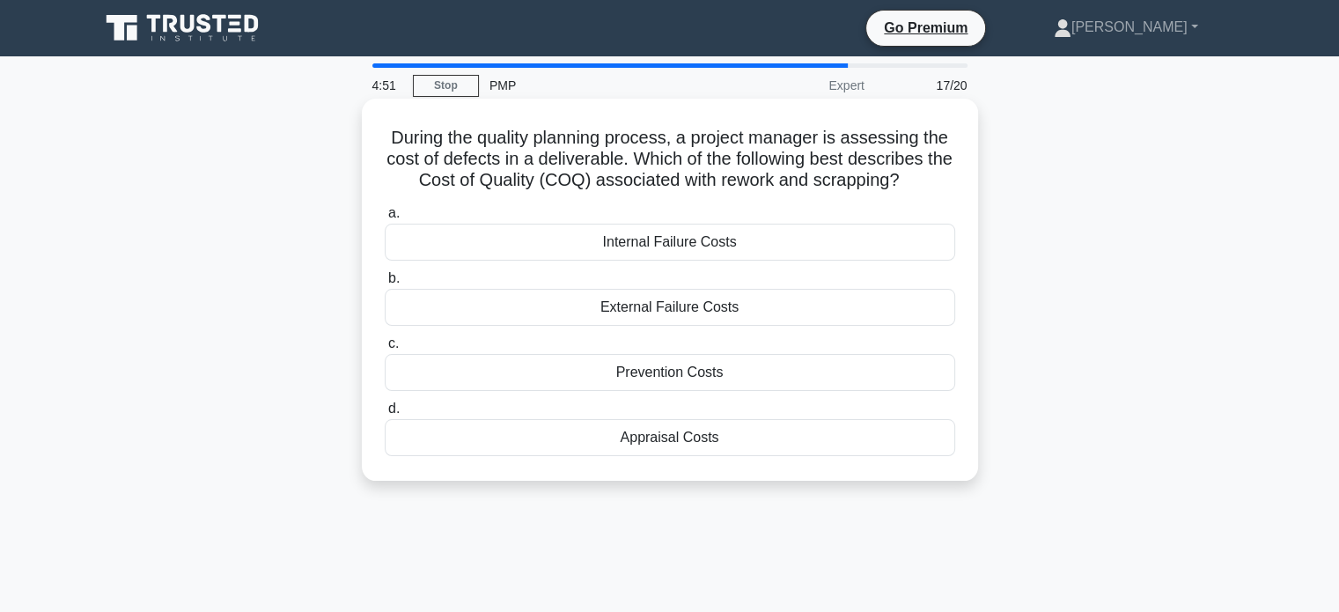
click at [687, 310] on div "External Failure Costs" at bounding box center [670, 307] width 571 height 37
click at [385, 284] on input "b. External Failure Costs" at bounding box center [385, 278] width 0 height 11
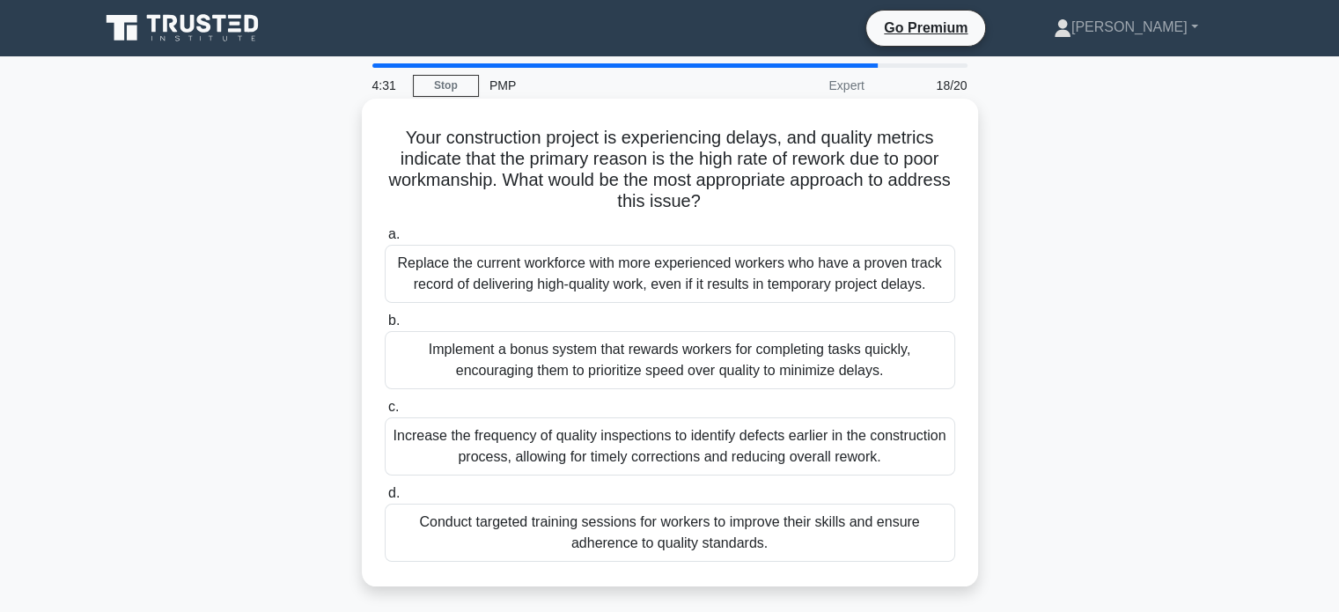
click at [647, 547] on div "Conduct targeted training sessions for workers to improve their skills and ensu…" at bounding box center [670, 533] width 571 height 58
click at [385, 499] on input "d. Conduct targeted training sessions for workers to improve their skills and e…" at bounding box center [385, 493] width 0 height 11
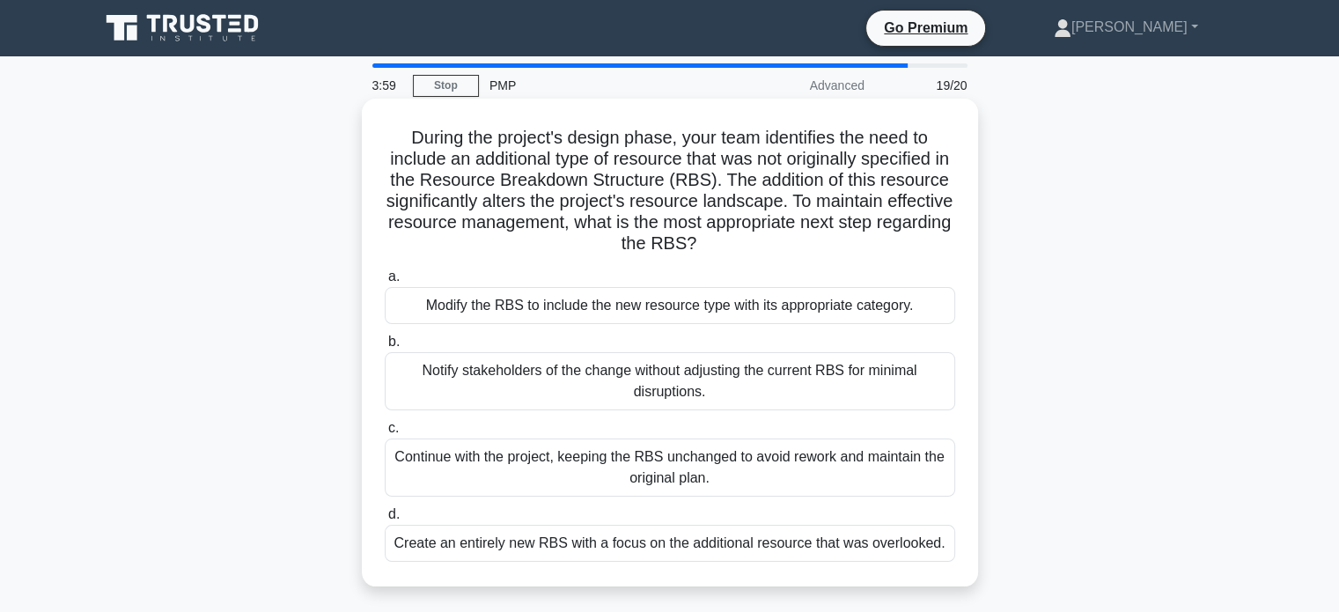
click at [684, 309] on div "Modify the RBS to include the new resource type with its appropriate category." at bounding box center [670, 305] width 571 height 37
click at [385, 283] on input "a. Modify the RBS to include the new resource type with its appropriate categor…" at bounding box center [385, 276] width 0 height 11
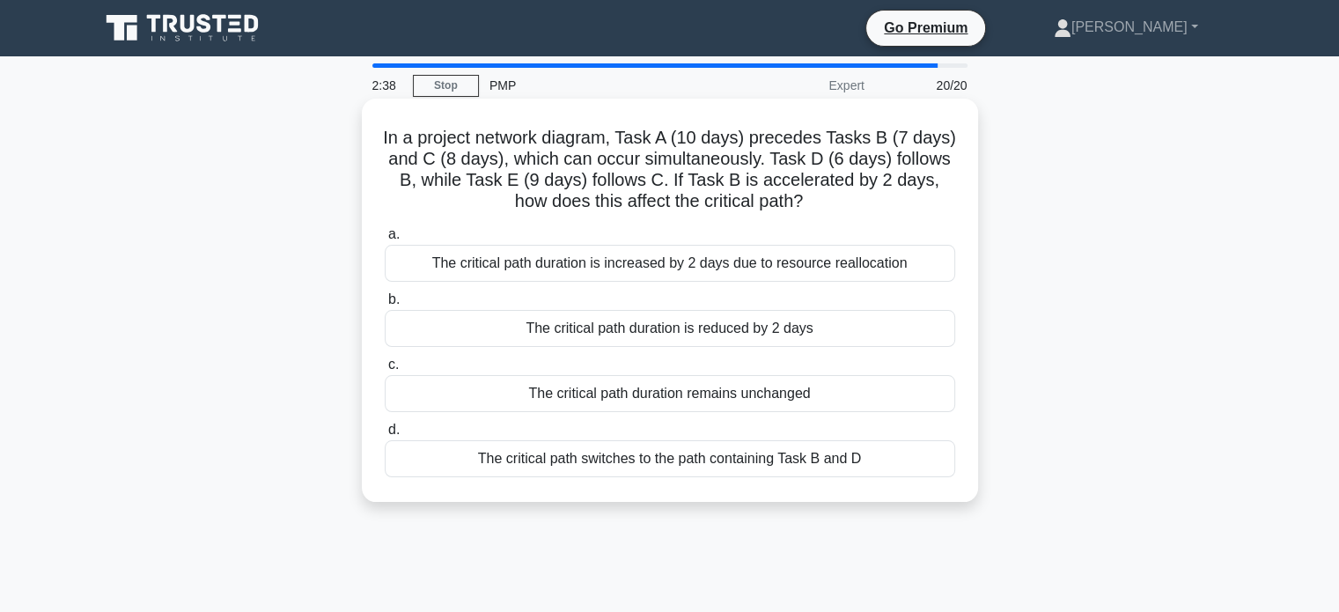
click at [724, 267] on div "The critical path duration is increased by 2 days due to resource reallocation" at bounding box center [670, 263] width 571 height 37
click at [385, 240] on input "a. The critical path duration is increased by 2 days due to resource reallocati…" at bounding box center [385, 234] width 0 height 11
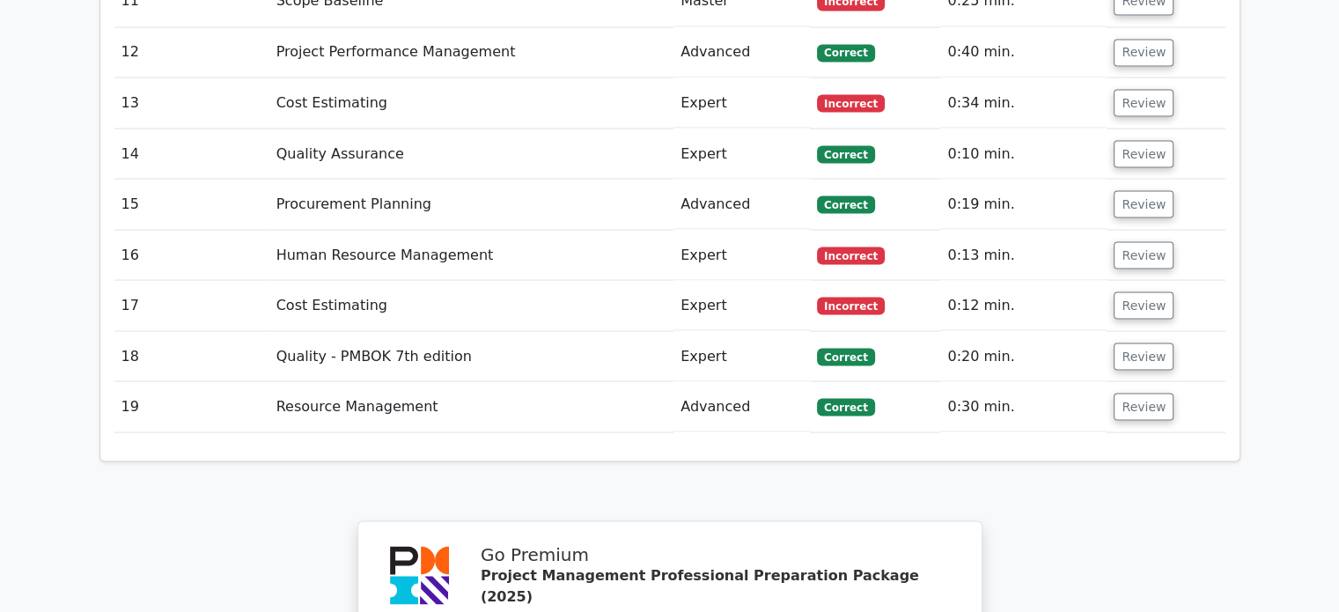
scroll to position [3288, 0]
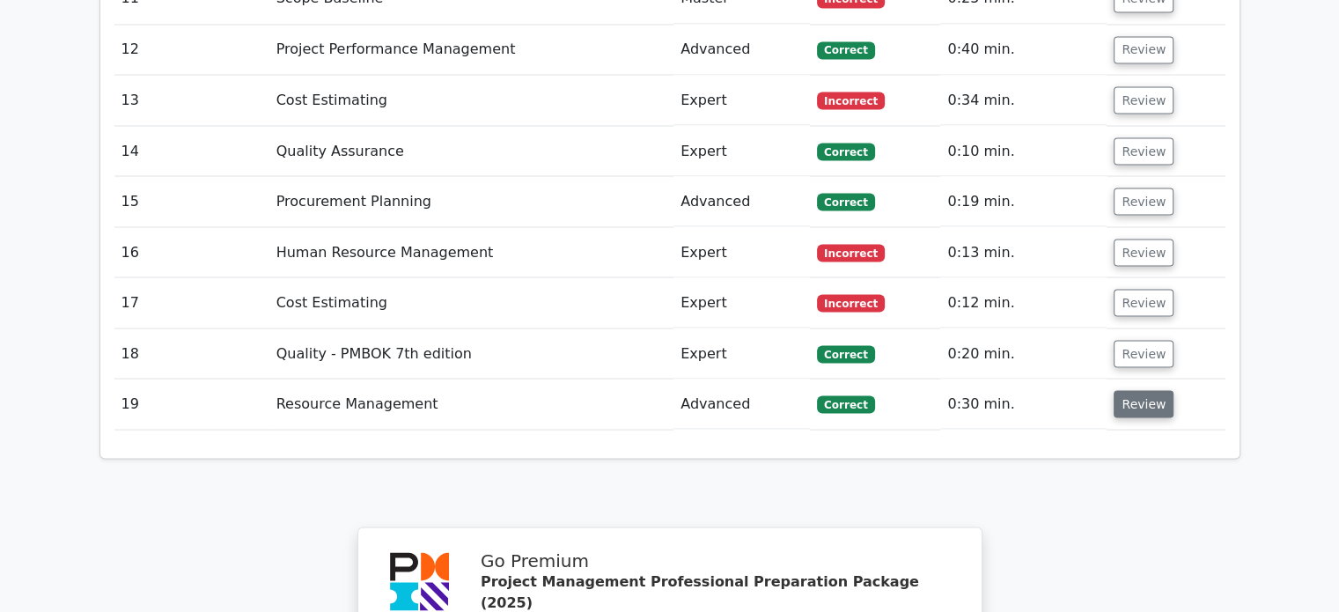
click at [1155, 390] on button "Review" at bounding box center [1144, 403] width 60 height 27
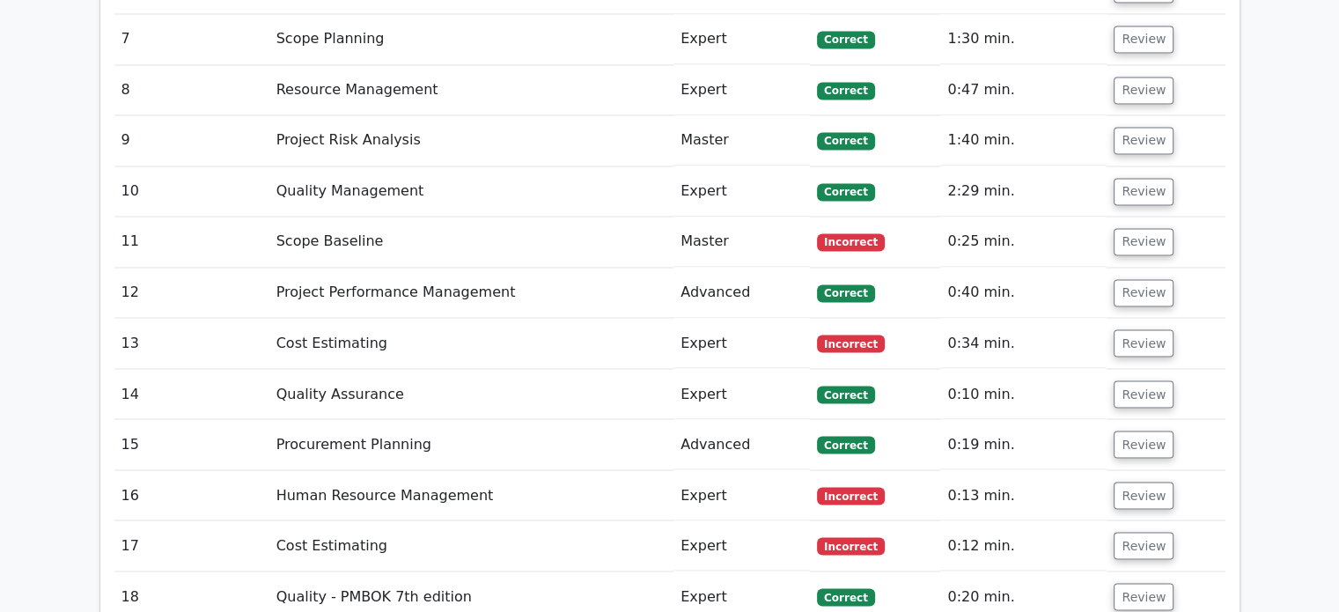
scroll to position [3045, 0]
click at [1132, 228] on button "Review" at bounding box center [1144, 241] width 60 height 27
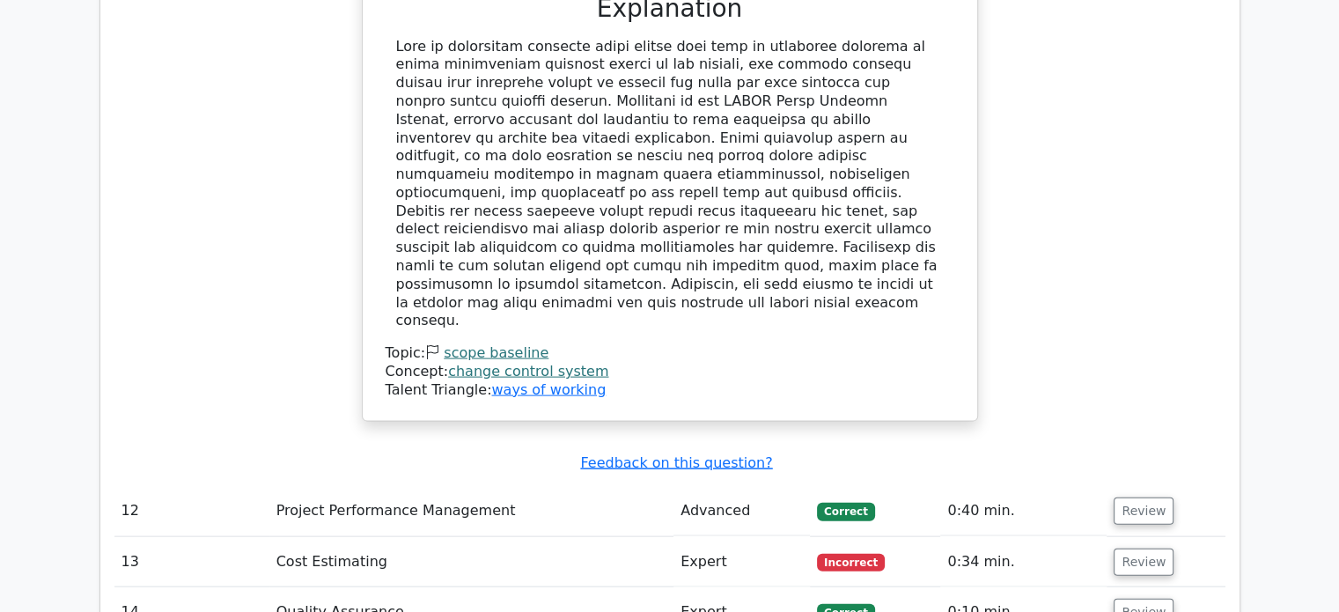
scroll to position [3734, 0]
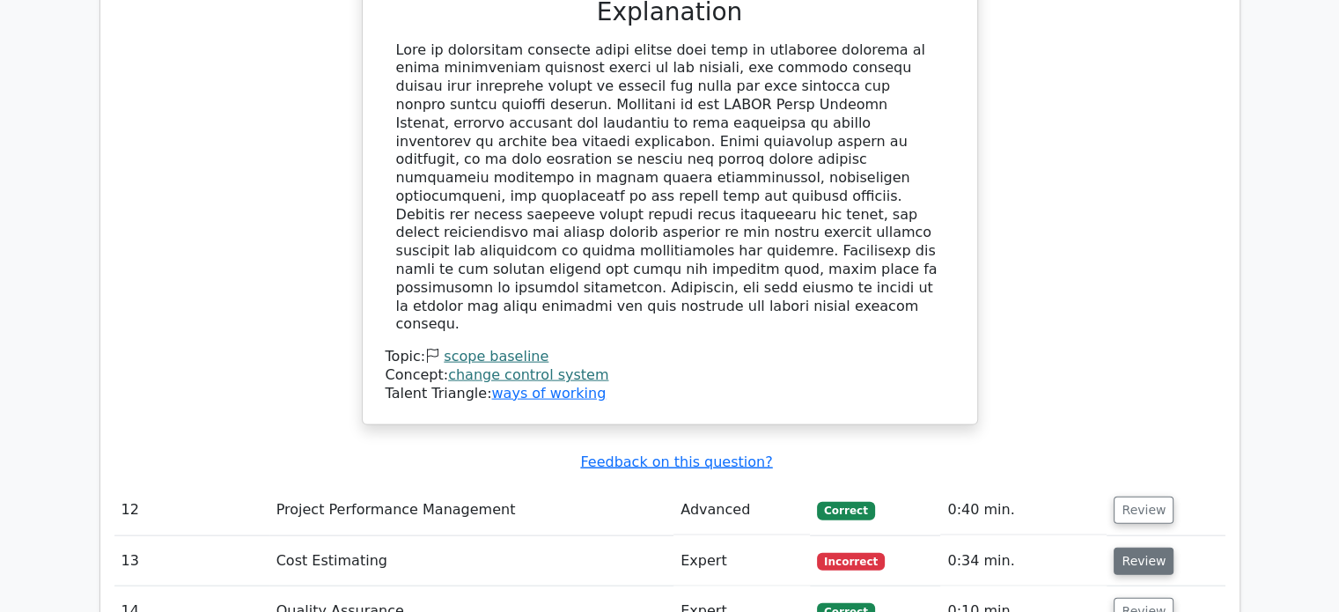
click at [1135, 548] on button "Review" at bounding box center [1144, 561] width 60 height 27
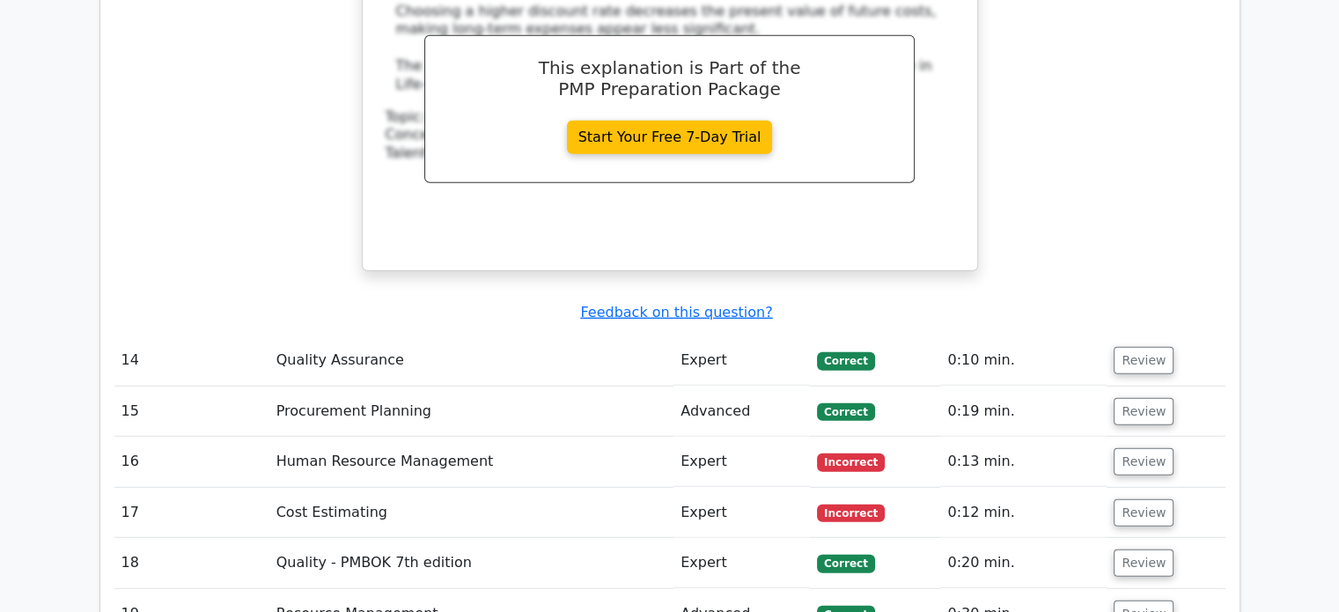
scroll to position [4770, 0]
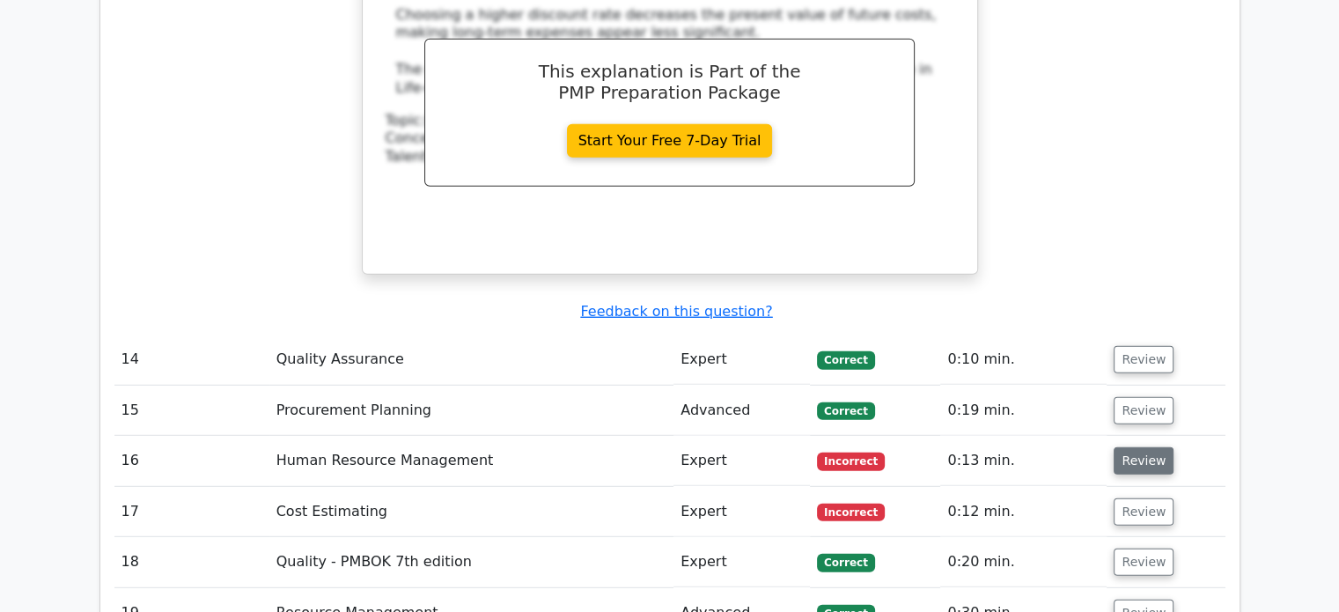
click at [1120, 447] on button "Review" at bounding box center [1144, 460] width 60 height 27
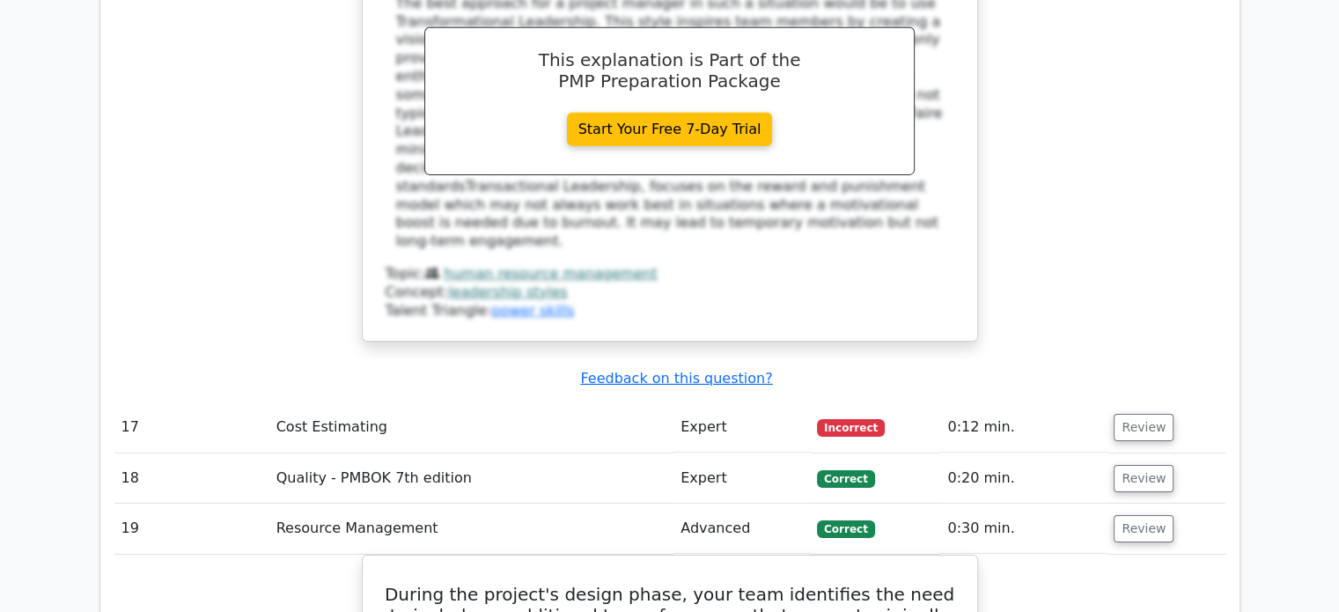
scroll to position [5696, 0]
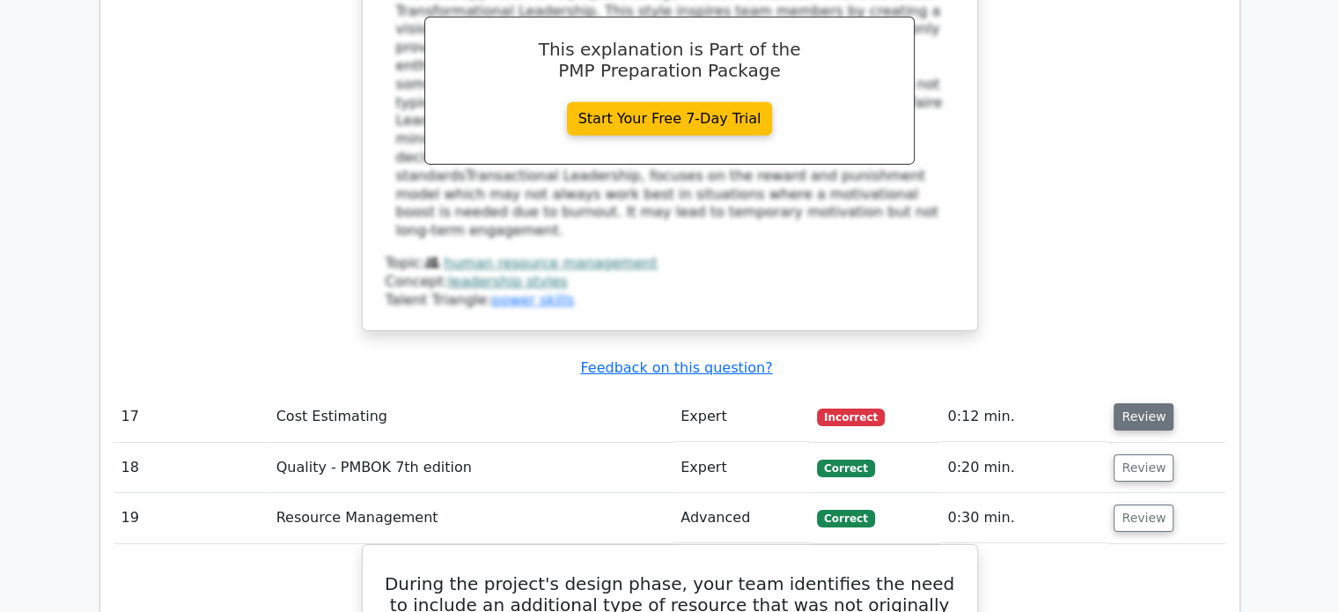
click at [1151, 403] on button "Review" at bounding box center [1144, 416] width 60 height 27
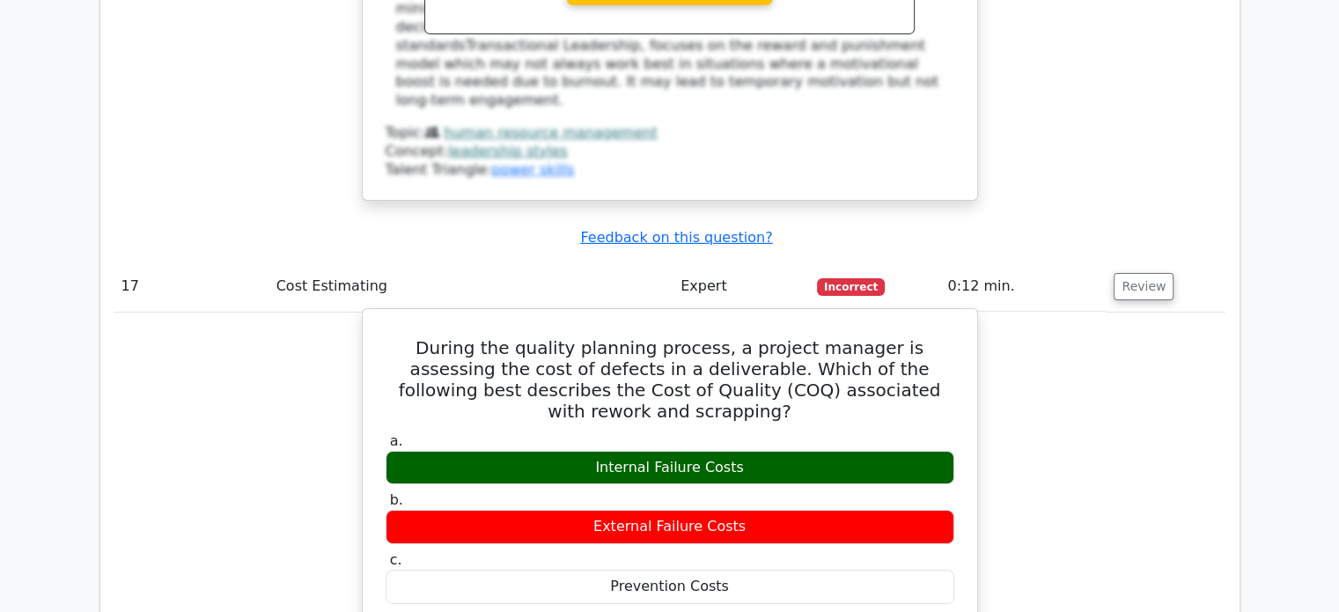
scroll to position [5809, 0]
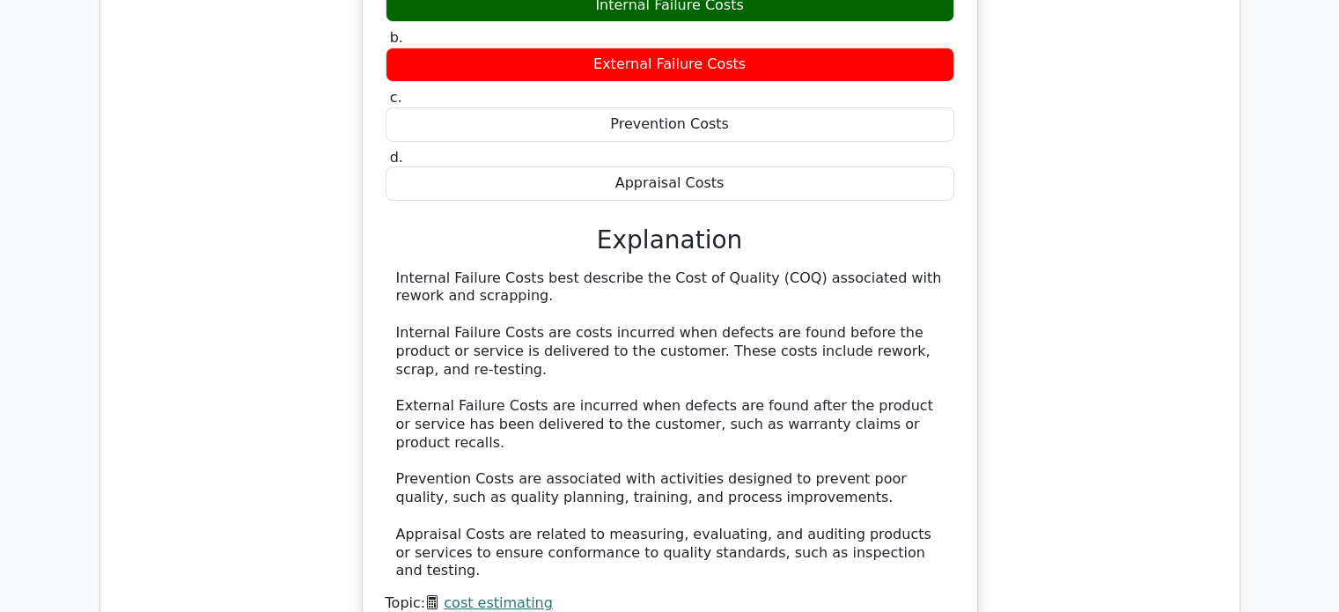
scroll to position [5879, 0]
